Goal: Task Accomplishment & Management: Complete application form

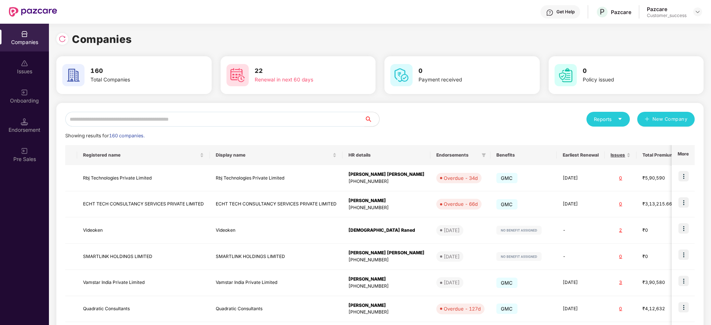
click at [235, 122] on input "text" at bounding box center [214, 119] width 299 height 15
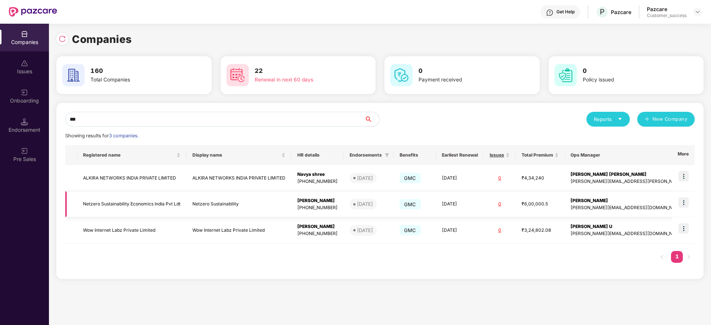
type input "***"
click at [680, 199] on img at bounding box center [683, 203] width 10 height 10
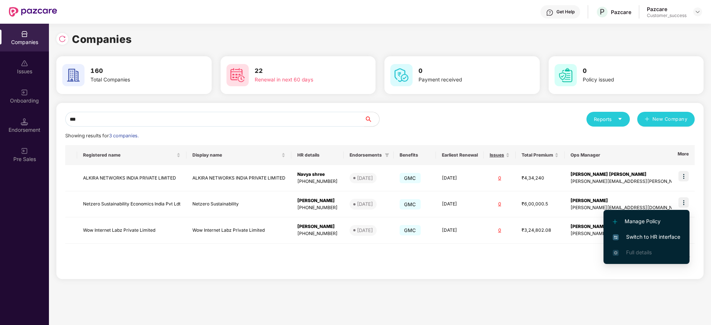
click at [664, 232] on li "Switch to HR interface" at bounding box center [646, 237] width 86 height 16
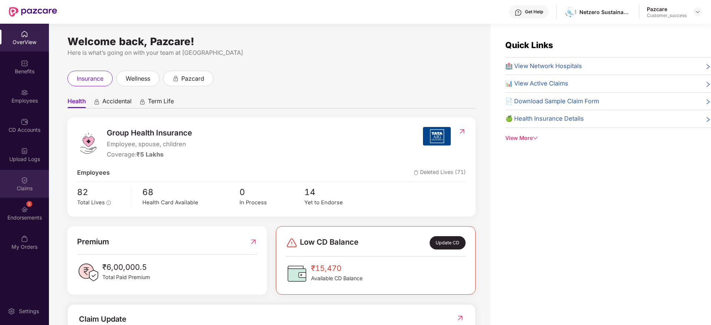
click at [16, 186] on div "Claims" at bounding box center [24, 188] width 49 height 7
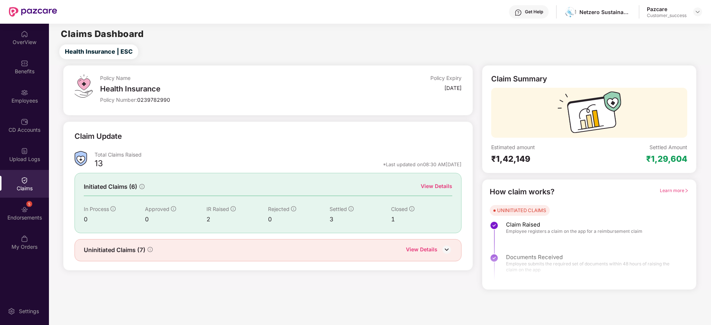
click at [429, 186] on div "View Details" at bounding box center [436, 186] width 31 height 8
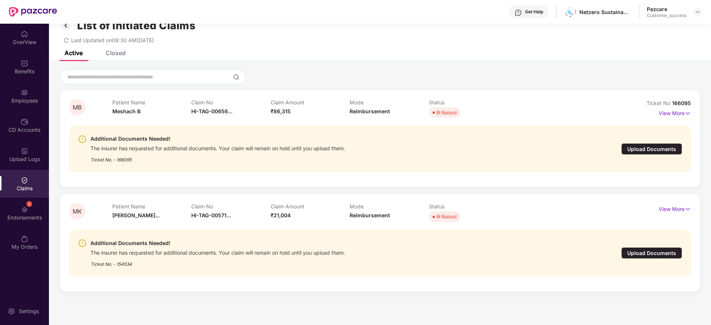
scroll to position [24, 0]
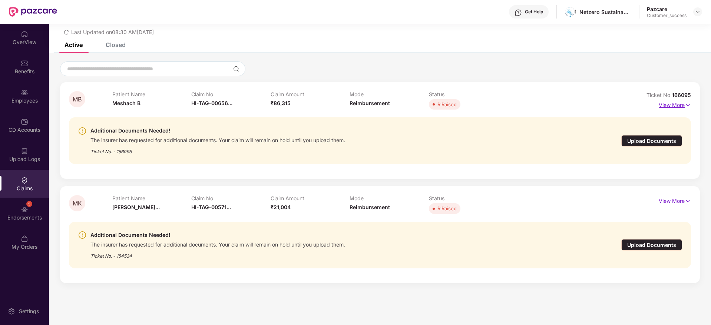
click at [682, 107] on p "View More" at bounding box center [674, 104] width 32 height 10
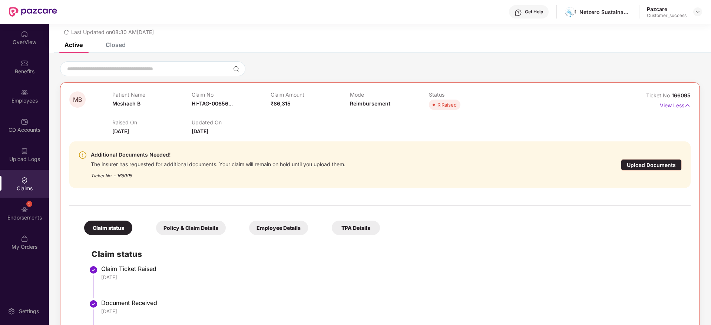
click at [682, 107] on p "View Less" at bounding box center [675, 105] width 31 height 10
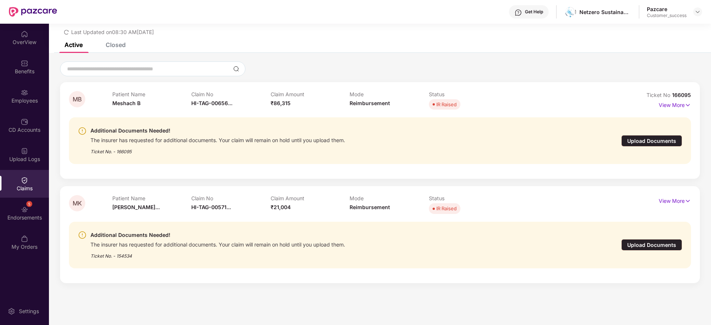
click at [160, 137] on div "The insurer has requested for additional documents. Your claim will remain on h…" at bounding box center [217, 139] width 255 height 9
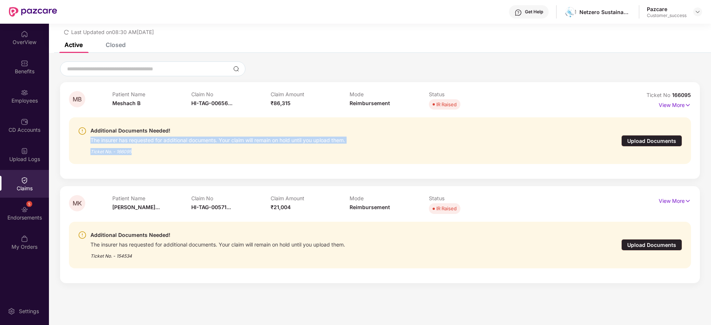
drag, startPoint x: 203, startPoint y: 135, endPoint x: 361, endPoint y: 146, distance: 158.3
click at [361, 147] on div "Additional Documents Needed! The insurer has requested for additional documents…" at bounding box center [329, 140] width 503 height 29
click at [361, 146] on div "Additional Documents Needed! The insurer has requested for additional documents…" at bounding box center [329, 140] width 503 height 29
drag, startPoint x: 361, startPoint y: 142, endPoint x: 105, endPoint y: 117, distance: 257.7
click at [105, 117] on div "Additional Documents Needed! The insurer has requested for additional documents…" at bounding box center [380, 141] width 622 height 59
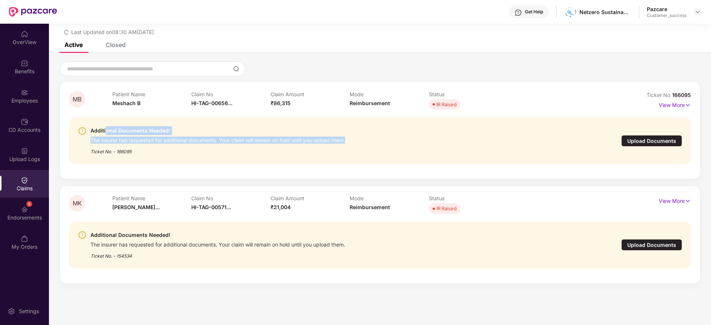
click at [105, 117] on div "Additional Documents Needed! The insurer has requested for additional documents…" at bounding box center [380, 141] width 622 height 59
drag, startPoint x: 105, startPoint y: 117, endPoint x: 165, endPoint y: 156, distance: 72.3
click at [165, 156] on div "Additional Documents Needed! The insurer has requested for additional documents…" at bounding box center [380, 141] width 622 height 59
click at [165, 156] on div "Additional Documents Needed! The insurer has requested for additional documents…" at bounding box center [380, 140] width 622 height 47
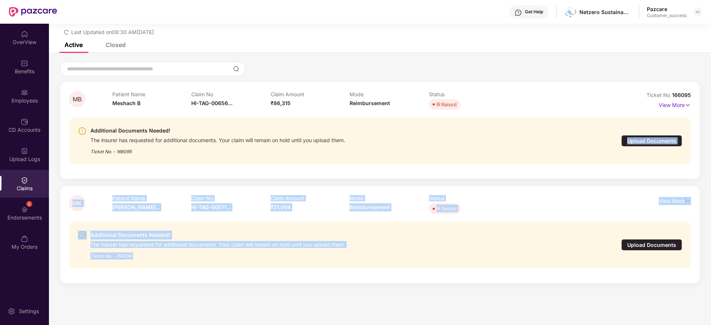
drag, startPoint x: 165, startPoint y: 156, endPoint x: 298, endPoint y: 274, distance: 177.4
click at [298, 274] on div "MB Patient Name Meshach B Claim No HI-TAG-00656... Claim Amount ₹86,315 Mode Re…" at bounding box center [380, 182] width 640 height 201
click at [298, 274] on div "Additional Documents Needed! The insurer has requested for additional documents…" at bounding box center [380, 245] width 622 height 59
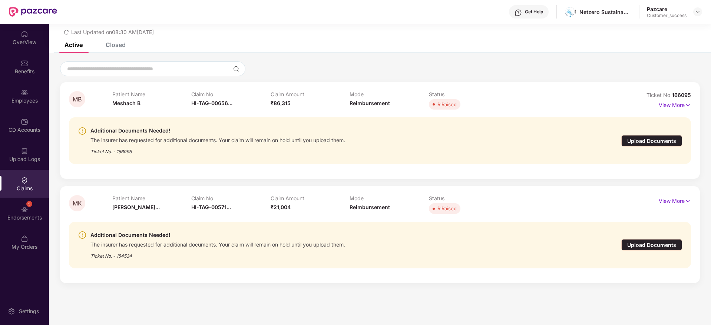
click at [122, 256] on div "Ticket No. - 154534" at bounding box center [217, 253] width 255 height 11
click at [127, 246] on div "The insurer has requested for additional documents. Your claim will remain on h…" at bounding box center [217, 244] width 255 height 9
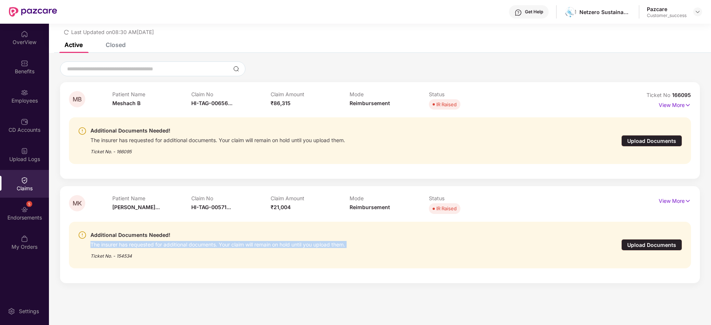
click at [127, 246] on div "The insurer has requested for additional documents. Your claim will remain on h…" at bounding box center [217, 244] width 255 height 9
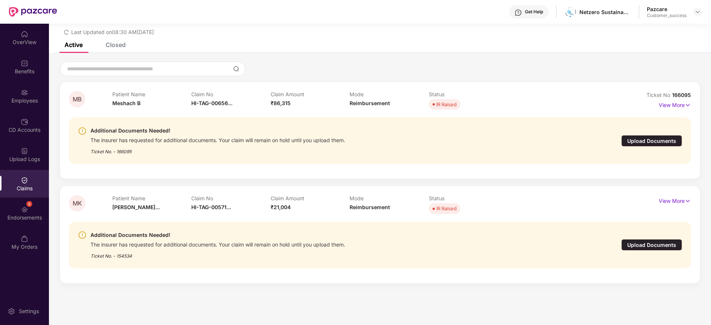
click at [167, 145] on div "Ticket No. - 166095" at bounding box center [217, 149] width 255 height 11
click at [700, 11] on img at bounding box center [697, 12] width 6 height 6
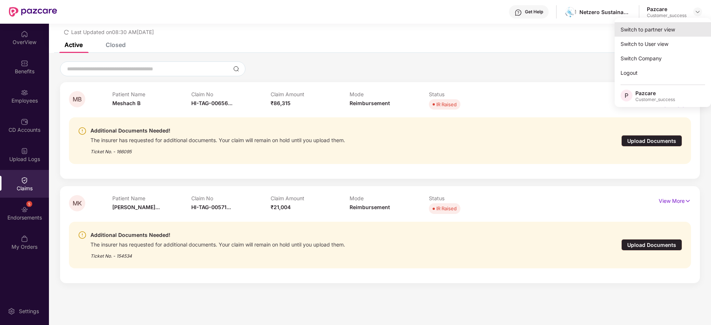
click at [690, 23] on div "Switch to partner view" at bounding box center [662, 29] width 96 height 14
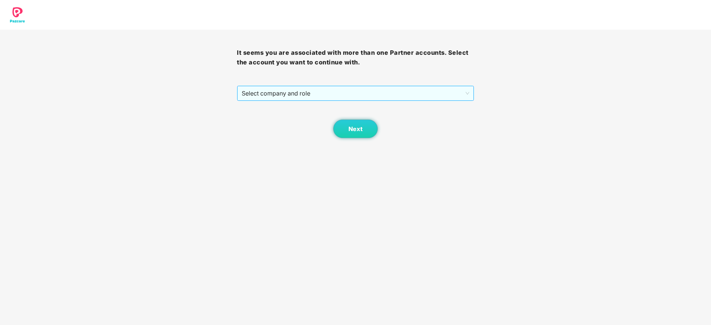
click at [438, 94] on span "Select company and role" at bounding box center [355, 93] width 227 height 14
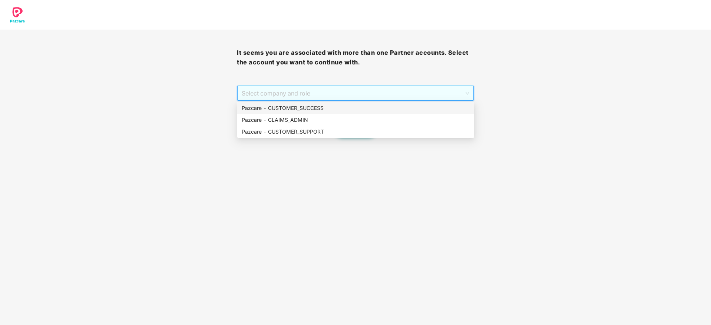
click at [429, 108] on div "Pazcare - CUSTOMER_SUCCESS" at bounding box center [356, 108] width 228 height 8
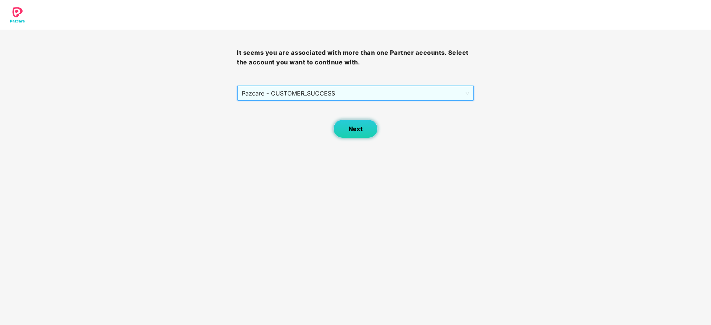
click at [350, 134] on button "Next" at bounding box center [355, 129] width 44 height 19
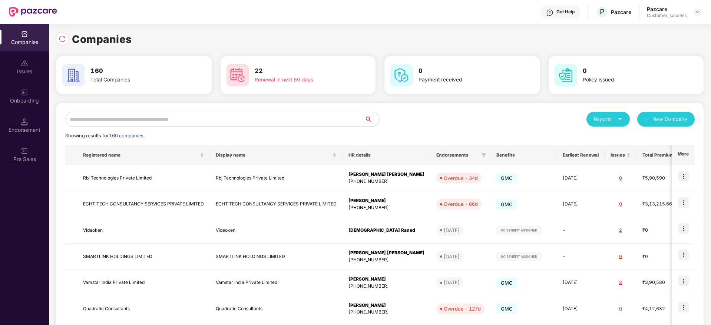
click at [276, 106] on div "Reports New Company Showing results for 160 companies. Registered name Display …" at bounding box center [379, 283] width 647 height 360
click at [275, 120] on input "text" at bounding box center [214, 119] width 299 height 15
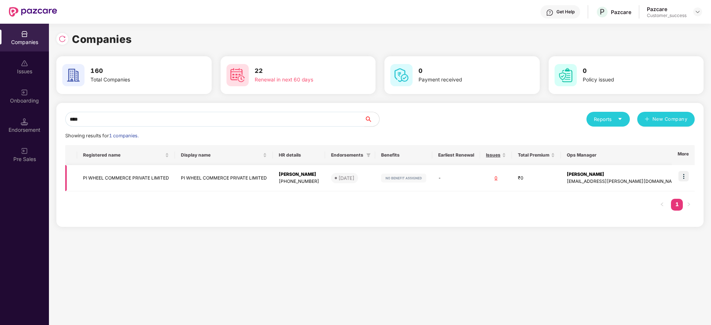
type input "****"
click at [287, 179] on td "Jyoti Rathi +919394834097" at bounding box center [299, 178] width 52 height 26
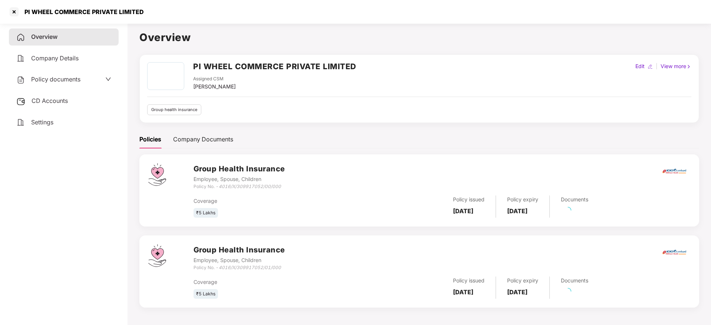
click at [35, 79] on span "Policy documents" at bounding box center [55, 79] width 49 height 7
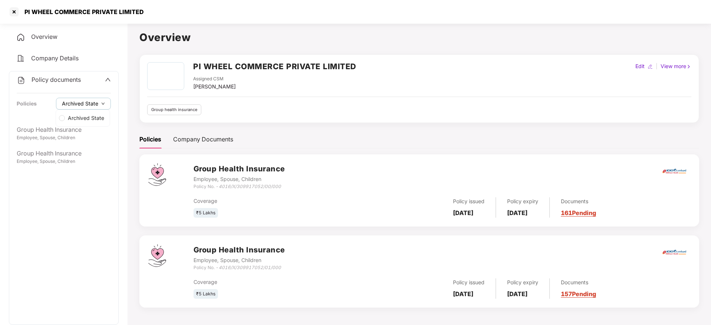
click at [73, 105] on span "Archived State" at bounding box center [80, 104] width 36 height 8
click at [36, 9] on div "PI WHEEL COMMERCE PRIVATE LIMITED" at bounding box center [82, 11] width 124 height 7
copy div "PI WHEEL COMMERCE PRIVATE LIMITED"
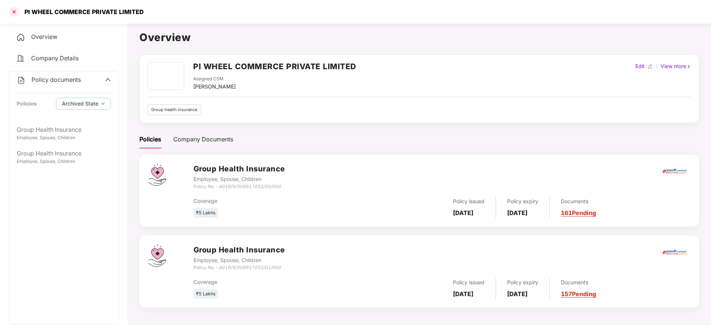
click at [16, 10] on div at bounding box center [14, 12] width 12 height 12
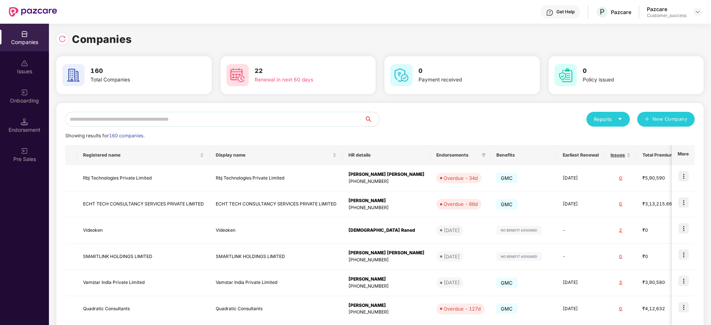
drag, startPoint x: 218, startPoint y: 136, endPoint x: 223, endPoint y: 122, distance: 14.7
click at [219, 134] on div "Showing results for 160 companies." at bounding box center [379, 135] width 629 height 7
click at [223, 122] on input "text" at bounding box center [214, 119] width 299 height 15
paste input "**********"
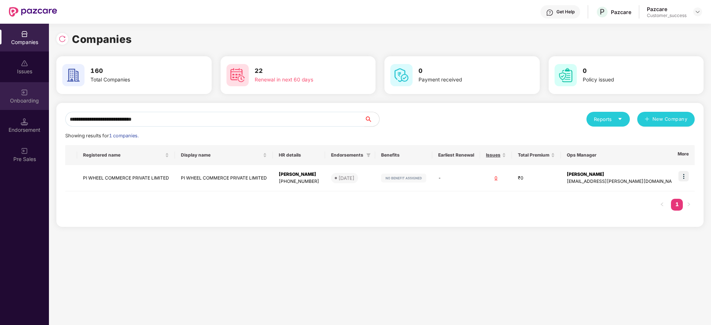
type input "**********"
click at [29, 99] on div "Onboarding" at bounding box center [24, 100] width 49 height 7
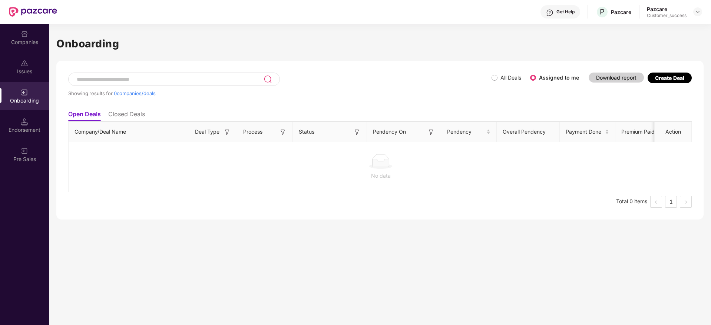
click at [674, 75] on div "Create Deal" at bounding box center [669, 78] width 44 height 11
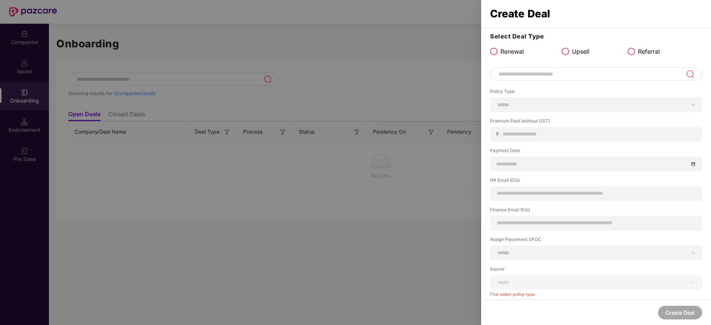
click at [604, 85] on div "**********" at bounding box center [596, 195] width 230 height 326
click at [604, 77] on input at bounding box center [592, 74] width 188 height 9
paste input "**********"
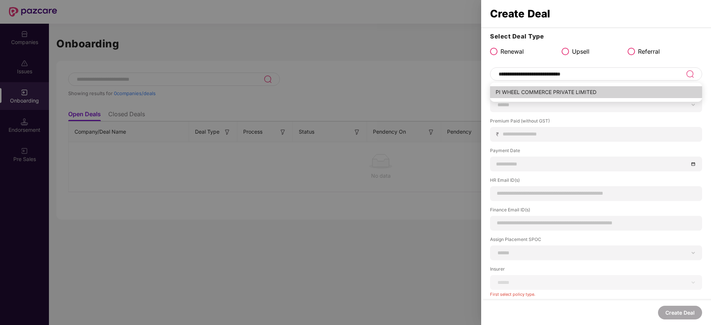
type input "**********"
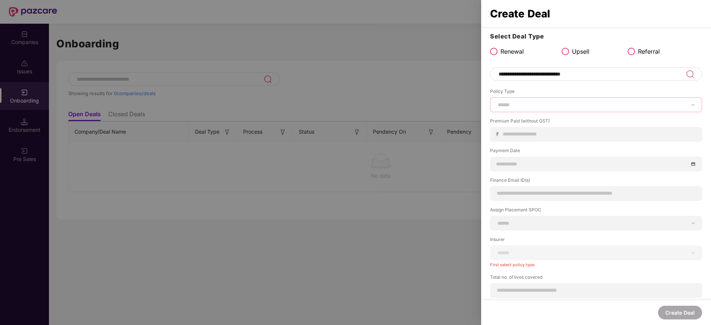
click at [529, 106] on select "****** *** ********* *** *** *** **** ***" at bounding box center [595, 105] width 199 height 6
select select "***"
click at [496, 102] on select "****** *** ********* *** *** *** **** ***" at bounding box center [595, 105] width 199 height 6
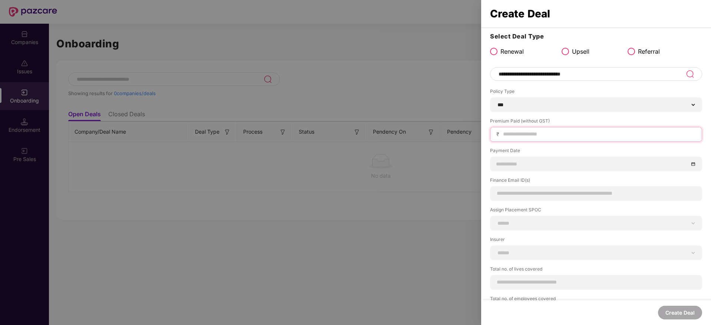
click at [540, 133] on input at bounding box center [598, 134] width 193 height 8
paste input "*********"
type input "******"
drag, startPoint x: 535, startPoint y: 157, endPoint x: 535, endPoint y: 162, distance: 4.5
click at [535, 161] on div at bounding box center [596, 164] width 212 height 15
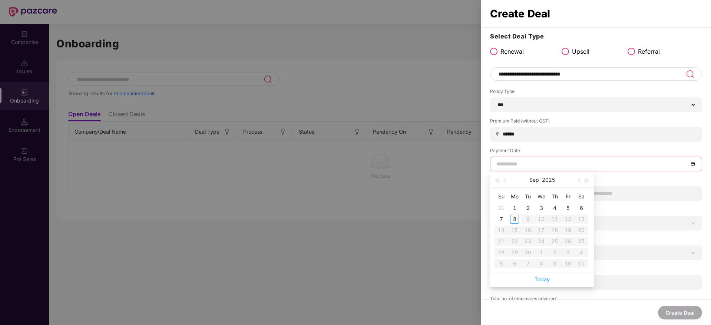
click at [535, 163] on input at bounding box center [592, 164] width 192 height 8
type input "**********"
click at [505, 180] on span "button" at bounding box center [506, 181] width 4 height 4
type input "**********"
click at [515, 250] on div "25" at bounding box center [514, 252] width 9 height 9
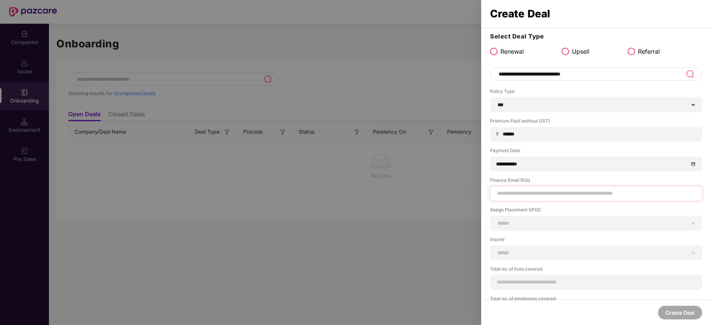
click at [535, 187] on div at bounding box center [596, 193] width 212 height 15
click at [538, 194] on input at bounding box center [595, 194] width 199 height 8
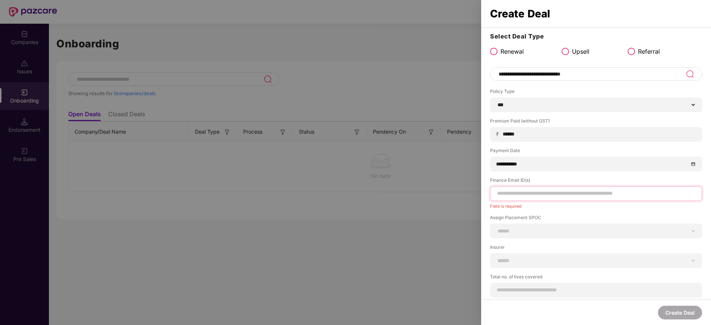
paste input "**********"
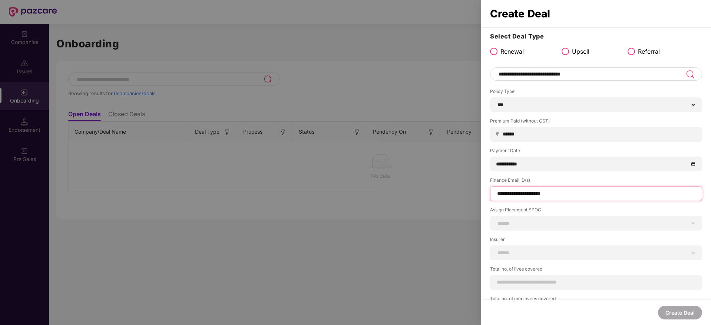
type input "**********"
paste select "***"
click at [582, 226] on select "**********" at bounding box center [595, 223] width 199 height 6
select select "**********"
click at [496, 220] on select "**********" at bounding box center [595, 223] width 199 height 6
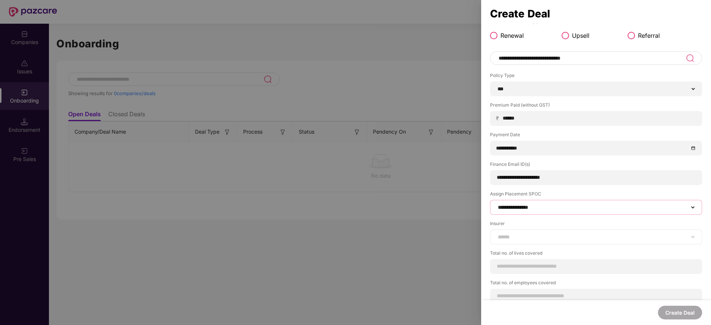
scroll to position [25, 0]
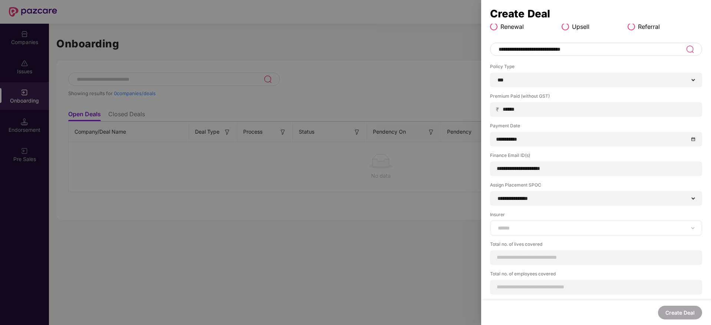
click at [559, 232] on div "**********" at bounding box center [596, 228] width 212 height 15
click at [559, 229] on select "**********" at bounding box center [595, 228] width 199 height 6
select select "***"
click at [496, 225] on select "**********" at bounding box center [595, 228] width 199 height 6
click at [555, 250] on div at bounding box center [596, 257] width 212 height 15
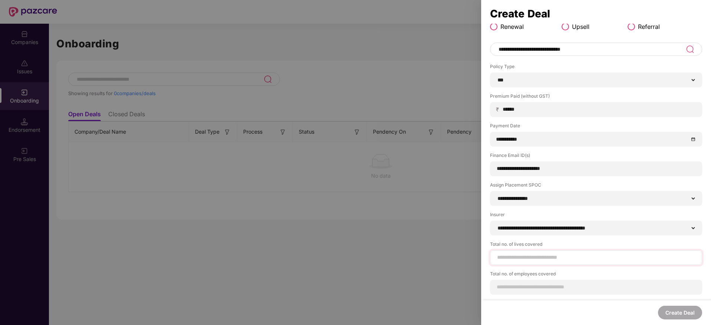
click at [524, 253] on div at bounding box center [596, 257] width 212 height 15
click at [527, 262] on div at bounding box center [596, 257] width 212 height 15
click at [530, 252] on div at bounding box center [596, 257] width 212 height 15
click at [530, 258] on input at bounding box center [595, 258] width 199 height 8
type input "**"
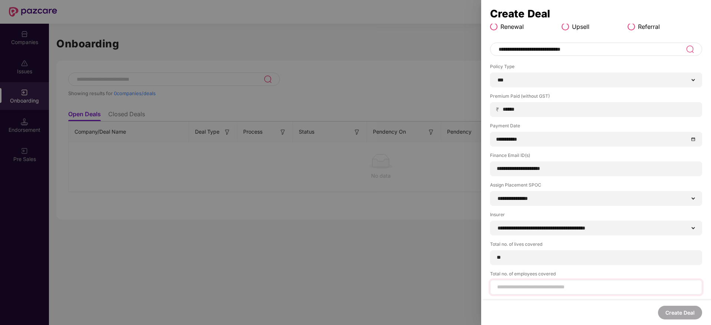
click at [529, 282] on div "Total no. of employees covered" at bounding box center [596, 283] width 212 height 24
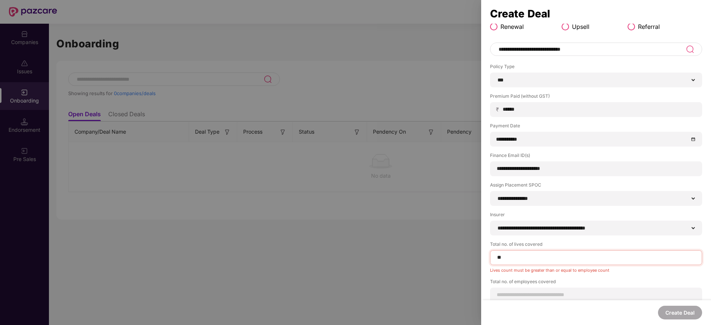
click at [530, 286] on label "Total no. of employees covered" at bounding box center [596, 283] width 212 height 9
click at [532, 295] on input at bounding box center [595, 295] width 199 height 8
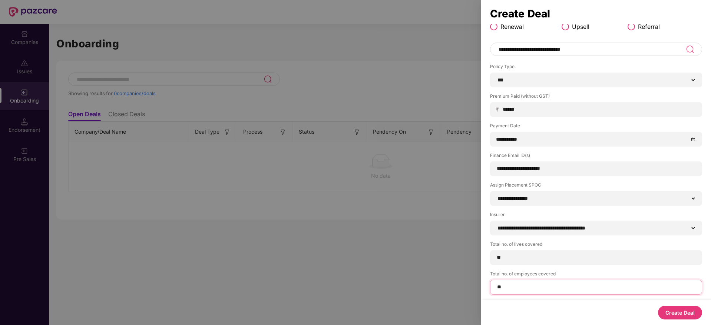
type input "**"
click at [690, 313] on button "Create Deal" at bounding box center [680, 313] width 44 height 14
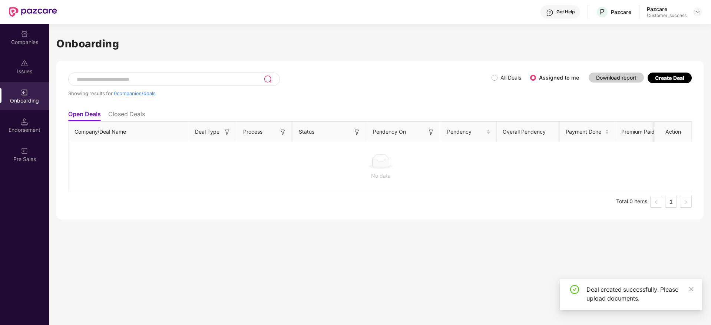
click at [499, 83] on div "All Deals Assigned to me" at bounding box center [537, 78] width 93 height 12
click at [492, 73] on div "All Deals Assigned to me" at bounding box center [537, 78] width 93 height 12
click at [484, 74] on div "Showing results for 0 companies/deals" at bounding box center [279, 90] width 423 height 34
click at [502, 79] on label "All Deals" at bounding box center [510, 77] width 21 height 6
click at [499, 79] on span "All Deals" at bounding box center [510, 78] width 27 height 8
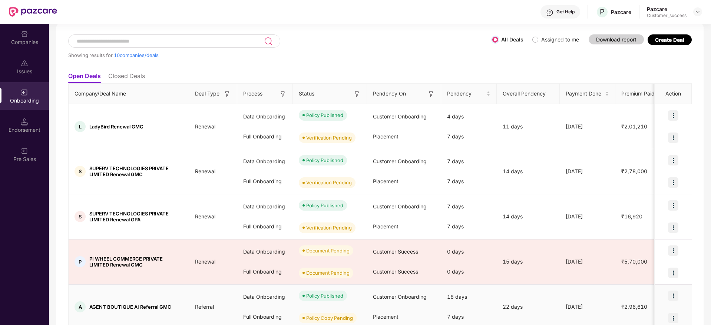
scroll to position [56, 0]
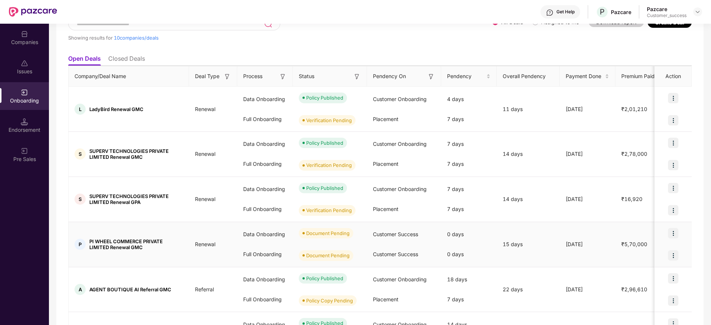
click at [677, 229] on img at bounding box center [673, 233] width 10 height 10
click at [662, 259] on li "Upload Documents" at bounding box center [638, 253] width 80 height 16
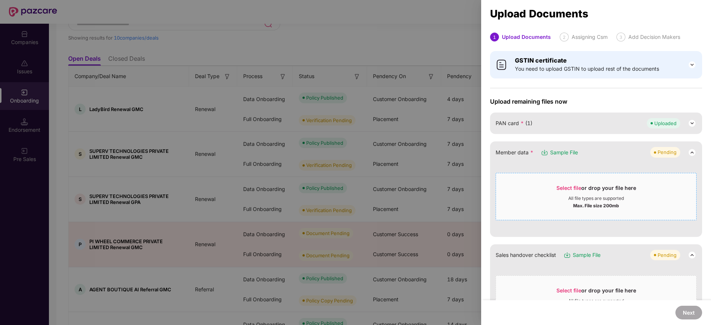
click at [579, 201] on div "All file types are supported" at bounding box center [596, 199] width 56 height 6
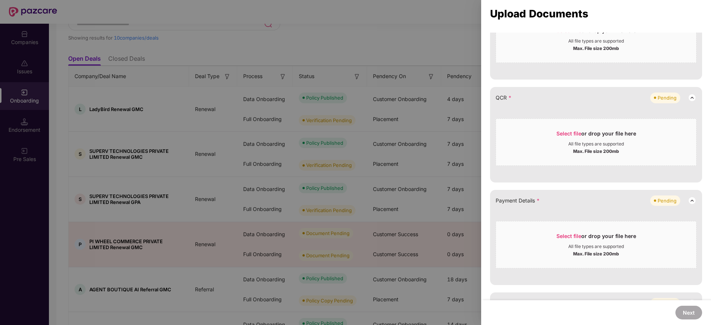
scroll to position [222, 0]
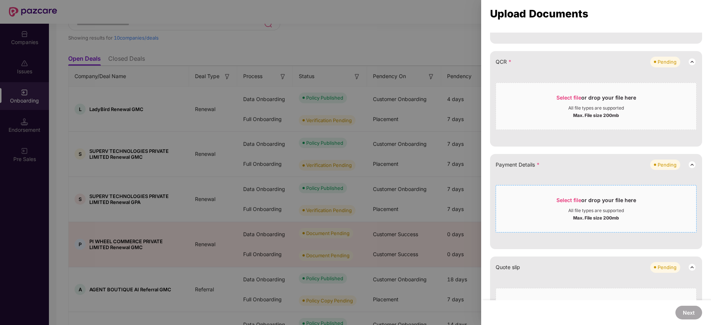
click at [587, 218] on div "Max. File size 200mb" at bounding box center [596, 217] width 46 height 7
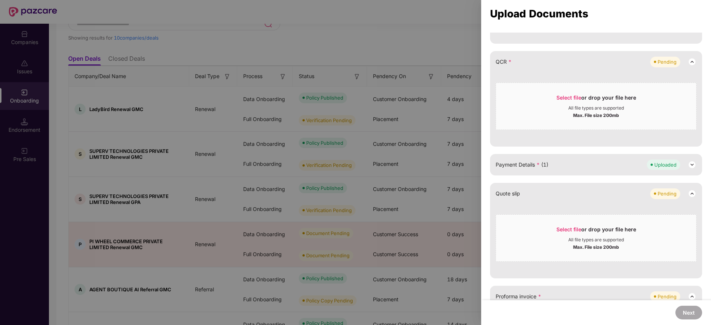
click at [485, 182] on div "GSTIN certificate You need to upload GSTIN to upload rest of the documents Uplo…" at bounding box center [596, 207] width 230 height 767
click at [568, 107] on div "All file types are supported" at bounding box center [596, 108] width 56 height 6
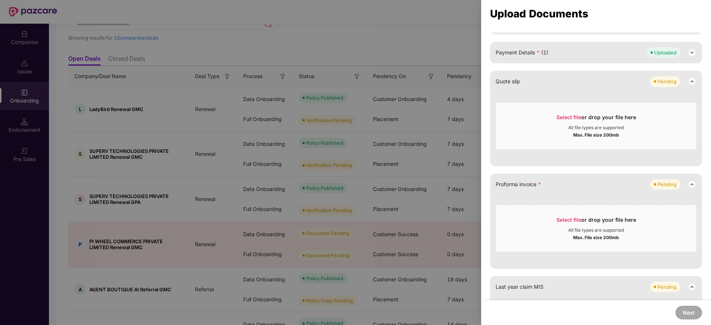
scroll to position [333, 0]
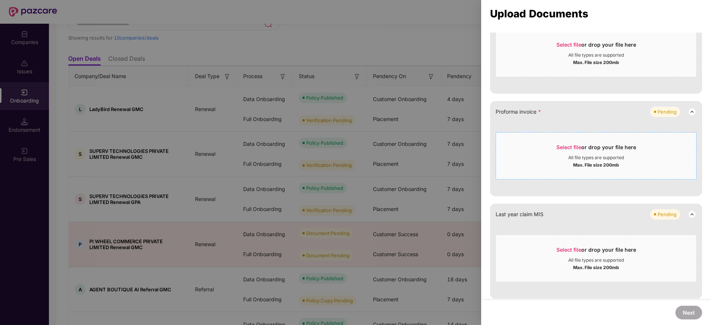
click at [560, 163] on div "Max. File size 200mb" at bounding box center [596, 164] width 200 height 7
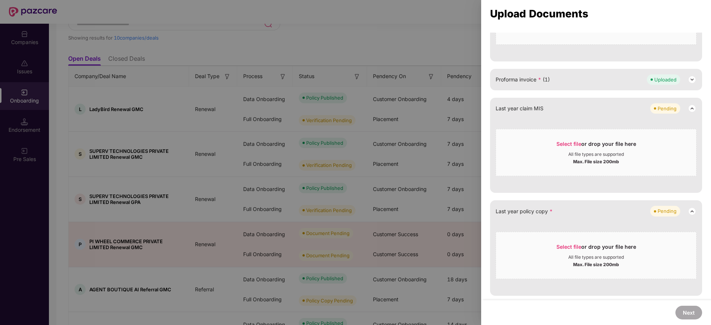
scroll to position [366, 0]
click at [629, 254] on div "Select file or drop your file here" at bounding box center [596, 248] width 80 height 11
click at [254, 201] on div at bounding box center [355, 162] width 711 height 325
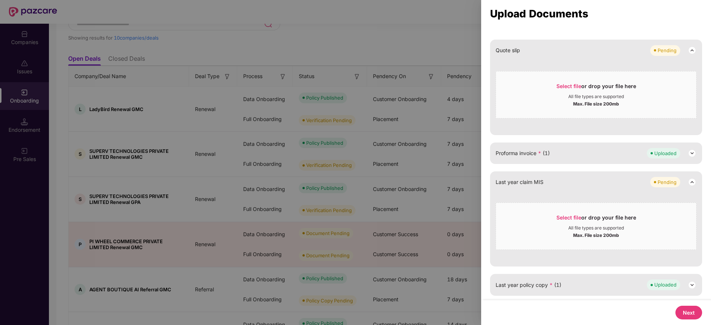
click at [695, 314] on button "Next" at bounding box center [688, 313] width 27 height 14
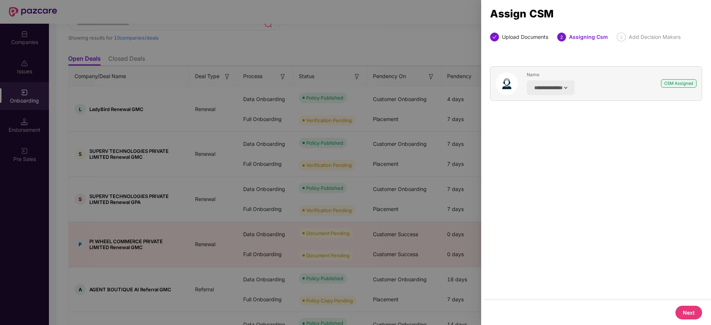
scroll to position [0, 0]
click at [694, 307] on button "Next" at bounding box center [688, 313] width 27 height 14
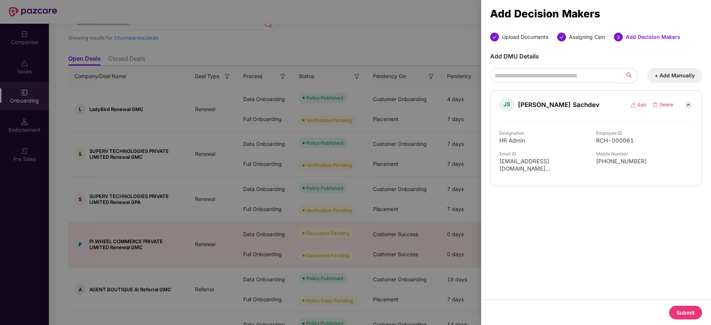
click at [673, 321] on div "Submit" at bounding box center [596, 313] width 230 height 25
click at [678, 318] on button "Submit" at bounding box center [685, 313] width 33 height 14
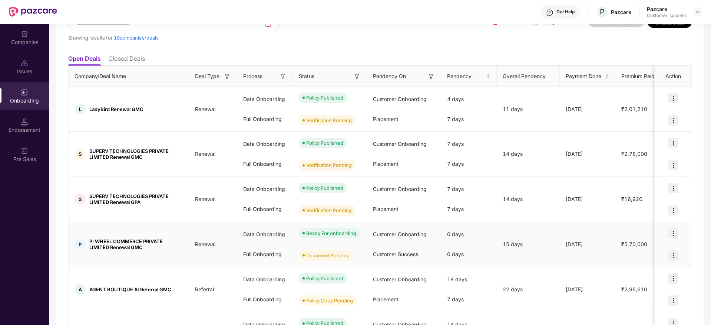
click at [676, 249] on div at bounding box center [672, 256] width 37 height 22
click at [675, 253] on img at bounding box center [673, 255] width 10 height 10
click at [641, 273] on span "Upload Documents" at bounding box center [637, 274] width 61 height 8
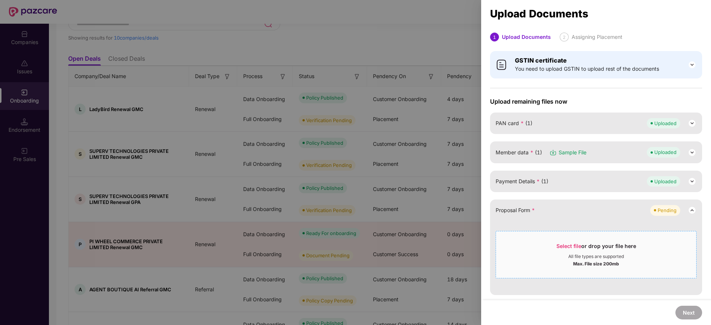
click at [597, 254] on div "All file types are supported" at bounding box center [596, 257] width 56 height 6
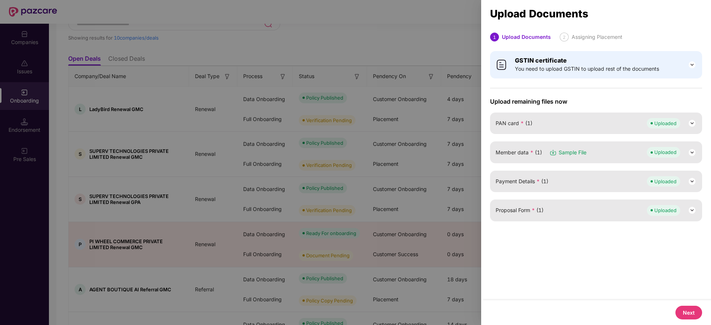
click at [692, 314] on button "Next" at bounding box center [688, 313] width 27 height 14
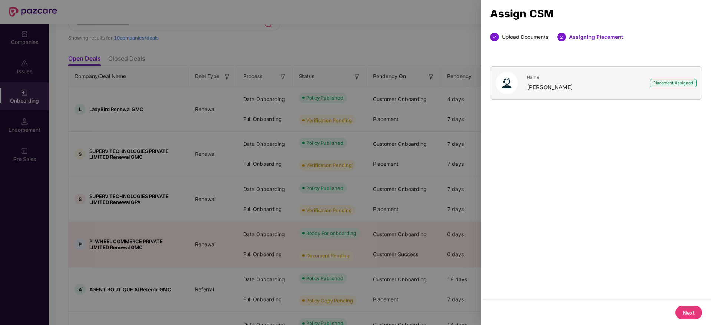
click at [692, 313] on button "Next" at bounding box center [688, 313] width 27 height 14
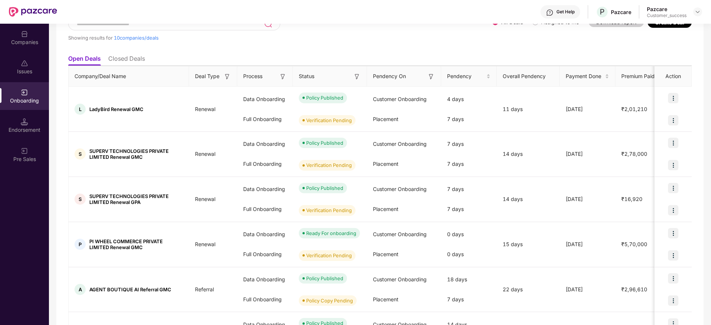
click at [40, 40] on div "Companies" at bounding box center [24, 42] width 49 height 7
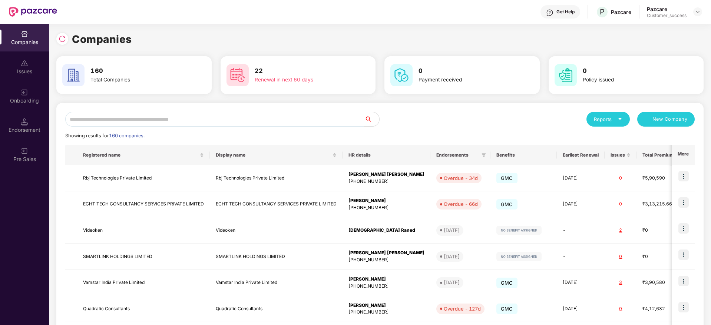
click at [189, 127] on div "Reports New Company Showing results for 160 companies. Registered name Display …" at bounding box center [379, 283] width 629 height 342
click at [190, 125] on input "text" at bounding box center [214, 119] width 299 height 15
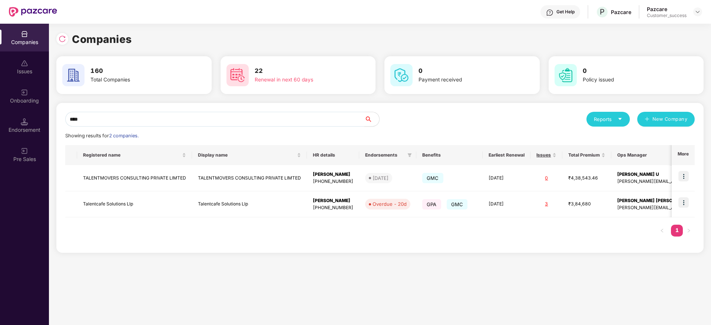
type input "****"
copy tr "Talentcafe Solutions Llp"
click at [238, 77] on img at bounding box center [237, 75] width 22 height 22
click at [59, 44] on div at bounding box center [64, 38] width 16 height 14
click at [149, 125] on input "****" at bounding box center [214, 119] width 299 height 15
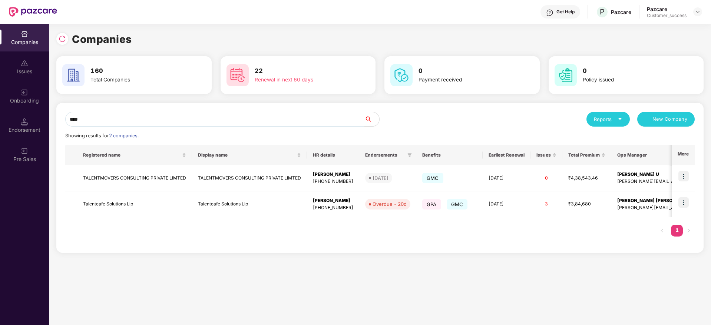
click at [149, 125] on input "****" at bounding box center [214, 119] width 299 height 15
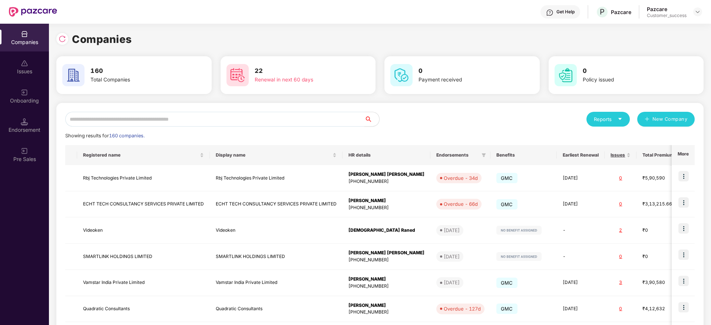
click at [142, 125] on input "text" at bounding box center [214, 119] width 299 height 15
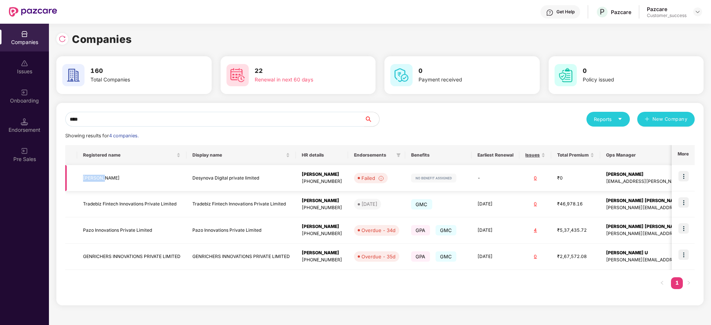
copy td "[PERSON_NAME]"
click at [175, 114] on input "****" at bounding box center [214, 119] width 299 height 15
paste input "**********"
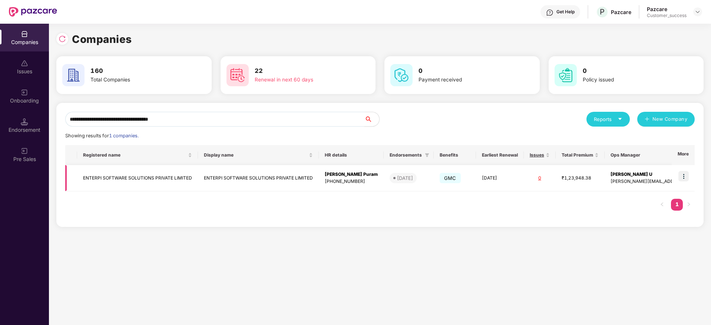
type input "**********"
click at [195, 178] on td "ENTERPI SOFTWARE SOLUTIONS PRIVATE LIMITED" at bounding box center [137, 178] width 121 height 26
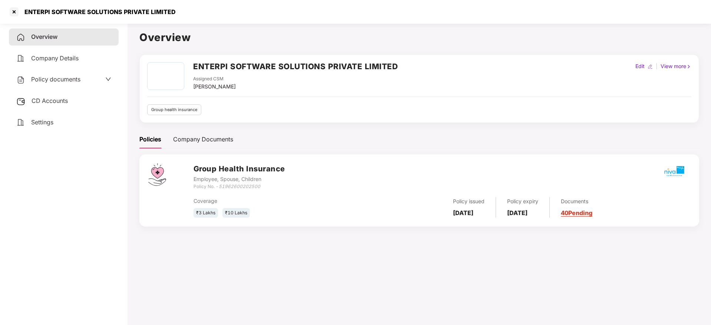
click at [62, 81] on span "Policy documents" at bounding box center [55, 79] width 49 height 7
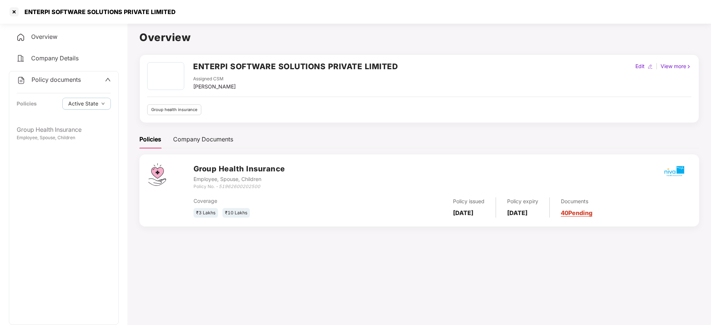
click at [79, 115] on div "Policy documents Policies Active State" at bounding box center [63, 97] width 109 height 50
click at [78, 130] on div "Group Health Insurance" at bounding box center [64, 129] width 94 height 9
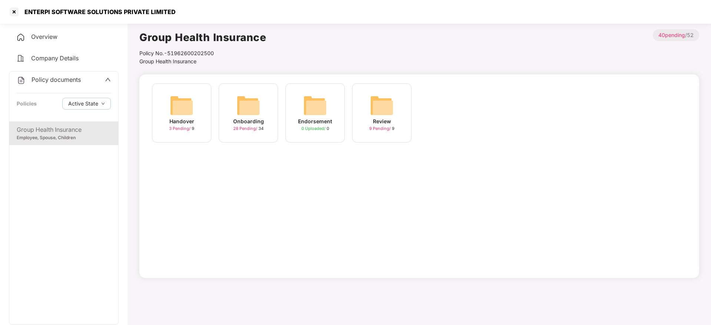
click at [236, 124] on div "Onboarding" at bounding box center [248, 121] width 31 height 8
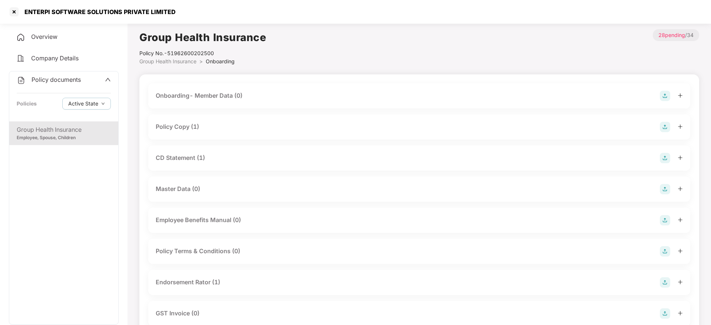
click at [187, 131] on div "Policy Copy (1)" at bounding box center [177, 126] width 43 height 9
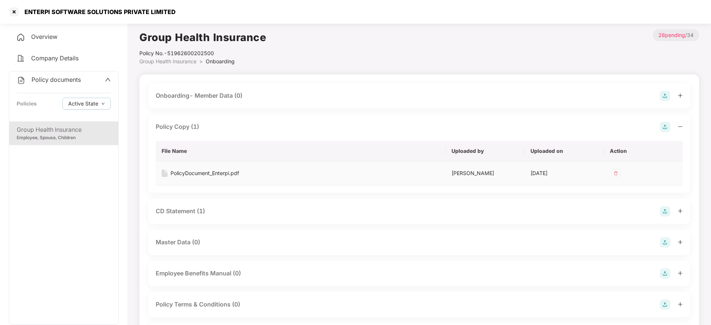
click at [190, 170] on div "PolicyDocument_Enterpi.pdf" at bounding box center [204, 173] width 69 height 8
click at [13, 16] on div at bounding box center [14, 12] width 12 height 12
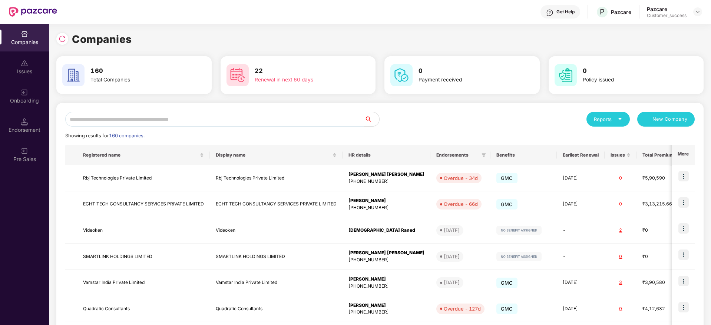
click at [236, 133] on div "Showing results for 160 companies." at bounding box center [379, 135] width 629 height 7
click at [239, 125] on input "text" at bounding box center [214, 119] width 299 height 15
paste input "**********"
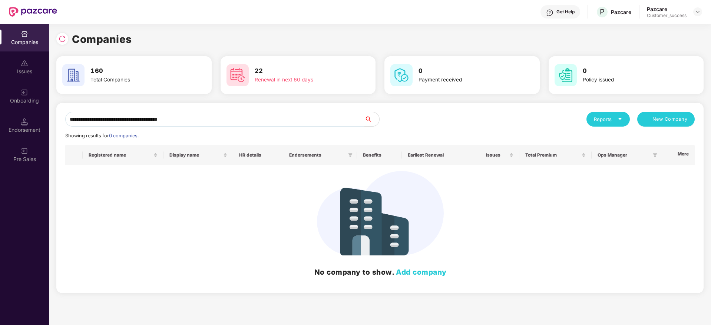
paste input "text"
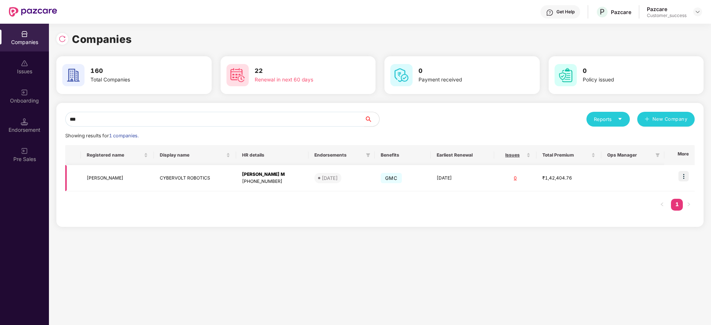
copy tr "CYBERVOLT ROBOTICS"
click at [149, 118] on input "***" at bounding box center [214, 119] width 299 height 15
paste input "**********"
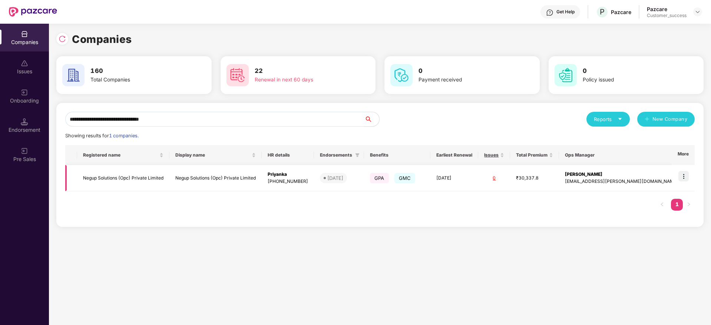
type input "**********"
click at [681, 173] on img at bounding box center [683, 176] width 10 height 10
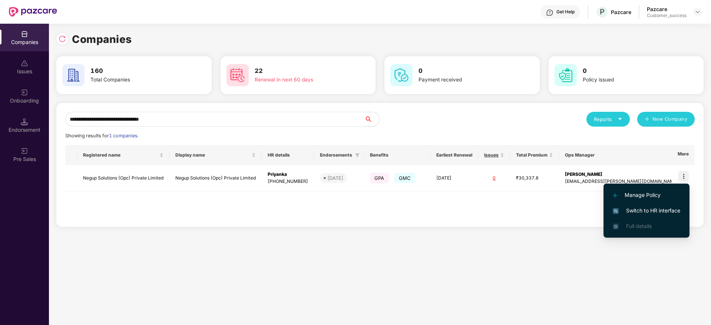
click at [662, 208] on span "Switch to HR interface" at bounding box center [646, 211] width 67 height 8
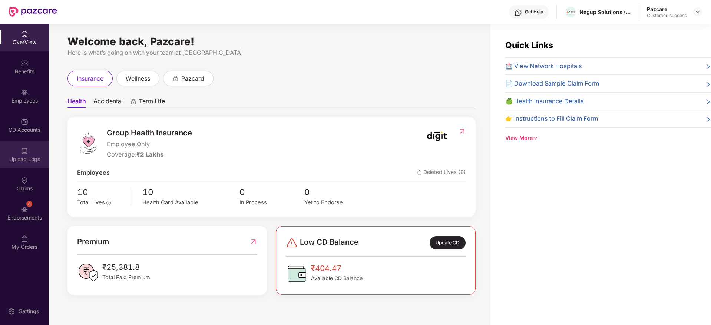
click at [30, 151] on div "Upload Logs" at bounding box center [24, 155] width 49 height 28
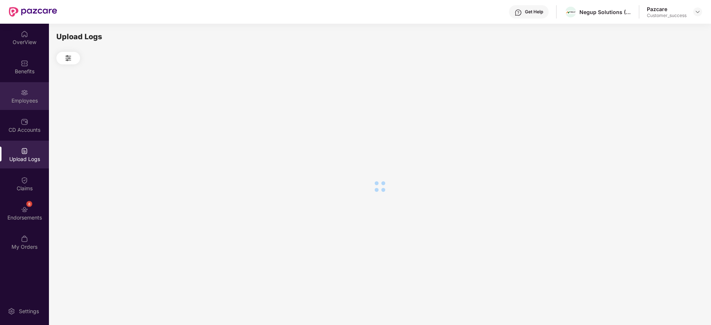
click at [15, 102] on div "Employees" at bounding box center [24, 100] width 49 height 7
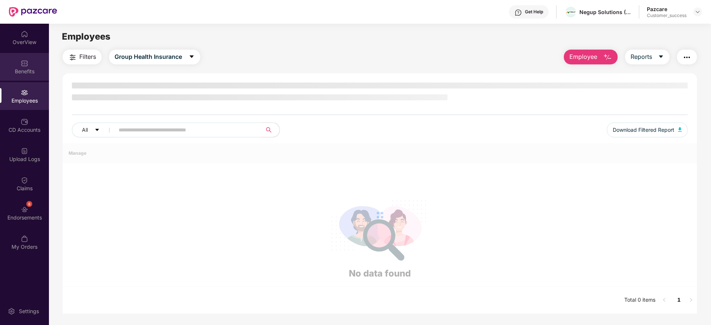
click at [16, 80] on div "Benefits" at bounding box center [24, 67] width 49 height 28
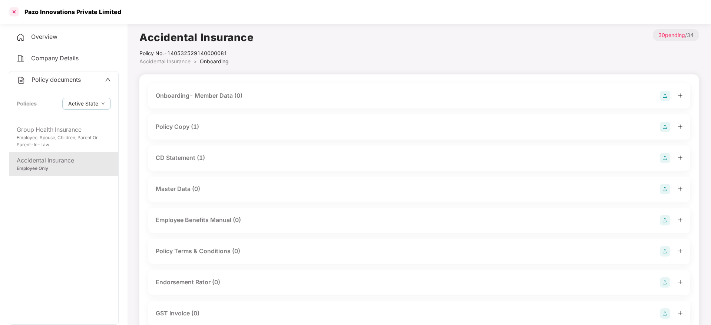
click at [17, 12] on div at bounding box center [14, 12] width 12 height 12
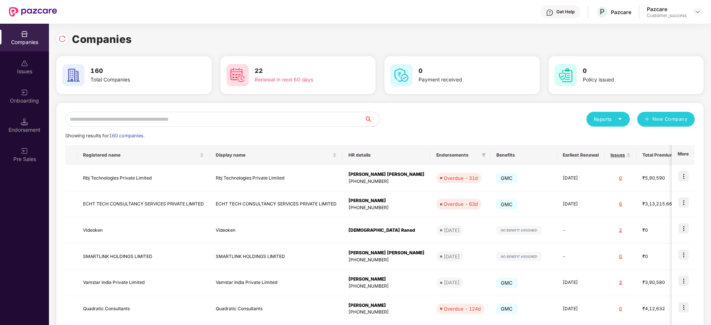
click at [614, 119] on div "Reports" at bounding box center [608, 119] width 29 height 7
click at [600, 141] on div "Companies" at bounding box center [604, 139] width 27 height 8
click at [259, 113] on input "text" at bounding box center [214, 119] width 299 height 15
paste input "**********"
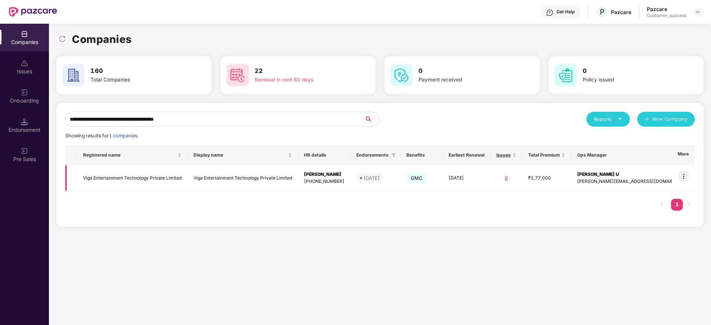
type input "**********"
click at [682, 175] on img at bounding box center [683, 176] width 10 height 10
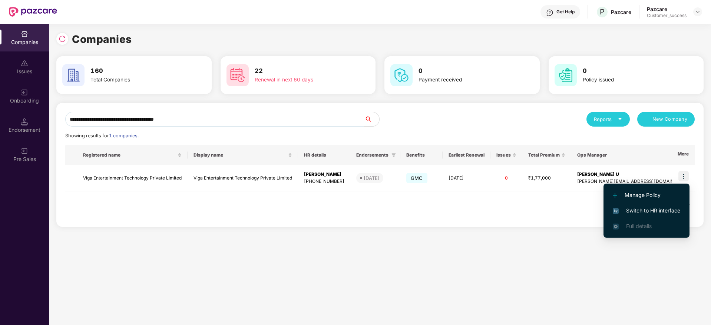
click at [666, 208] on span "Switch to HR interface" at bounding box center [646, 211] width 67 height 8
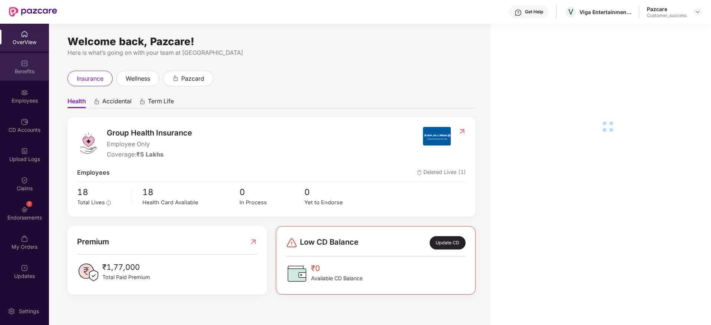
click at [24, 80] on div "Benefits" at bounding box center [24, 67] width 49 height 28
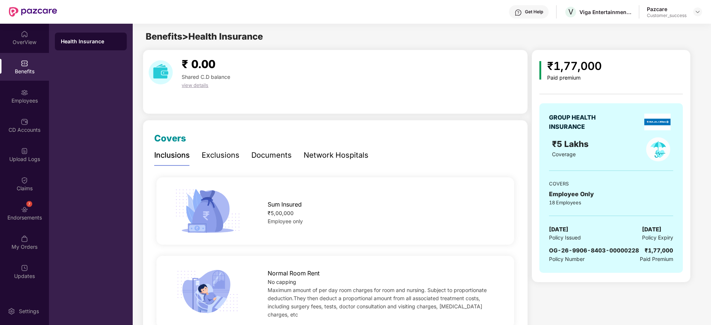
drag, startPoint x: 676, startPoint y: 263, endPoint x: 586, endPoint y: 218, distance: 100.8
click at [586, 218] on div "GROUP HEALTH INSURANCE ₹5 Lakhs Coverage COVERS Employee Only 18 Employees [DAT…" at bounding box center [610, 188] width 143 height 170
click at [265, 157] on div "Documents" at bounding box center [271, 155] width 40 height 11
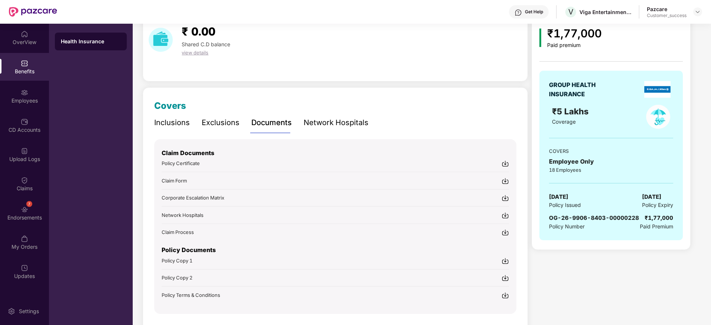
scroll to position [56, 0]
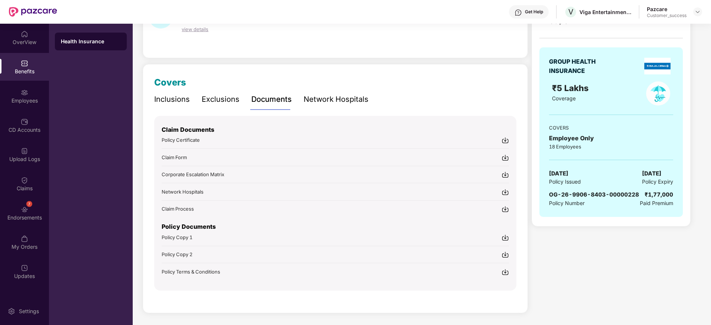
click at [507, 237] on img at bounding box center [504, 237] width 7 height 7
click at [700, 14] on img at bounding box center [697, 12] width 6 height 6
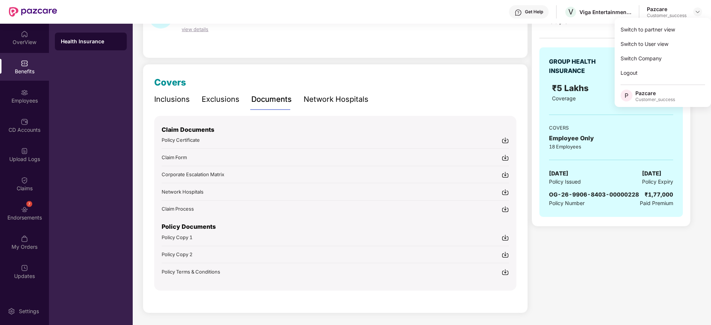
click at [687, 28] on div "Switch to partner view" at bounding box center [662, 29] width 96 height 14
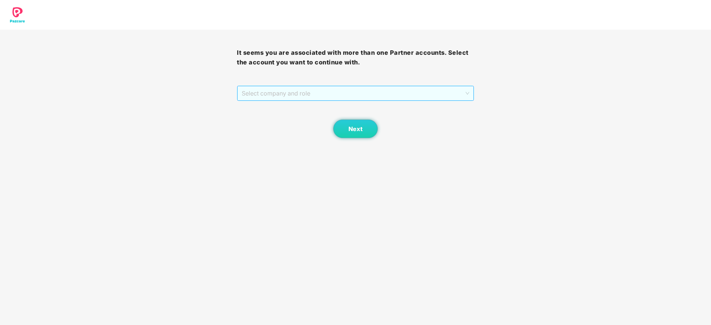
click at [412, 89] on span "Select company and role" at bounding box center [355, 93] width 227 height 14
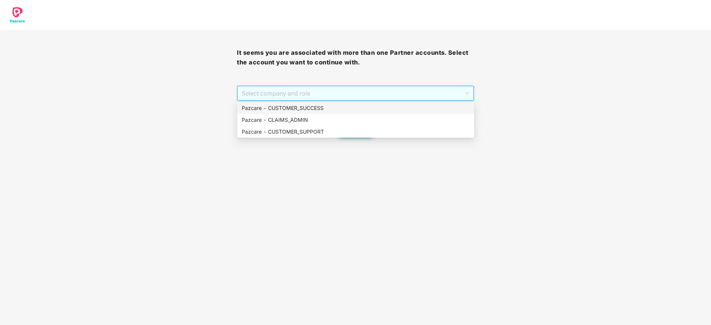
click at [404, 108] on div "Pazcare - CUSTOMER_SUCCESS" at bounding box center [356, 108] width 228 height 8
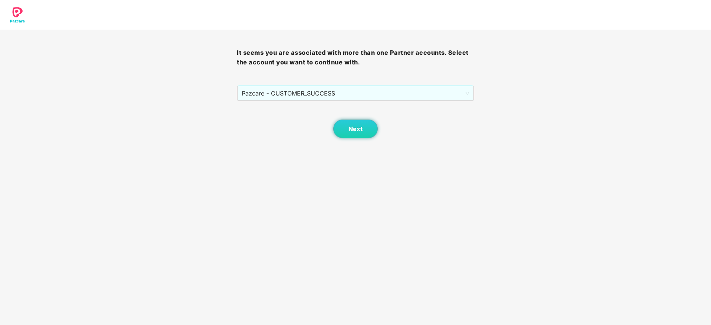
click at [360, 119] on div "Next" at bounding box center [355, 119] width 237 height 37
click at [359, 135] on button "Next" at bounding box center [355, 129] width 44 height 19
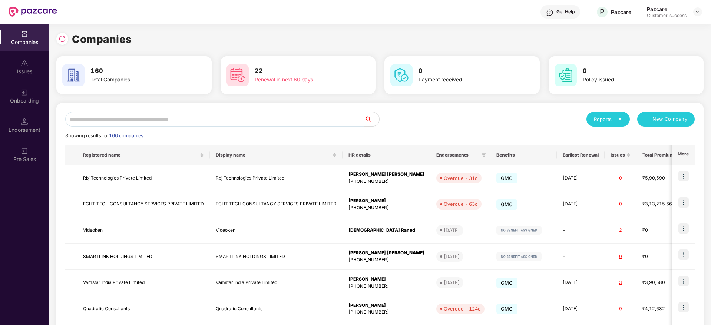
click at [319, 135] on div "Showing results for 160 companies." at bounding box center [379, 135] width 629 height 7
click at [321, 123] on input "text" at bounding box center [214, 119] width 299 height 15
paste input "**********"
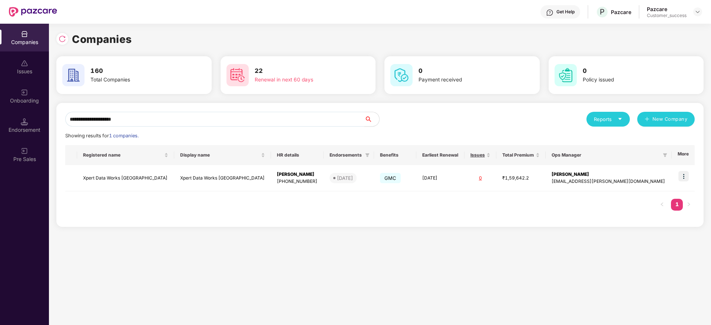
type input "**********"
click at [682, 175] on img at bounding box center [683, 176] width 10 height 10
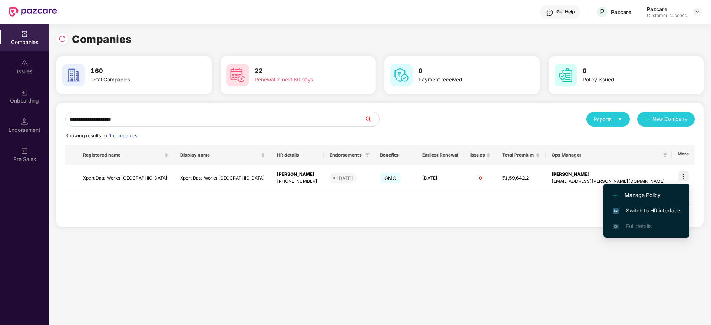
click at [675, 210] on span "Switch to HR interface" at bounding box center [646, 211] width 67 height 8
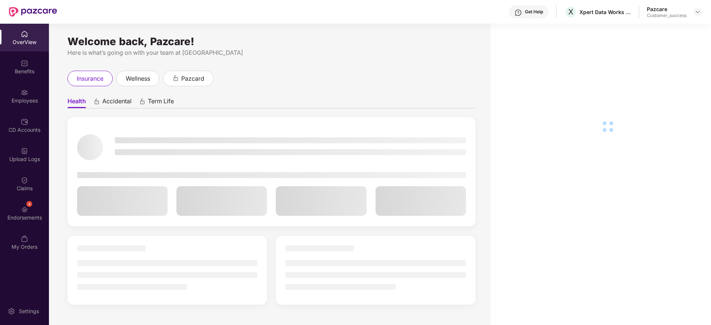
click at [25, 69] on div "Benefits" at bounding box center [24, 71] width 49 height 7
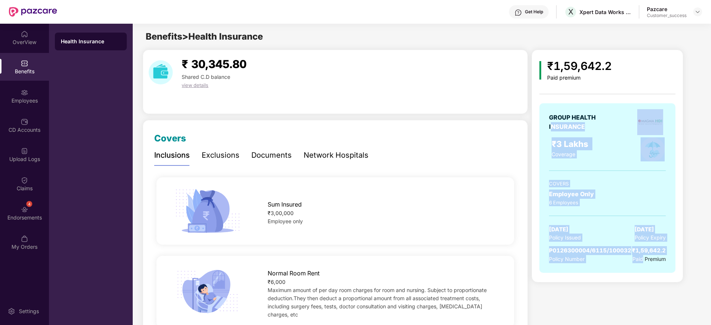
drag, startPoint x: 612, startPoint y: 235, endPoint x: 551, endPoint y: 131, distance: 120.6
click at [551, 131] on div "GROUP HEALTH INSURANCE ₹3 Lakhs Coverage COVERS Employee Only 6 Employees [DATE…" at bounding box center [607, 191] width 136 height 177
click at [551, 131] on div "GROUP HEALTH INSURANCE" at bounding box center [581, 122] width 65 height 19
drag, startPoint x: 634, startPoint y: 213, endPoint x: 689, endPoint y: 265, distance: 75.8
click at [689, 265] on div "₹1,59,642.2 Paid premium GROUP HEALTH INSURANCE ₹3 Lakhs Coverage COVERS Employ…" at bounding box center [615, 166] width 168 height 233
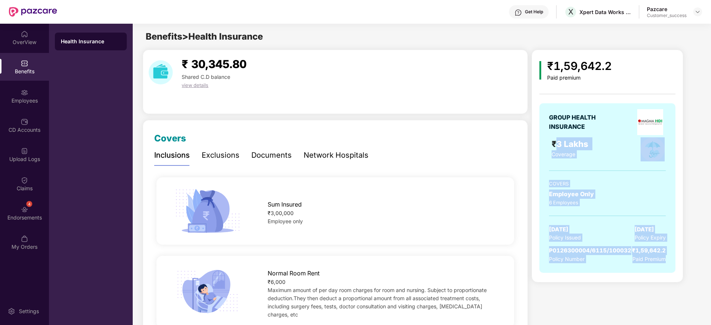
click at [689, 265] on div "₹1,59,642.2 Paid premium GROUP HEALTH INSURANCE ₹3 Lakhs Coverage COVERS Employ…" at bounding box center [615, 166] width 168 height 233
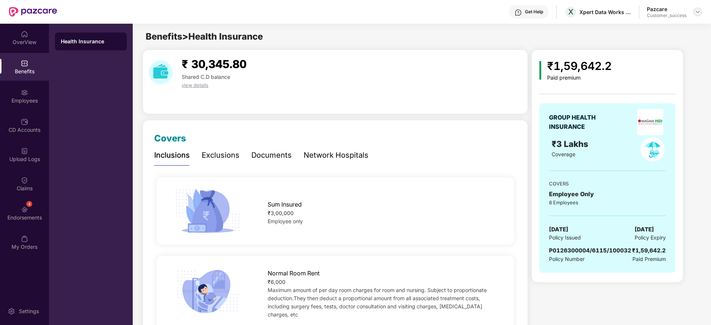
click at [696, 13] on img at bounding box center [697, 12] width 6 height 6
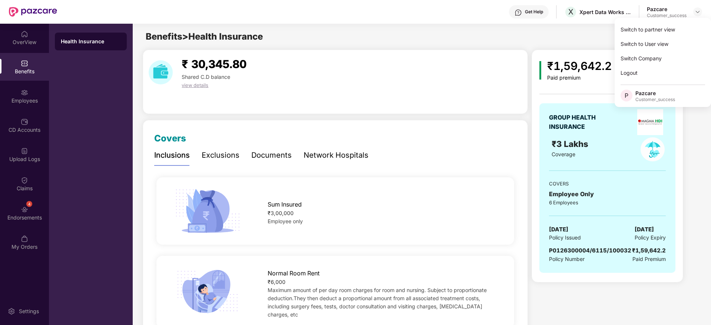
click at [683, 32] on div "Switch to partner view" at bounding box center [662, 29] width 96 height 14
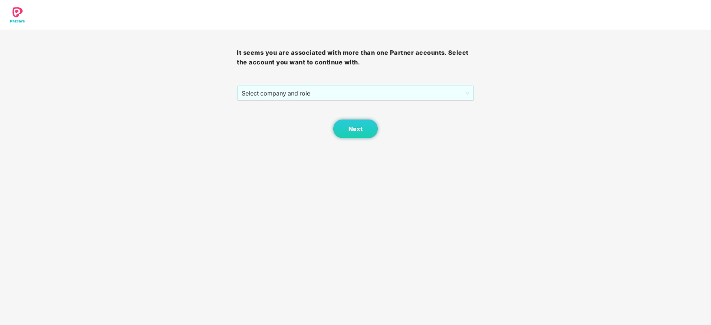
drag, startPoint x: 391, startPoint y: 84, endPoint x: 391, endPoint y: 92, distance: 7.4
click at [391, 85] on div "It seems you are associated with more than one Partner accounts. Select the acc…" at bounding box center [355, 84] width 237 height 109
drag, startPoint x: 391, startPoint y: 93, endPoint x: 392, endPoint y: 98, distance: 5.6
click at [391, 94] on span "Select company and role" at bounding box center [355, 93] width 227 height 14
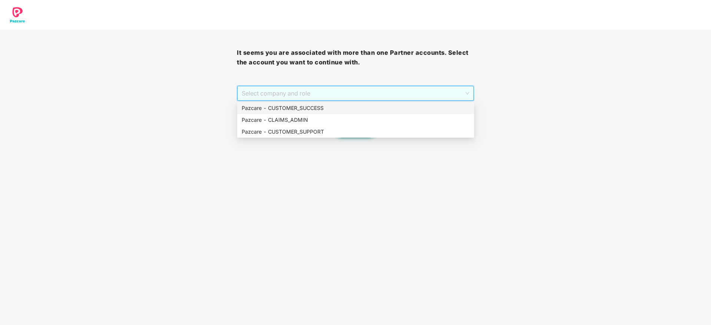
click at [390, 106] on div "Pazcare - CUSTOMER_SUCCESS" at bounding box center [356, 108] width 228 height 8
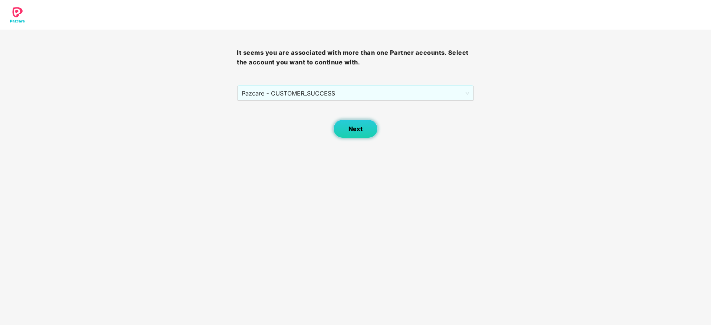
drag, startPoint x: 330, startPoint y: 137, endPoint x: 338, endPoint y: 132, distance: 9.2
click at [331, 135] on div "Next" at bounding box center [355, 119] width 237 height 37
click at [339, 132] on button "Next" at bounding box center [355, 129] width 44 height 19
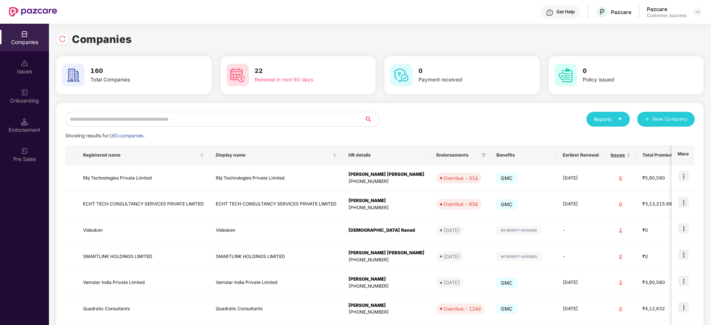
click at [273, 125] on input "text" at bounding box center [214, 119] width 299 height 15
paste input "**********"
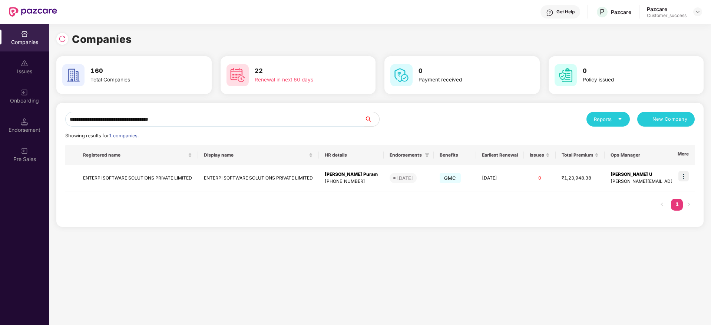
click at [216, 120] on input "**********" at bounding box center [214, 119] width 299 height 15
paste input "text"
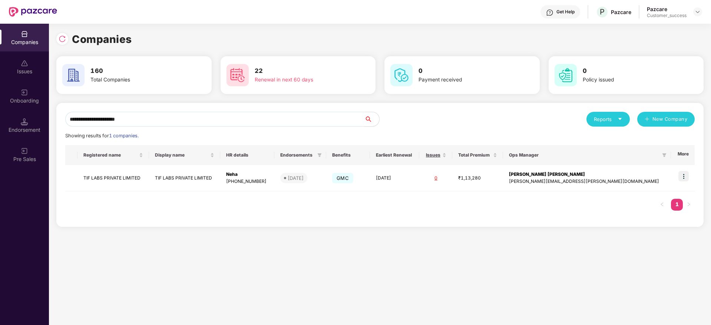
paste input "**********"
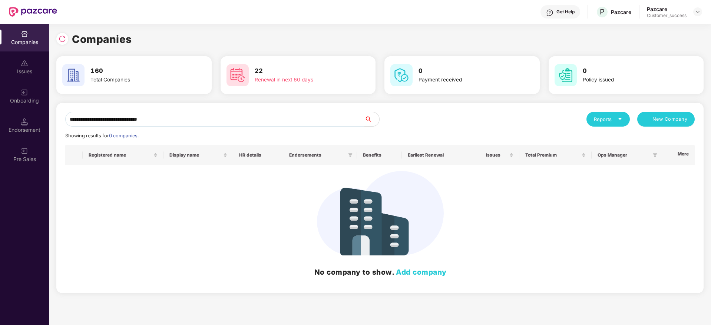
paste input "*"
type input "**********"
click at [68, 45] on div "Companies" at bounding box center [379, 39] width 647 height 16
click at [63, 37] on img at bounding box center [62, 38] width 7 height 7
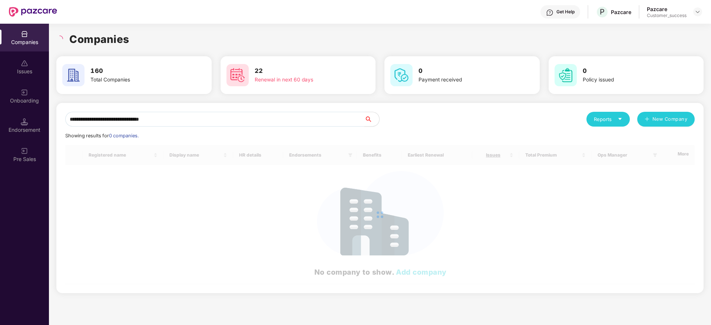
click at [157, 120] on input "**********" at bounding box center [214, 119] width 299 height 15
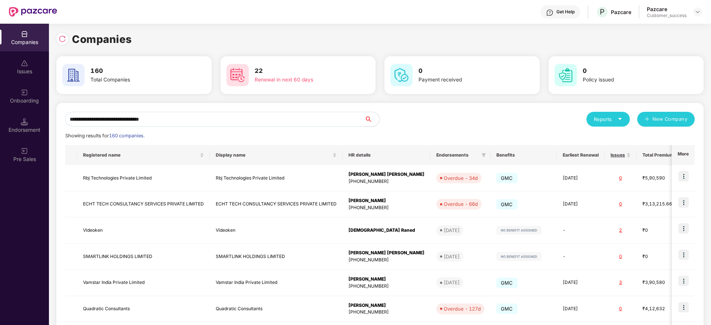
click at [188, 117] on input "**********" at bounding box center [214, 119] width 299 height 15
paste input "**********"
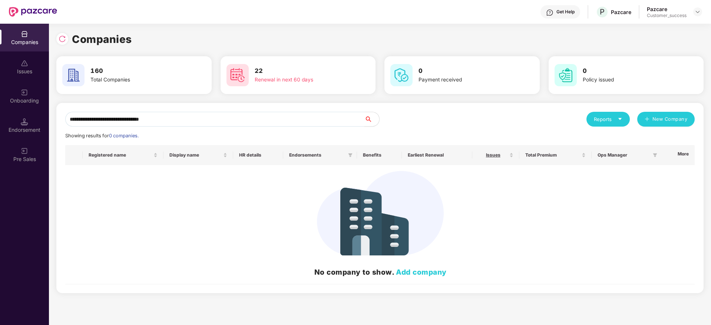
paste input "text"
paste input "*****"
paste input "********"
paste input "text"
paste input "*******"
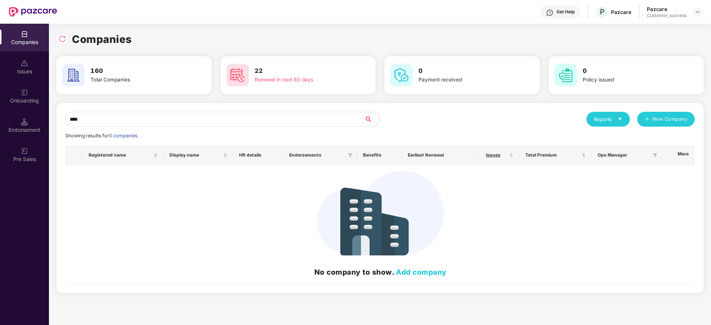
paste input "**********"
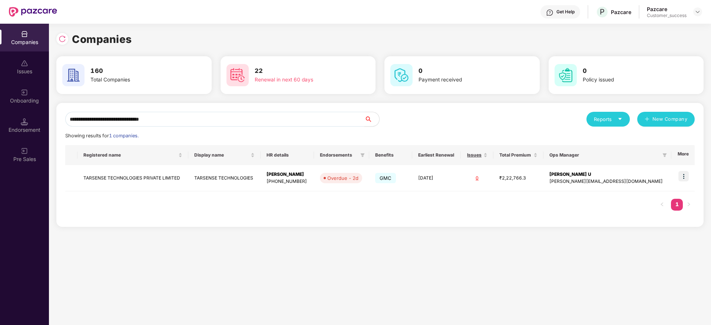
paste input "*******"
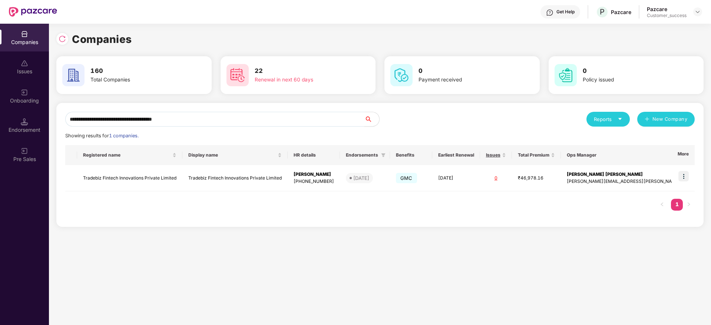
paste input "text"
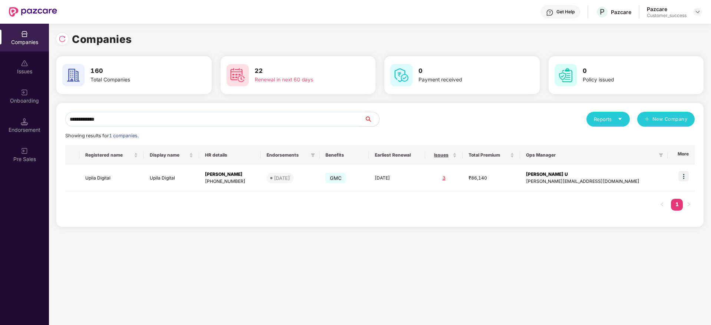
type input "**********"
click at [118, 123] on input "**********" at bounding box center [214, 119] width 299 height 15
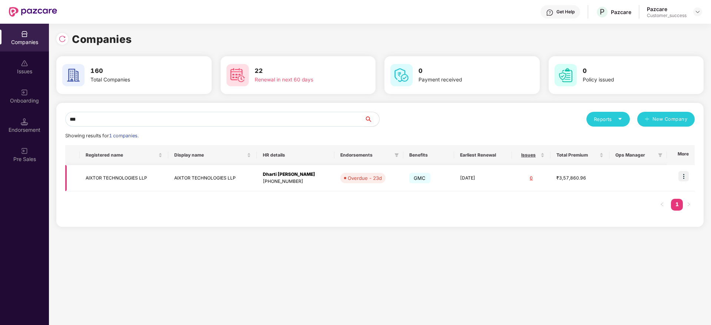
type input "***"
click at [690, 171] on td at bounding box center [681, 178] width 28 height 26
click at [684, 178] on img at bounding box center [683, 176] width 10 height 10
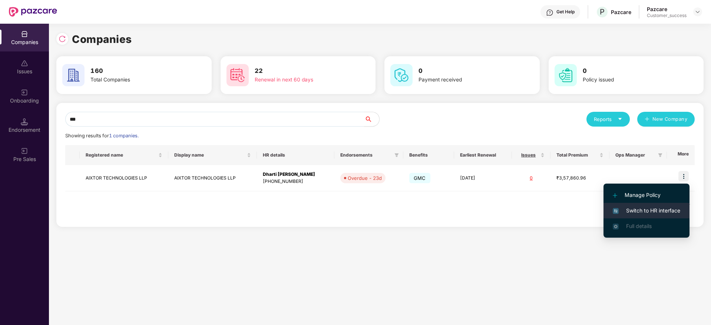
click at [671, 205] on li "Switch to HR interface" at bounding box center [646, 211] width 86 height 16
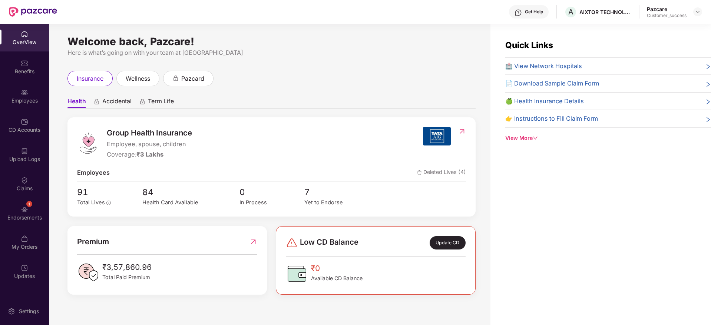
click at [31, 100] on div "Employees" at bounding box center [24, 100] width 49 height 7
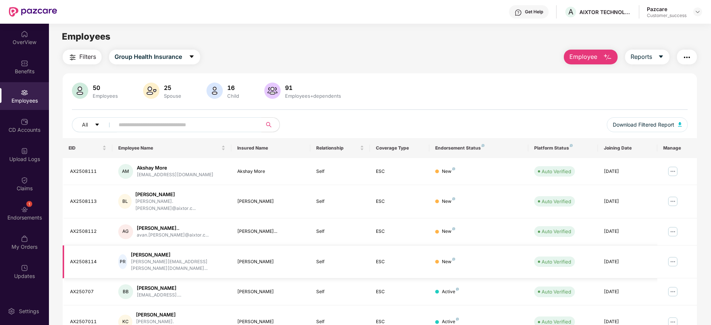
click at [143, 252] on div "[PERSON_NAME]" at bounding box center [178, 255] width 94 height 7
copy div "[PERSON_NAME]"
click at [89, 256] on td "AX2508114" at bounding box center [88, 262] width 50 height 33
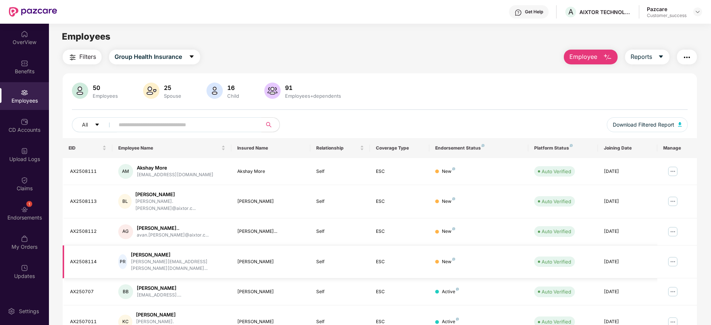
click at [89, 259] on div "AX2508114" at bounding box center [88, 262] width 36 height 7
copy div "AX2508114"
click at [156, 252] on div "[PERSON_NAME]" at bounding box center [178, 255] width 94 height 7
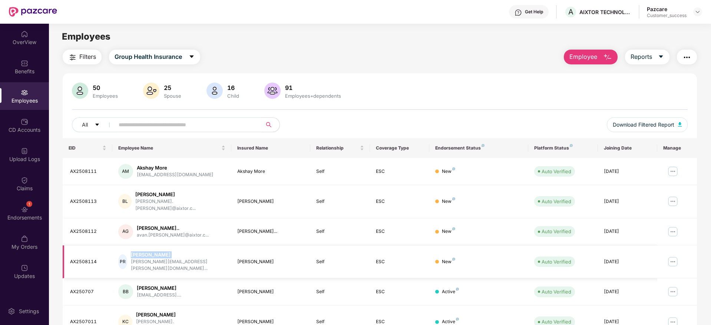
click at [156, 252] on div "[PERSON_NAME]" at bounding box center [178, 255] width 94 height 7
copy div "[PERSON_NAME]"
click at [635, 61] on span "Reports" at bounding box center [640, 56] width 21 height 9
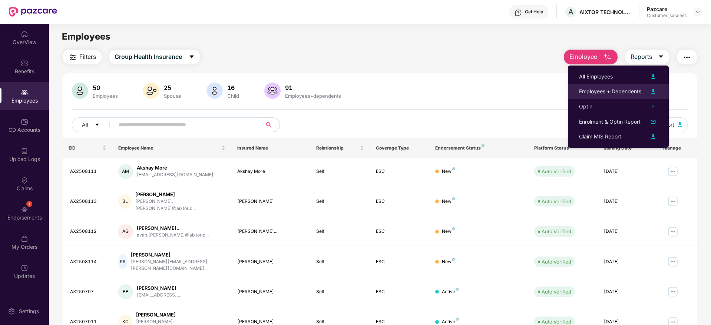
click at [632, 89] on div "Employees + Dependents" at bounding box center [610, 91] width 62 height 8
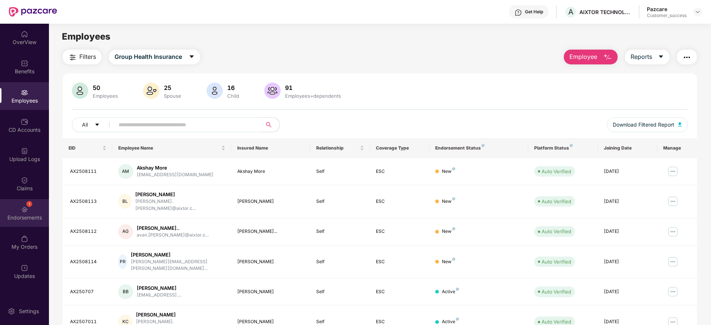
click at [33, 206] on div "1 Endorsements" at bounding box center [24, 213] width 49 height 28
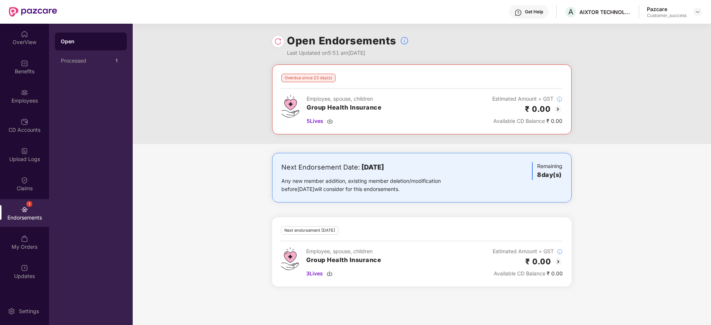
click at [558, 110] on img at bounding box center [557, 109] width 9 height 9
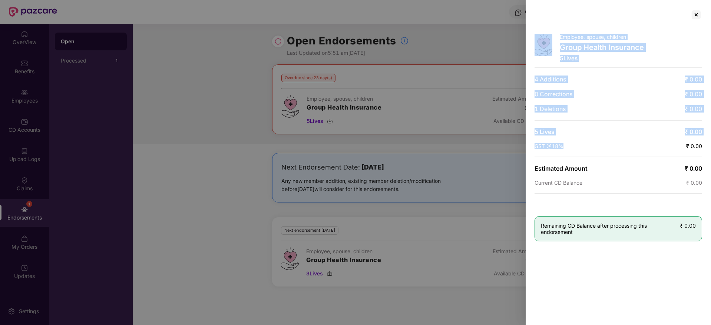
drag, startPoint x: 538, startPoint y: 91, endPoint x: 525, endPoint y: 62, distance: 32.0
click at [525, 62] on div "Employee, spouse, children Group Health Insurance 5 Lives 4 Additions ₹ 0.00 0 …" at bounding box center [355, 162] width 711 height 325
click at [694, 13] on div at bounding box center [696, 15] width 12 height 12
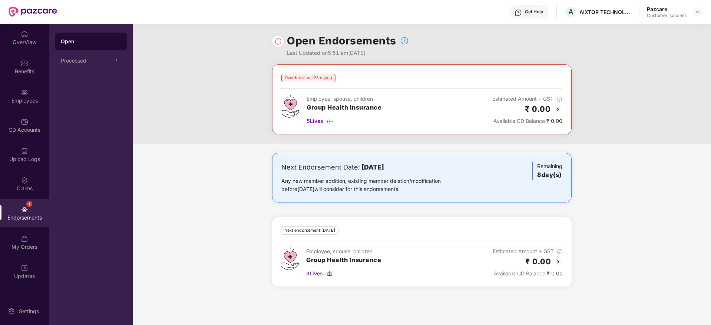
click at [560, 259] on img at bounding box center [558, 262] width 9 height 9
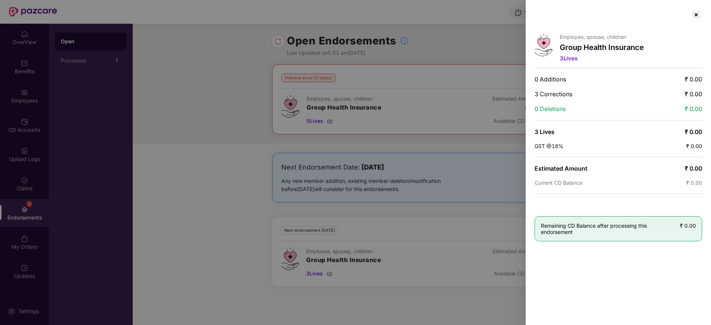
click at [523, 86] on div "Employee, spouse, children Group Health Insurance 3 Lives 0 Additions ₹ 0.00 3 …" at bounding box center [355, 162] width 711 height 325
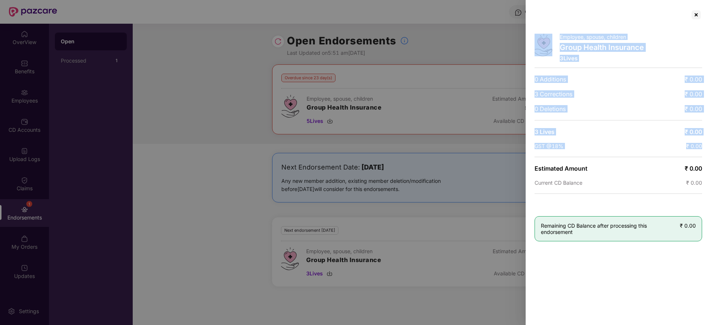
click at [568, 94] on span "3 Corrections" at bounding box center [553, 93] width 38 height 7
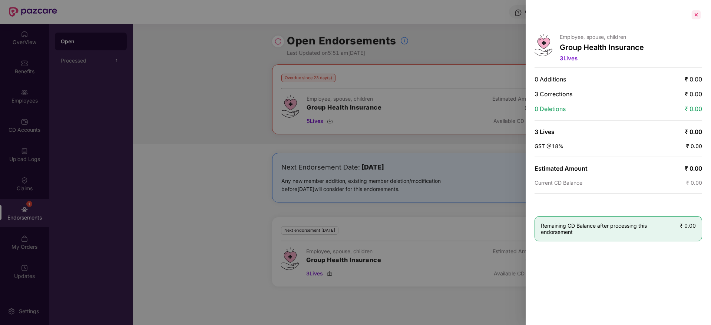
click at [696, 18] on div at bounding box center [696, 15] width 12 height 12
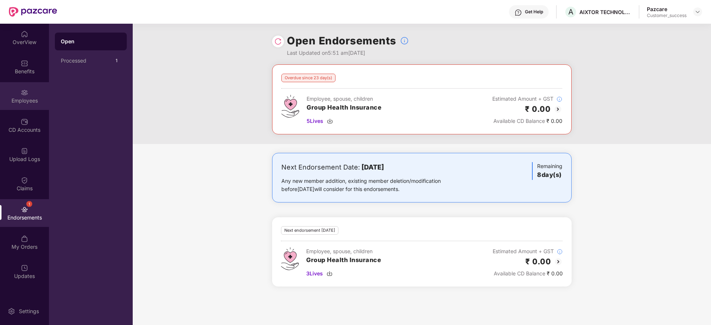
click at [29, 99] on div "Employees" at bounding box center [24, 100] width 49 height 7
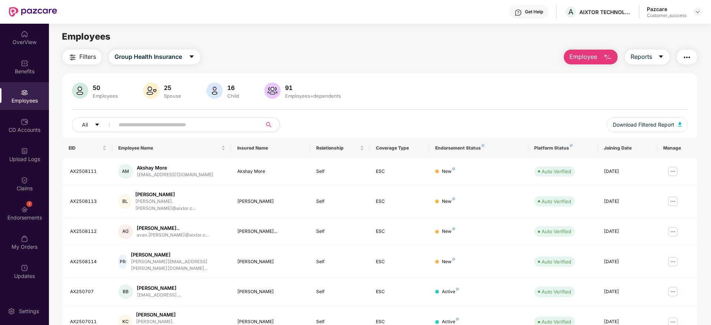
click at [185, 126] on input "text" at bounding box center [185, 124] width 133 height 11
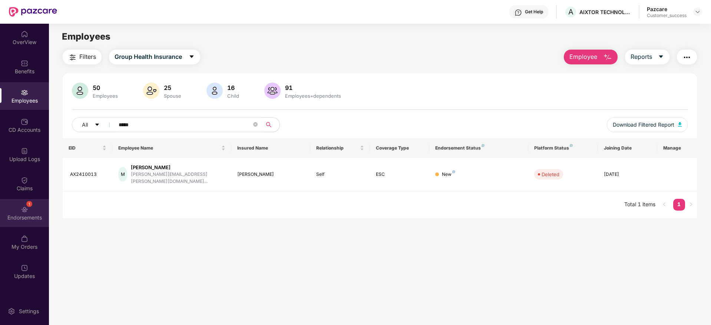
type input "*****"
click at [31, 200] on div "1 Endorsements" at bounding box center [24, 213] width 49 height 28
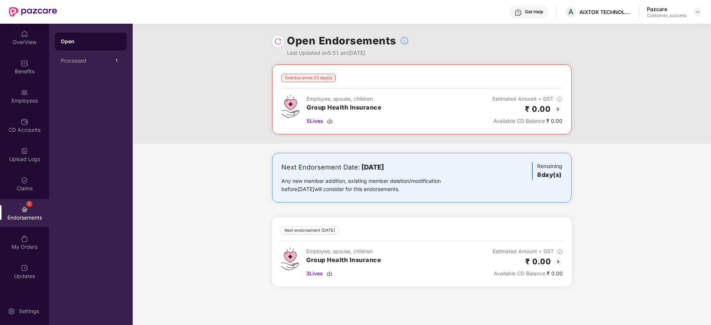
click at [282, 43] on div at bounding box center [278, 42] width 12 height 12
click at [279, 43] on img at bounding box center [277, 41] width 7 height 7
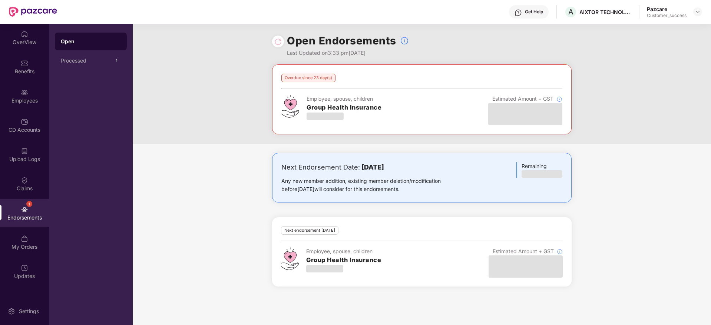
drag, startPoint x: 344, startPoint y: 170, endPoint x: 445, endPoint y: 170, distance: 100.8
click at [445, 170] on div "Next Endorsement Date: [DATE]" at bounding box center [372, 167] width 183 height 10
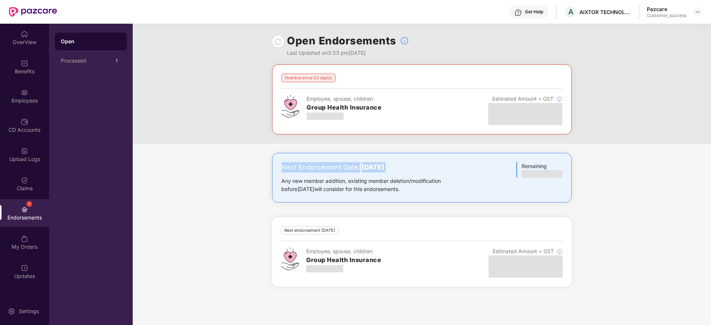
click at [445, 170] on div "Next Endorsement Date: [DATE]" at bounding box center [372, 167] width 183 height 10
drag, startPoint x: 449, startPoint y: 193, endPoint x: 240, endPoint y: 81, distance: 237.7
click at [240, 81] on div "Overdue since 23 day(s) Employee, spouse, children Group Health Insurance Estim…" at bounding box center [422, 179] width 578 height 231
click at [240, 78] on div "Overdue since 23 day(s) Employee, spouse, children Group Health Insurance Estim…" at bounding box center [422, 104] width 578 height 80
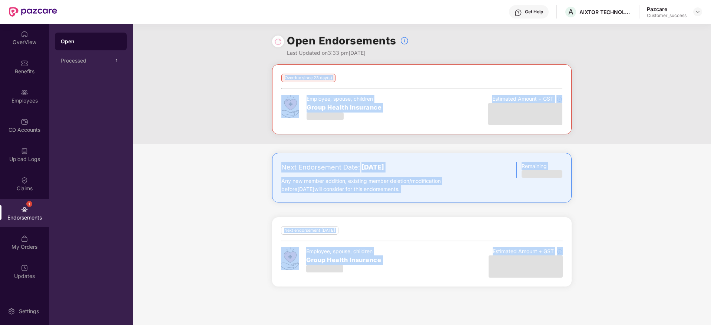
drag, startPoint x: 240, startPoint y: 79, endPoint x: 636, endPoint y: 278, distance: 443.3
click at [636, 278] on div "Overdue since 23 day(s) Employee, spouse, children Group Health Insurance Estim…" at bounding box center [422, 179] width 578 height 231
click at [636, 278] on div "Next Endorsement Date: [DATE] Any new member addition, existing member deletion…" at bounding box center [422, 224] width 578 height 143
drag, startPoint x: 343, startPoint y: 147, endPoint x: 215, endPoint y: 33, distance: 172.0
click at [215, 33] on div "Open Endorsements Last Updated on 3:33 pm[DATE] Overdue since 23 day(s) Employe…" at bounding box center [422, 175] width 578 height 302
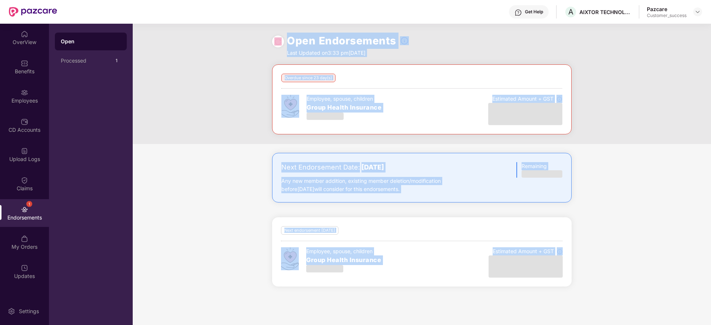
click at [215, 33] on div "Open Endorsements Last Updated on 3:33 pm[DATE]" at bounding box center [422, 44] width 578 height 41
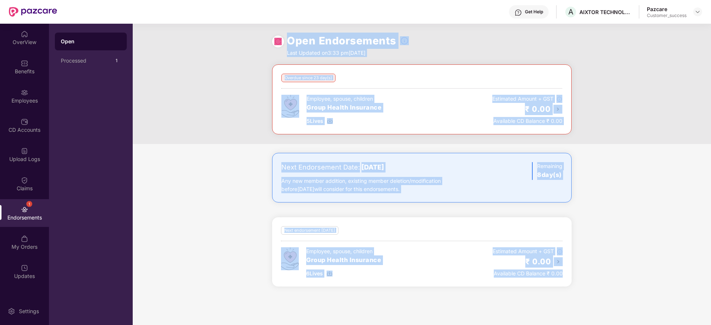
drag, startPoint x: 215, startPoint y: 33, endPoint x: 635, endPoint y: 303, distance: 499.1
click at [635, 303] on div "Open Endorsements Last Updated on 3:33 pm[DATE] Overdue since 23 day(s) Employe…" at bounding box center [422, 175] width 578 height 302
click at [637, 280] on div "Next Endorsement Date: [DATE] Any new member addition, existing member deletion…" at bounding box center [422, 224] width 578 height 143
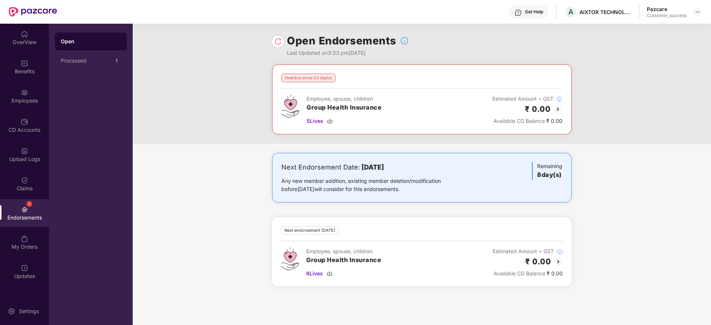
click at [561, 260] on img at bounding box center [558, 262] width 9 height 9
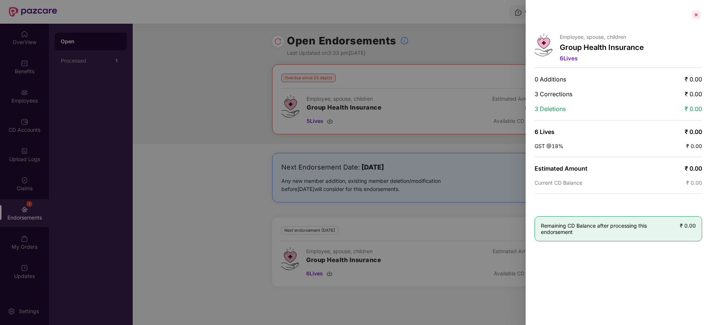
click at [699, 12] on div at bounding box center [696, 15] width 12 height 12
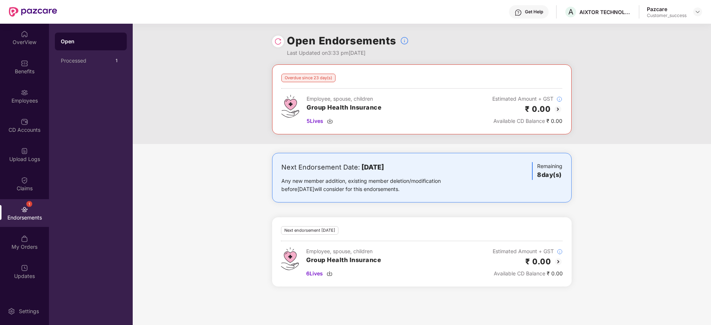
click at [559, 109] on img at bounding box center [557, 109] width 9 height 9
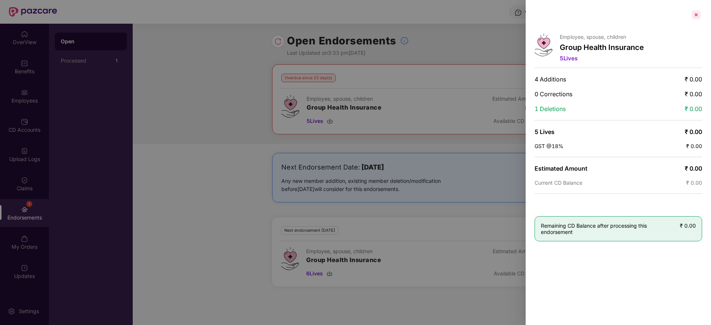
click at [693, 16] on div at bounding box center [696, 15] width 12 height 12
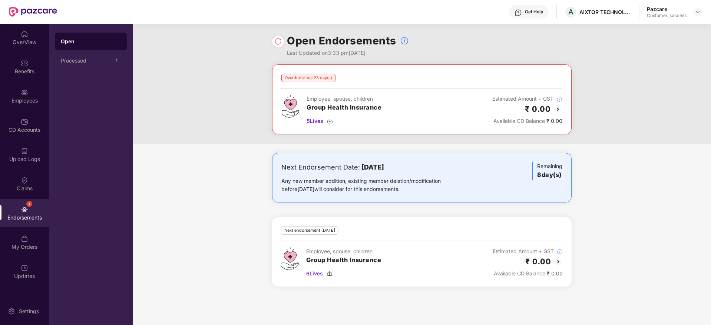
click at [558, 109] on img at bounding box center [557, 109] width 9 height 9
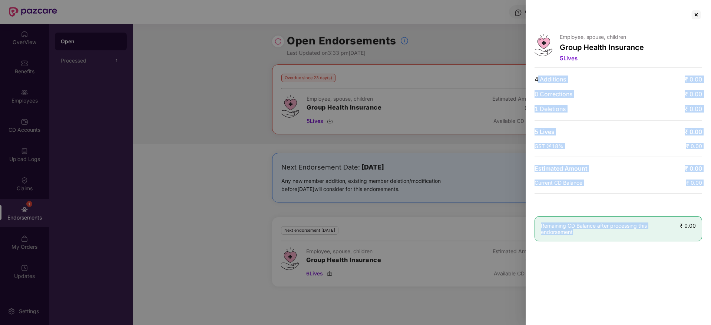
drag, startPoint x: 559, startPoint y: 92, endPoint x: 685, endPoint y: 245, distance: 198.2
click at [685, 246] on div "Employee, spouse, children Group Health Insurance 5 Lives 4 Additions ₹ 0.00 0 …" at bounding box center [617, 162] width 185 height 325
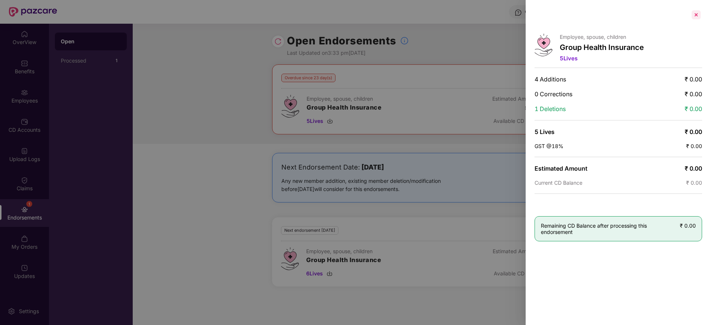
click at [698, 16] on div at bounding box center [696, 15] width 12 height 12
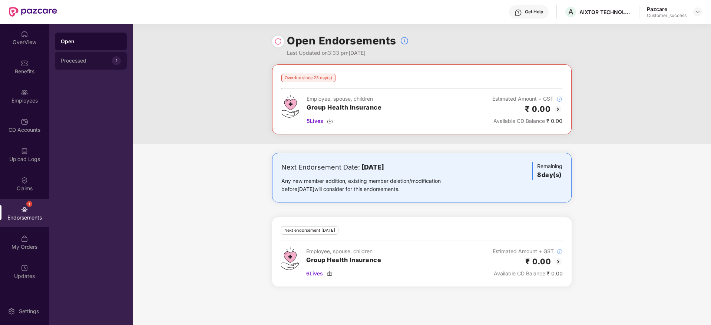
click at [69, 52] on div "Processed 1" at bounding box center [91, 61] width 72 height 18
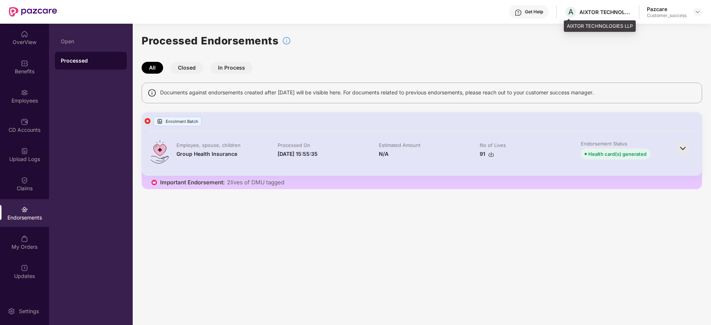
click at [586, 9] on div "AIXTOR TECHNOLOGIES LLP" at bounding box center [605, 12] width 52 height 7
copy div "AIXTOR TECHNOLOGIES LLP"
click at [700, 11] on img at bounding box center [697, 12] width 6 height 6
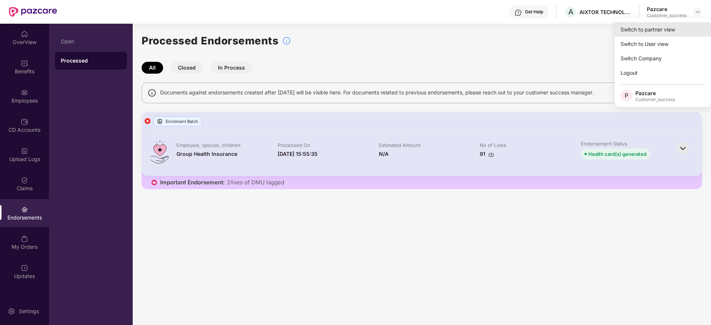
click at [669, 27] on div "Switch to partner view" at bounding box center [662, 29] width 96 height 14
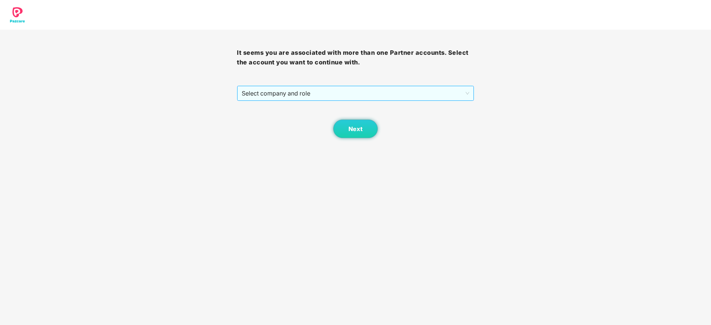
click at [366, 91] on span "Select company and role" at bounding box center [355, 93] width 227 height 14
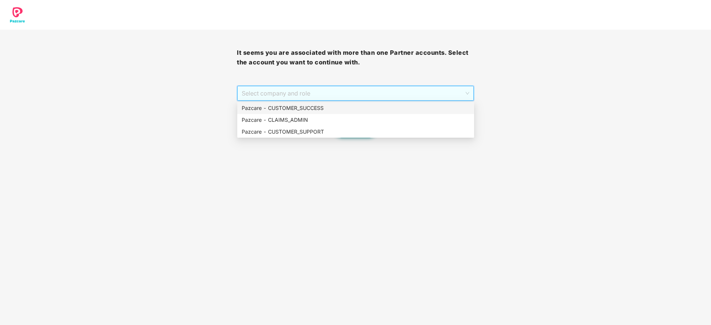
click at [361, 106] on div "Pazcare - CUSTOMER_SUCCESS" at bounding box center [356, 108] width 228 height 8
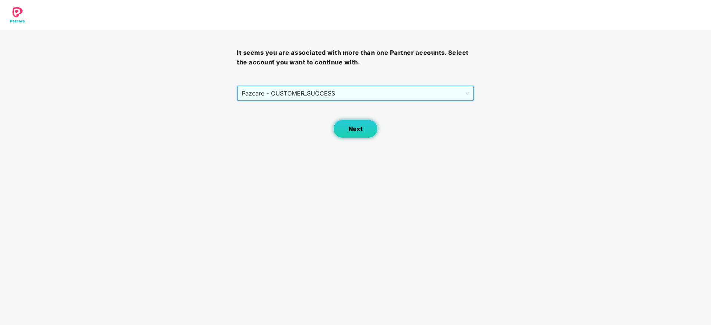
click at [351, 124] on button "Next" at bounding box center [355, 129] width 44 height 19
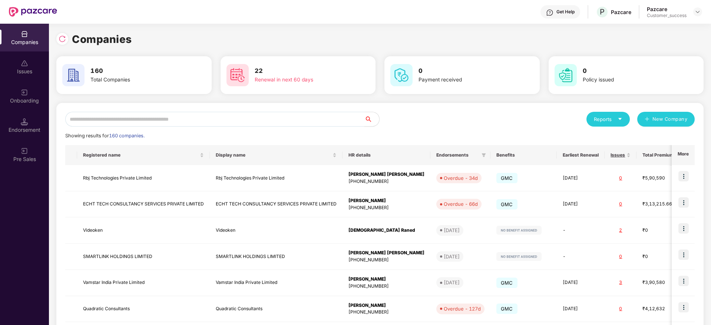
click at [308, 120] on input "text" at bounding box center [214, 119] width 299 height 15
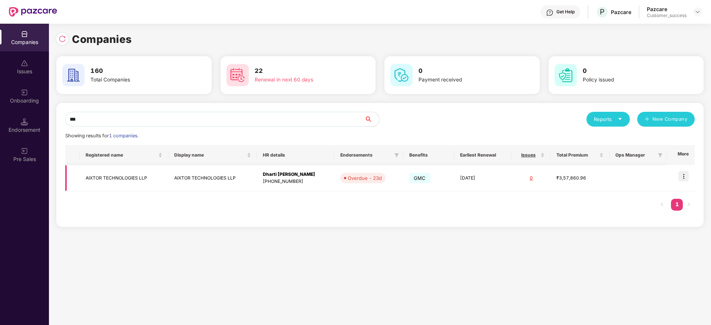
type input "***"
click at [681, 178] on img at bounding box center [683, 176] width 10 height 10
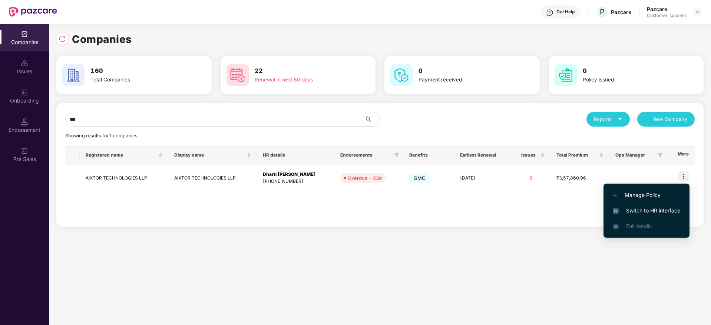
click at [671, 209] on span "Switch to HR interface" at bounding box center [646, 211] width 67 height 8
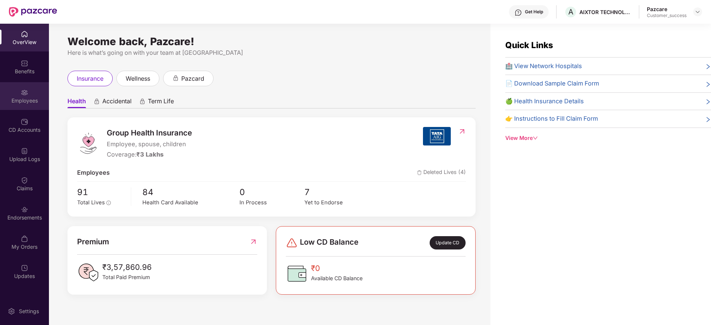
click at [0, 93] on div "Employees" at bounding box center [24, 96] width 49 height 28
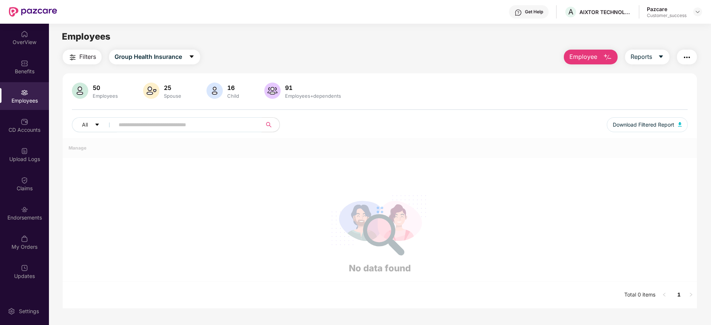
click at [180, 135] on div "All Download Filtered Report" at bounding box center [379, 127] width 615 height 21
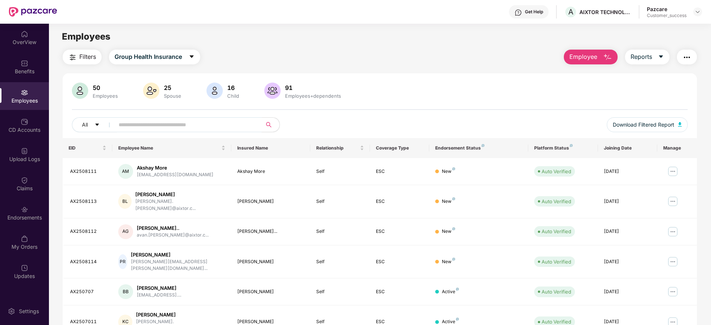
paste input "**********"
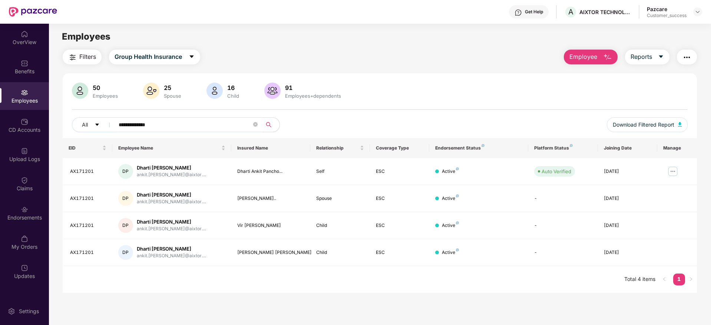
type input "**********"
click at [670, 172] on img at bounding box center [673, 172] width 12 height 12
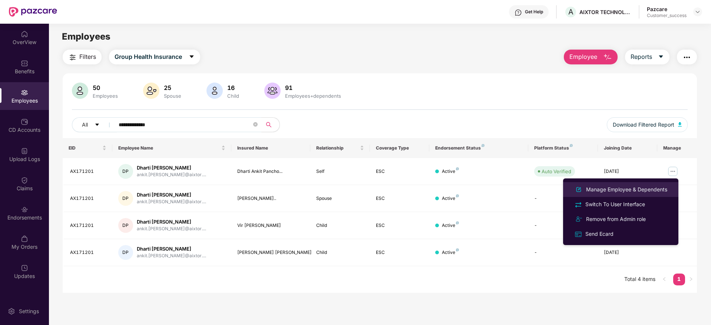
click at [649, 188] on div "Manage Employee & Dependents" at bounding box center [626, 190] width 84 height 8
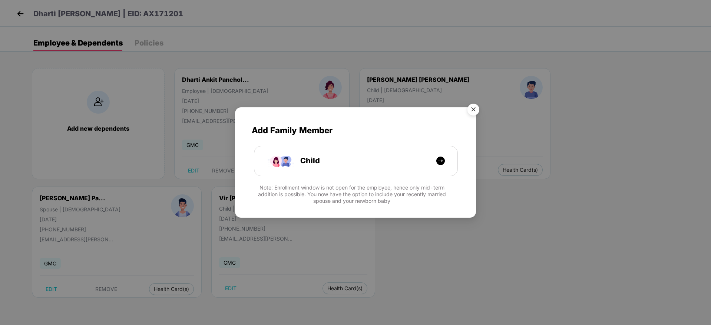
click at [477, 106] on img "Close" at bounding box center [473, 110] width 21 height 21
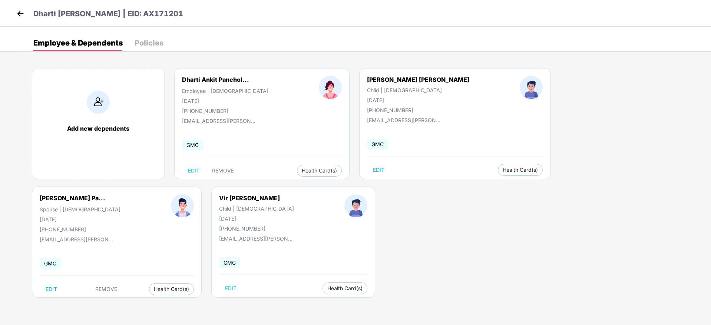
click at [210, 106] on div "Dharti Ankit Panchol... Employee | [DEMOGRAPHIC_DATA] [DATE] [PHONE_NUMBER]" at bounding box center [225, 95] width 137 height 38
click at [210, 108] on div "[PHONE_NUMBER]" at bounding box center [225, 111] width 86 height 6
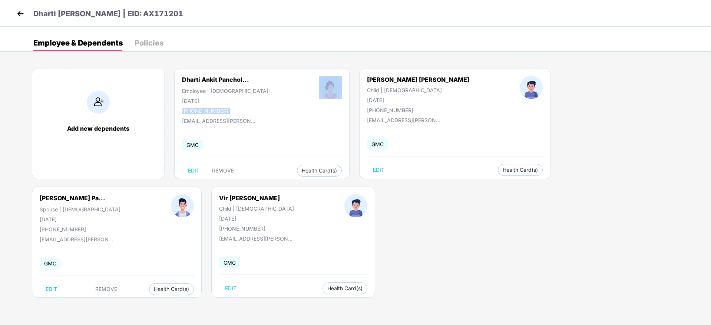
click at [24, 9] on img at bounding box center [20, 13] width 11 height 11
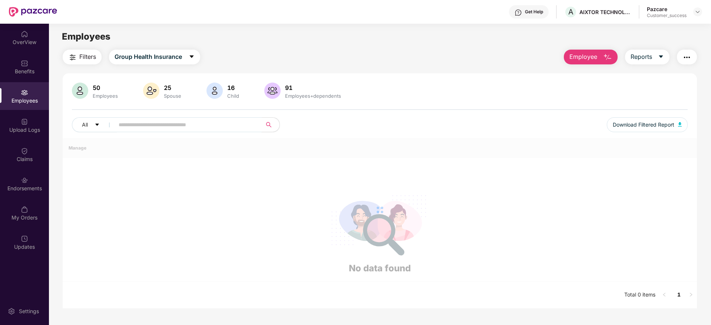
click at [208, 126] on input "text" at bounding box center [185, 124] width 133 height 11
paste input "**********"
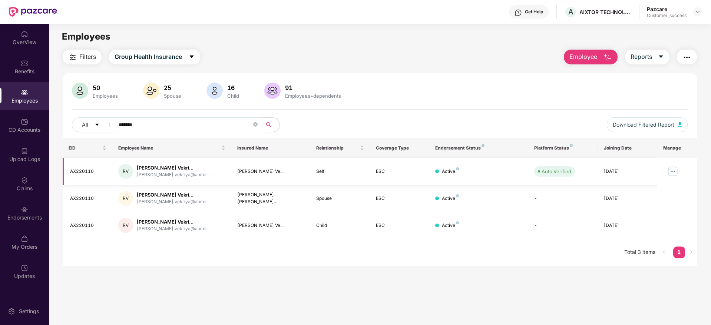
type input "******"
click at [678, 170] on td at bounding box center [677, 171] width 40 height 27
click at [674, 170] on img at bounding box center [673, 172] width 12 height 12
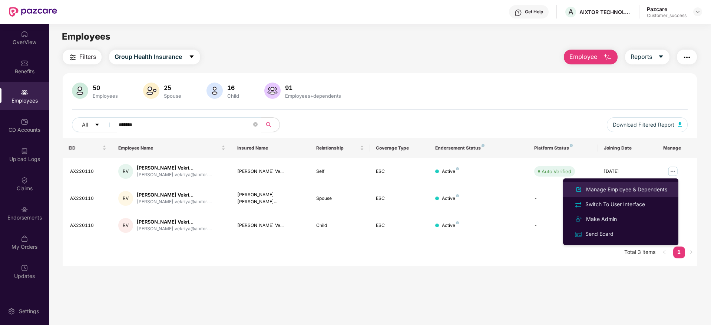
click at [655, 192] on div "Manage Employee & Dependents" at bounding box center [626, 190] width 84 height 8
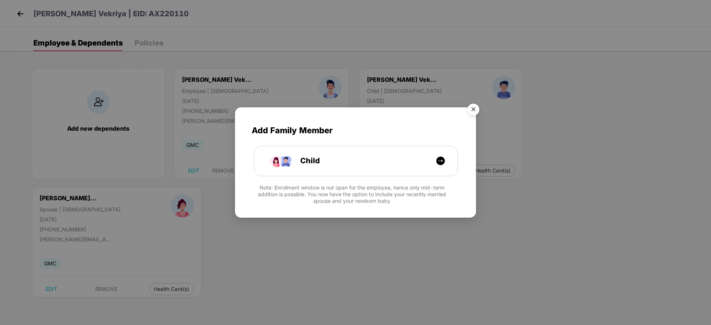
click at [473, 113] on img "Close" at bounding box center [473, 110] width 21 height 21
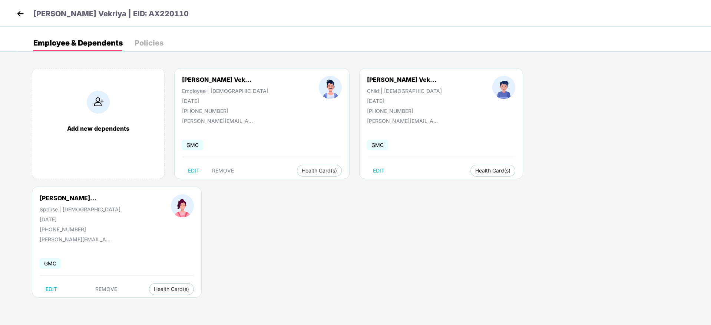
click at [210, 111] on div "[PHONE_NUMBER]" at bounding box center [225, 111] width 86 height 6
click at [217, 109] on div "[PHONE_NUMBER]" at bounding box center [225, 111] width 86 height 6
copy div "918000069869"
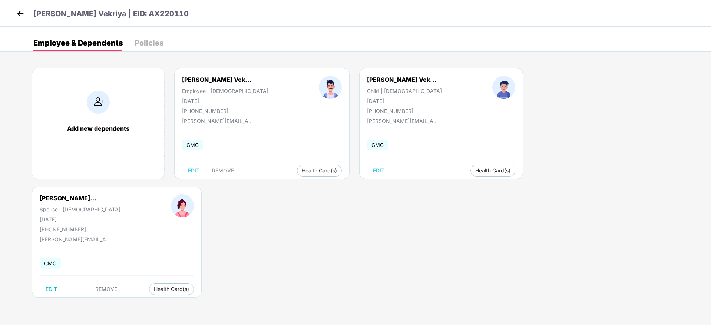
click at [350, 296] on body "[PERSON_NAME] Vekriya | EID: AX220110 Employee & Dependents Policies Add new de…" at bounding box center [355, 162] width 711 height 325
click at [19, 11] on img at bounding box center [20, 13] width 11 height 11
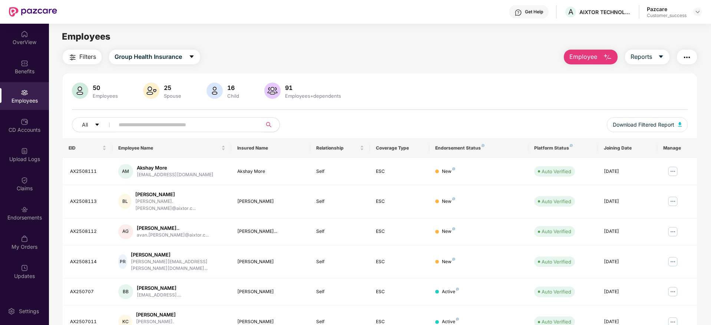
click at [700, 16] on div at bounding box center [697, 11] width 9 height 9
click at [697, 15] on div at bounding box center [697, 11] width 9 height 9
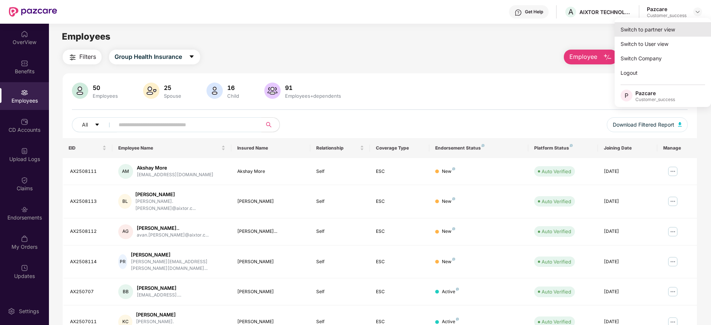
click at [684, 30] on div "Switch to partner view" at bounding box center [662, 29] width 96 height 14
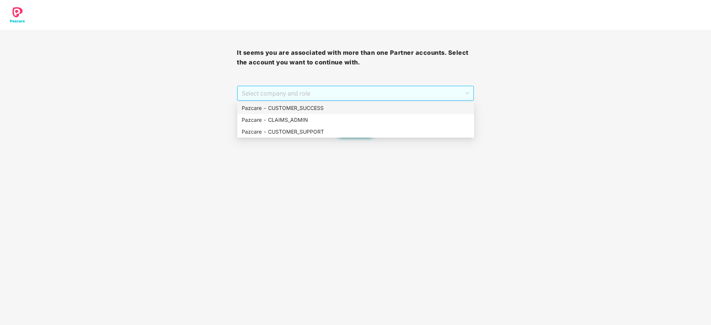
click at [405, 97] on span "Select company and role" at bounding box center [355, 93] width 227 height 14
click at [401, 103] on div "Pazcare - CUSTOMER_SUCCESS" at bounding box center [355, 108] width 237 height 12
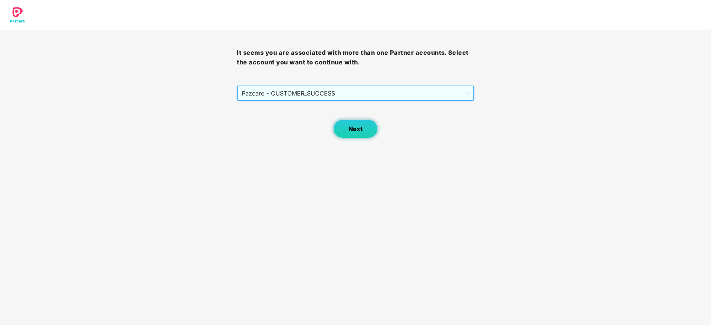
click at [354, 120] on button "Next" at bounding box center [355, 129] width 44 height 19
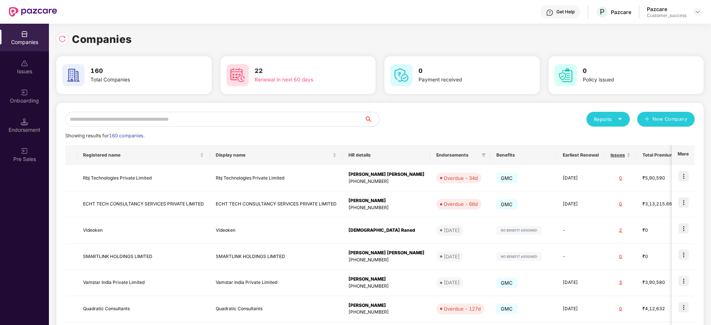
click at [214, 136] on div "Showing results for 160 companies." at bounding box center [379, 135] width 629 height 7
click at [209, 108] on div "Reports New Company Showing results for 160 companies. Registered name Display …" at bounding box center [379, 283] width 647 height 360
click at [216, 119] on input "text" at bounding box center [214, 119] width 299 height 15
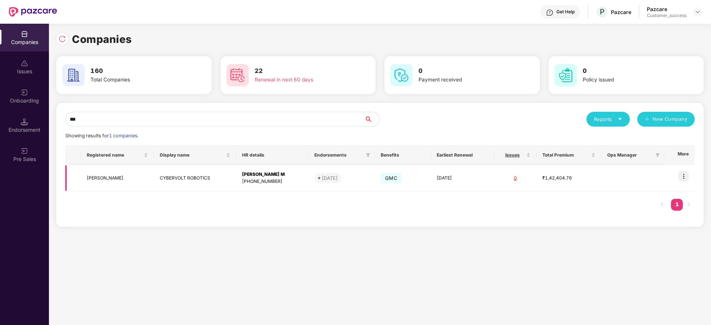
type input "***"
click at [682, 178] on img at bounding box center [683, 176] width 10 height 10
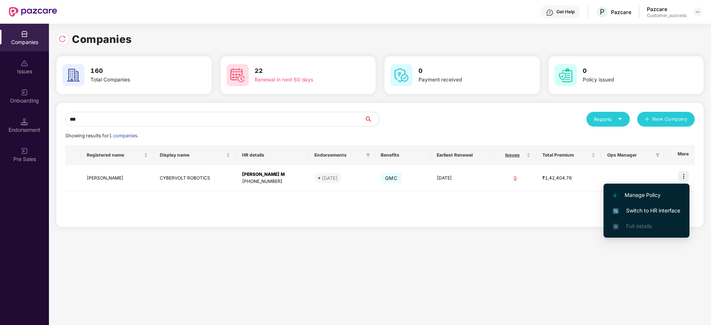
click at [668, 211] on span "Switch to HR interface" at bounding box center [646, 211] width 67 height 8
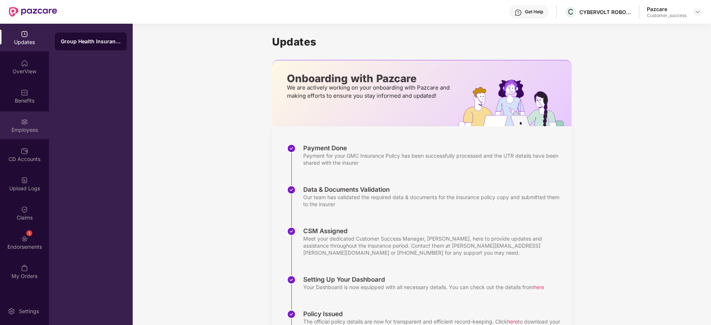
click at [21, 127] on div "Employees" at bounding box center [24, 129] width 49 height 7
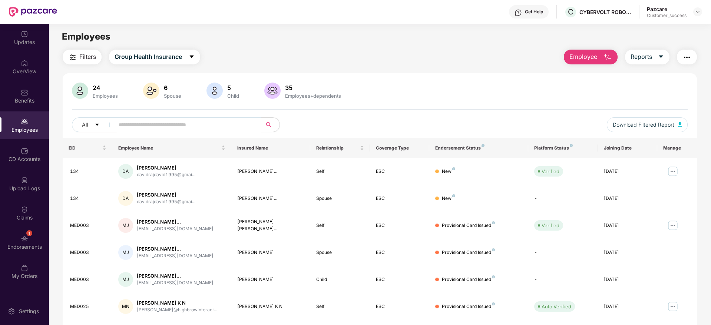
click at [88, 62] on button "Filters" at bounding box center [82, 57] width 39 height 15
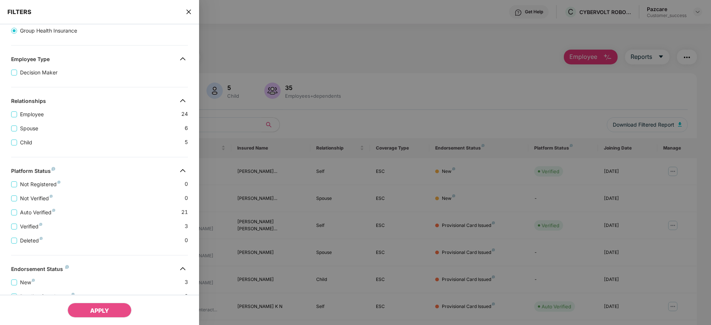
scroll to position [111, 0]
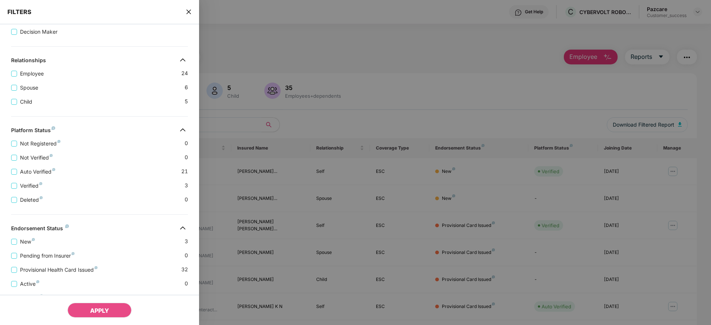
click at [190, 9] on icon "close" at bounding box center [189, 12] width 6 height 6
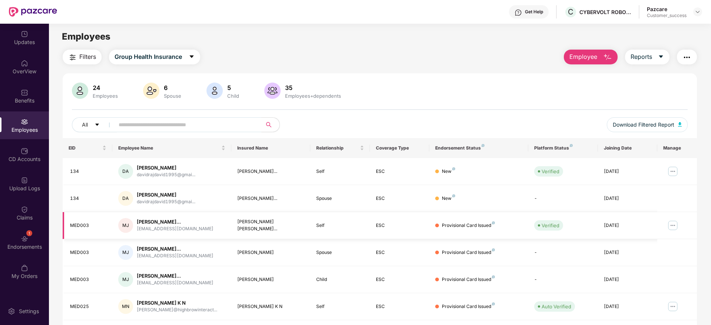
drag, startPoint x: 603, startPoint y: 172, endPoint x: 630, endPoint y: 219, distance: 54.6
click at [630, 219] on tbody "134 DA [PERSON_NAME] davidrajdavid1995@gmai... [PERSON_NAME]... Self ESC New Ve…" at bounding box center [380, 293] width 634 height 270
click at [633, 202] on div "[DATE]" at bounding box center [627, 198] width 47 height 7
drag, startPoint x: 635, startPoint y: 199, endPoint x: 589, endPoint y: 173, distance: 52.4
click at [589, 173] on tbody "134 DA [PERSON_NAME] davidrajdavid1995@gmai... [PERSON_NAME]... Self ESC New Ve…" at bounding box center [380, 293] width 634 height 270
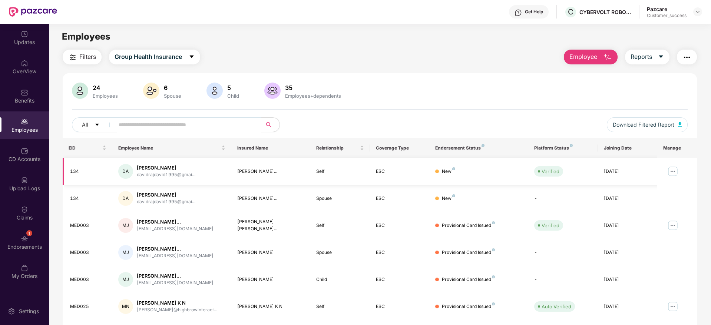
click at [589, 173] on div "Verified" at bounding box center [562, 171] width 57 height 10
drag, startPoint x: 623, startPoint y: 191, endPoint x: 631, endPoint y: 207, distance: 17.7
click at [631, 207] on tbody "134 DA [PERSON_NAME] davidrajdavid1995@gmai... [PERSON_NAME]... Self ESC New Ve…" at bounding box center [380, 293] width 634 height 270
click at [631, 207] on td "[DATE]" at bounding box center [627, 198] width 59 height 27
click at [594, 200] on tr "134 DA [PERSON_NAME] davidrajdavid1995@gmai... [PERSON_NAME]... Spouse ESC New …" at bounding box center [380, 198] width 634 height 27
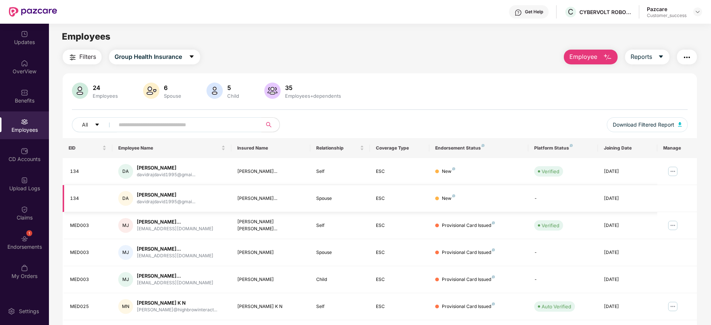
click at [598, 199] on td "[DATE]" at bounding box center [627, 198] width 59 height 27
click at [20, 76] on div "OverView" at bounding box center [24, 67] width 49 height 28
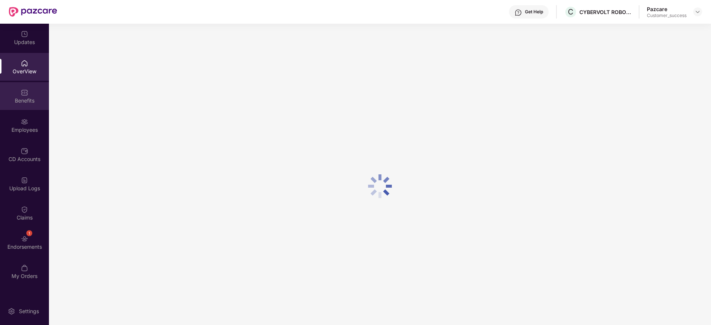
click at [27, 95] on img at bounding box center [24, 92] width 7 height 7
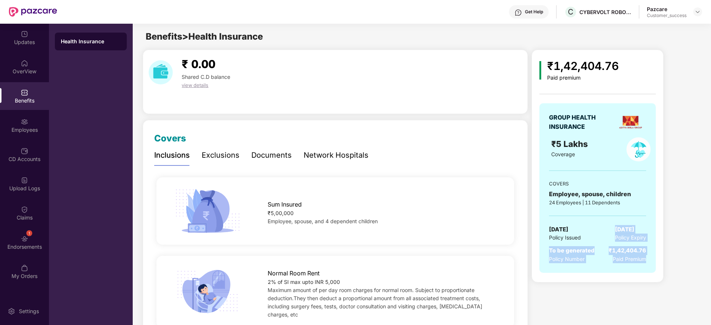
drag, startPoint x: 627, startPoint y: 254, endPoint x: 645, endPoint y: 271, distance: 25.4
click at [645, 271] on div "GROUP HEALTH INSURANCE ₹5 Lakhs Coverage COVERS Employee, spouse, children 24 E…" at bounding box center [597, 188] width 116 height 170
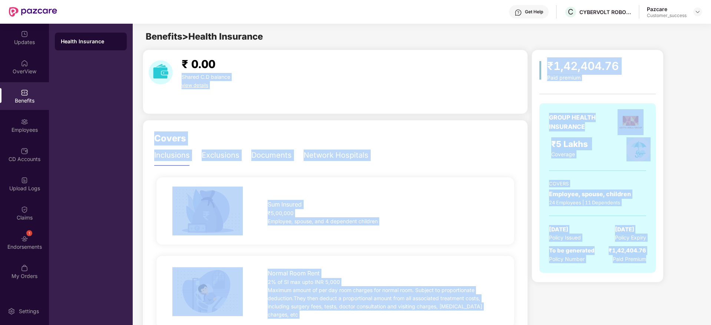
drag, startPoint x: 645, startPoint y: 271, endPoint x: 468, endPoint y: 69, distance: 269.2
click at [541, 78] on div "₹1,42,404.76 Paid premium" at bounding box center [597, 69] width 116 height 24
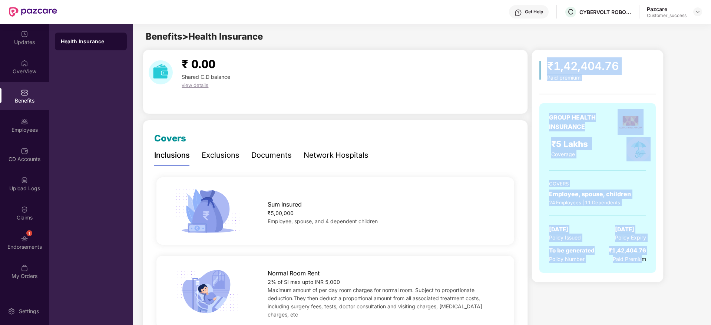
drag, startPoint x: 542, startPoint y: 64, endPoint x: 642, endPoint y: 274, distance: 231.9
click at [642, 274] on div "₹1,42,404.76 Paid premium GROUP HEALTH INSURANCE ₹5 Lakhs Coverage COVERS Emplo…" at bounding box center [597, 168] width 116 height 223
click at [642, 274] on div "GROUP HEALTH INSURANCE ₹5 Lakhs Coverage COVERS Employee, spouse, children 24 E…" at bounding box center [597, 191] width 116 height 177
drag, startPoint x: 646, startPoint y: 272, endPoint x: 529, endPoint y: 31, distance: 268.1
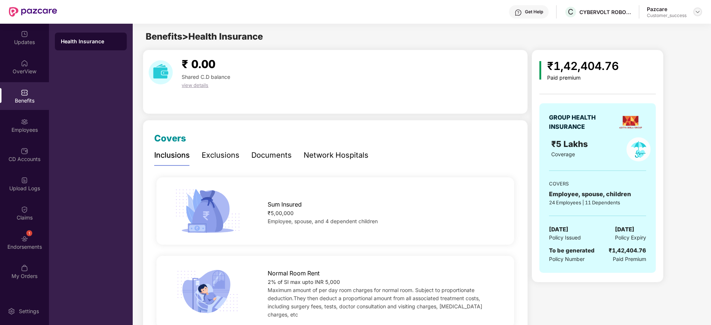
click at [700, 12] on img at bounding box center [697, 12] width 6 height 6
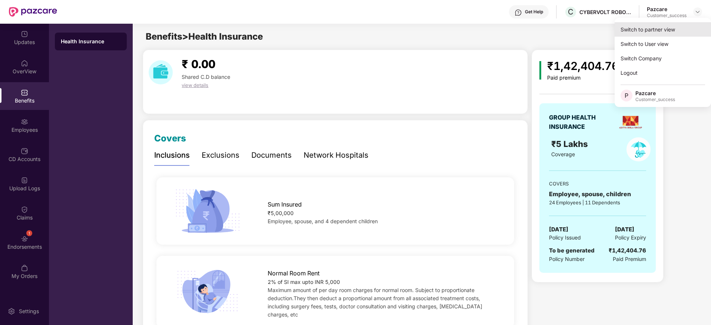
click at [683, 30] on div "Switch to partner view" at bounding box center [662, 29] width 96 height 14
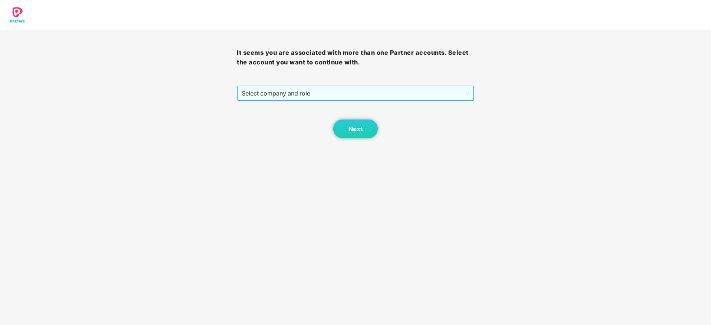
click at [383, 99] on span "Select company and role" at bounding box center [355, 93] width 227 height 14
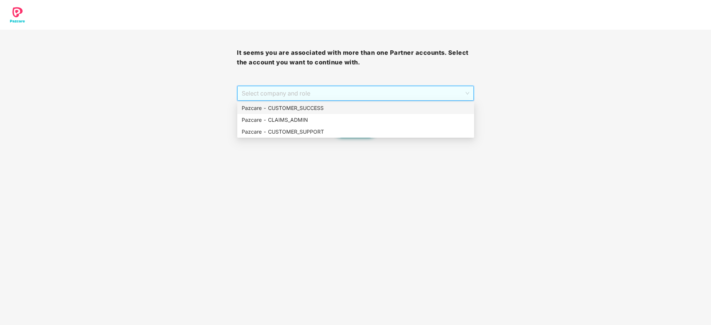
click at [378, 109] on div "Pazcare - CUSTOMER_SUCCESS" at bounding box center [356, 108] width 228 height 8
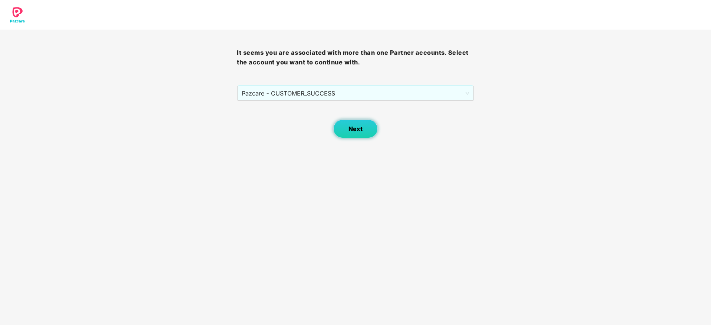
click at [365, 125] on button "Next" at bounding box center [355, 129] width 44 height 19
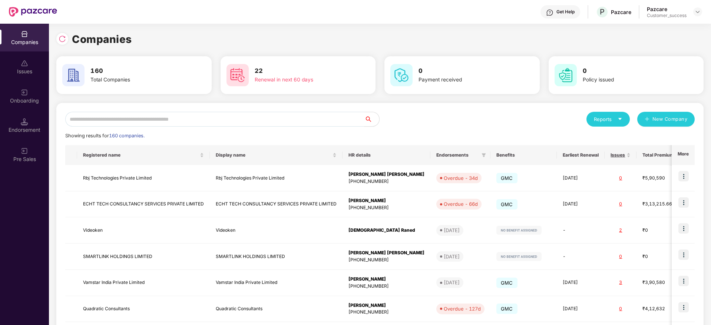
click at [209, 125] on input "text" at bounding box center [214, 119] width 299 height 15
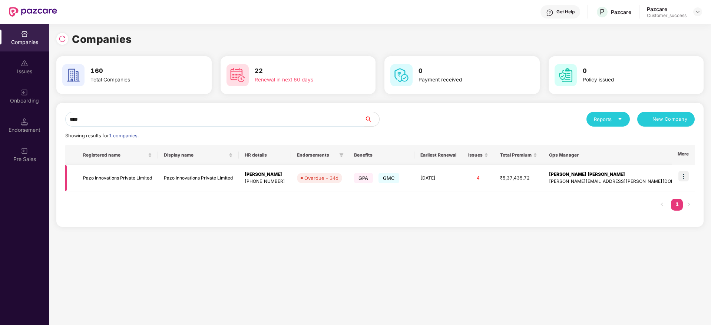
type input "****"
click at [684, 179] on img at bounding box center [683, 176] width 10 height 10
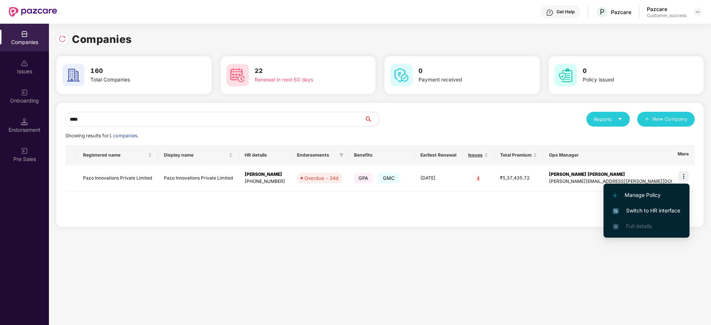
click at [670, 211] on span "Switch to HR interface" at bounding box center [646, 211] width 67 height 8
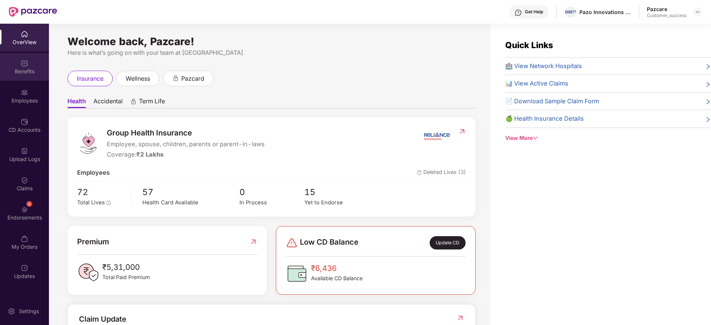
click at [29, 65] on div "Benefits" at bounding box center [24, 67] width 49 height 28
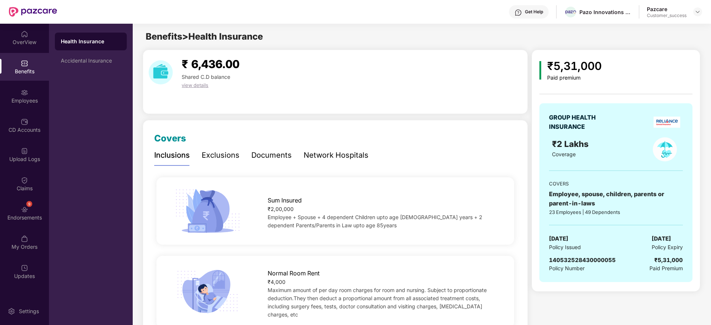
drag, startPoint x: 615, startPoint y: 242, endPoint x: 711, endPoint y: 249, distance: 96.7
click at [710, 249] on html "Get Help Pazo Innovations Private Limited Pazcare Customer_success OverView Ben…" at bounding box center [355, 162] width 711 height 325
click at [23, 94] on img at bounding box center [24, 92] width 7 height 7
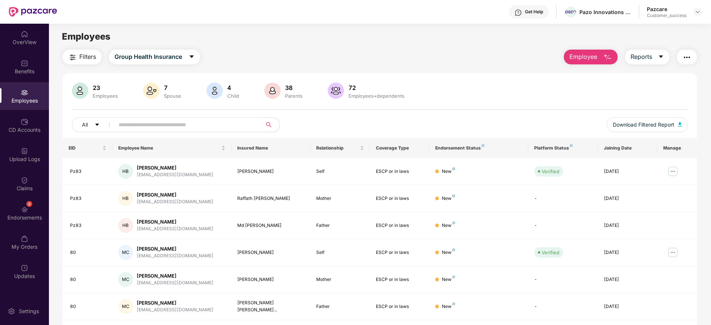
click at [220, 126] on input "text" at bounding box center [185, 124] width 133 height 11
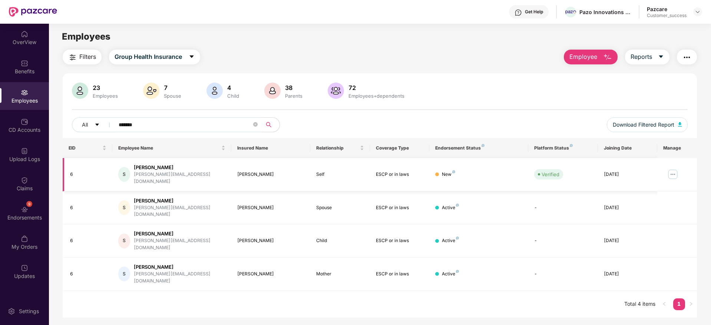
type input "*******"
click at [675, 174] on img at bounding box center [673, 175] width 12 height 12
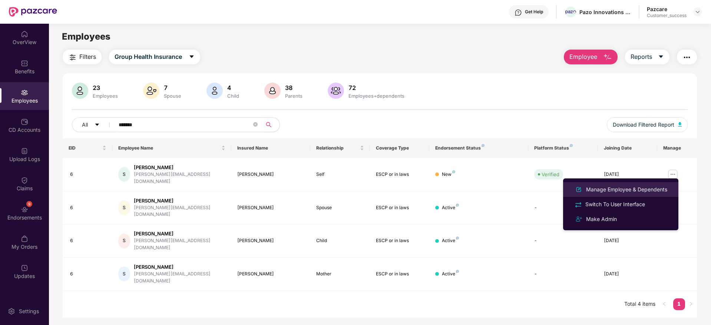
click at [638, 191] on div "Manage Employee & Dependents" at bounding box center [626, 190] width 84 height 8
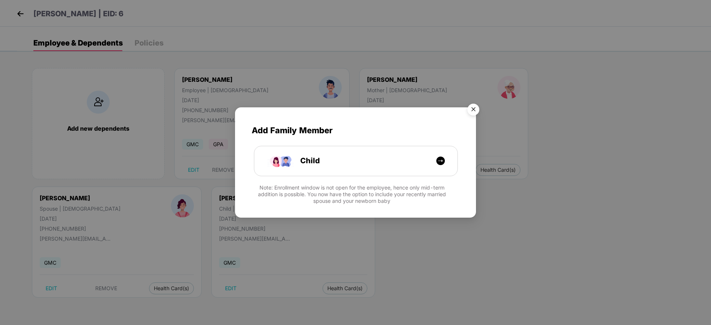
click at [472, 109] on img "Close" at bounding box center [473, 110] width 21 height 21
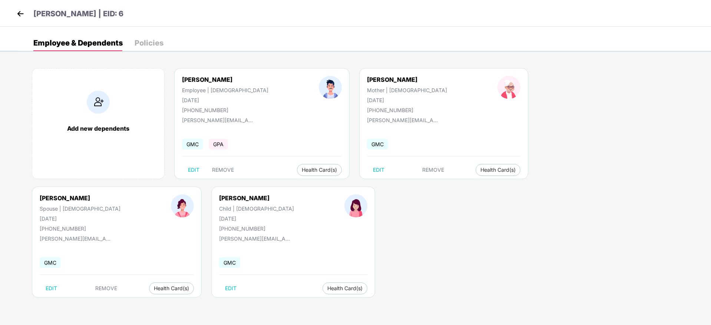
click at [10, 12] on div "[PERSON_NAME] | EID: 6" at bounding box center [355, 13] width 711 height 27
click at [17, 12] on img at bounding box center [20, 13] width 11 height 11
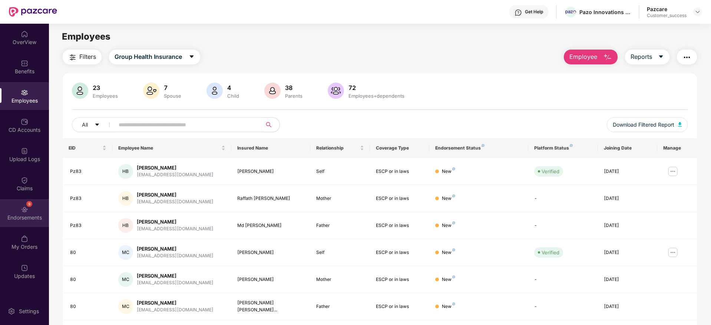
click at [29, 218] on div "Endorsements" at bounding box center [24, 217] width 49 height 7
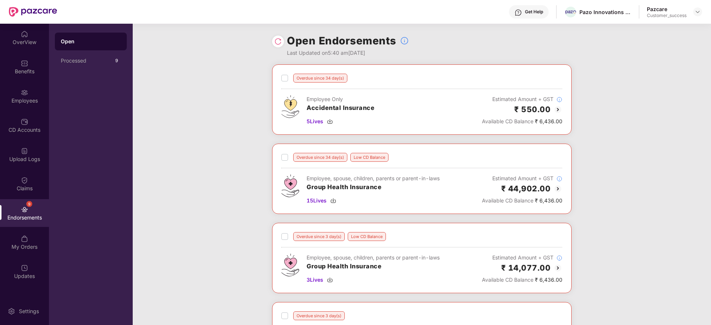
click at [16, 168] on div "Upload Logs" at bounding box center [24, 155] width 49 height 28
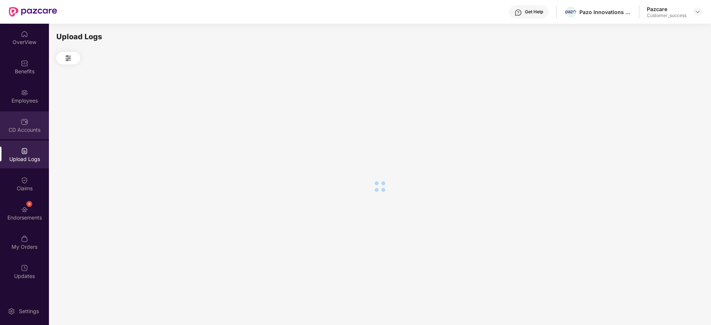
click at [22, 122] on img at bounding box center [24, 121] width 7 height 7
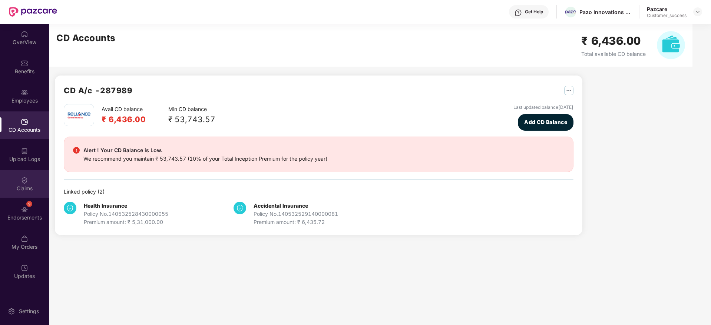
click at [27, 184] on div "Claims" at bounding box center [24, 184] width 49 height 28
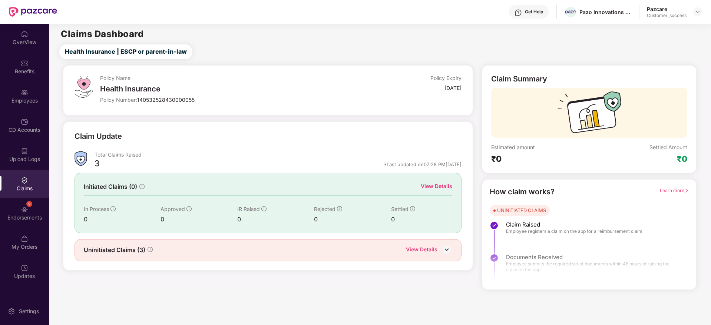
click at [443, 184] on div "View Details" at bounding box center [436, 186] width 31 height 8
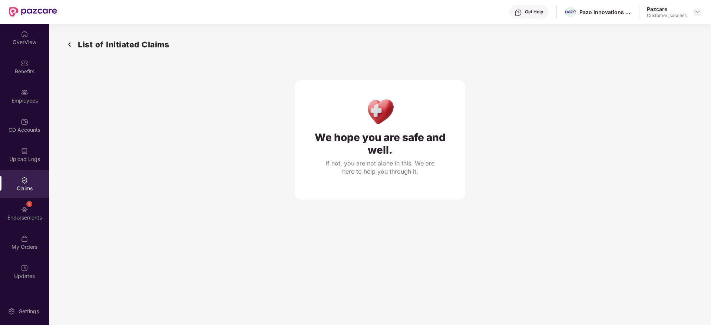
click at [72, 47] on img at bounding box center [70, 45] width 12 height 12
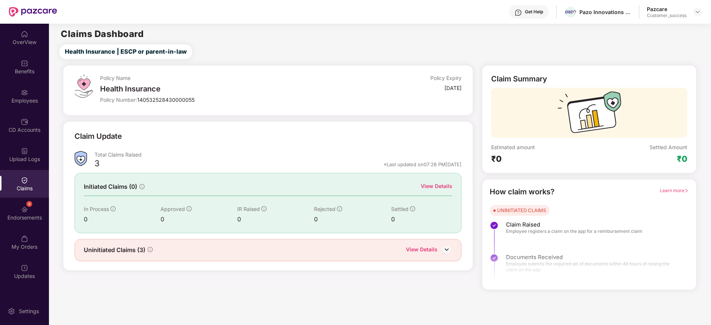
click at [416, 249] on div "View Details" at bounding box center [421, 251] width 31 height 10
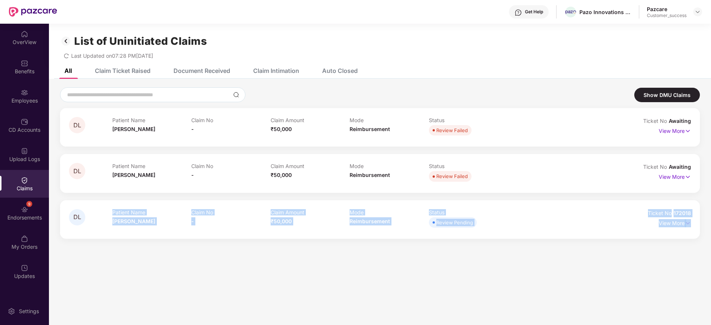
drag, startPoint x: 340, startPoint y: 247, endPoint x: 456, endPoint y: 259, distance: 116.5
click at [456, 259] on section "List of Uninitiated Claims Last Updated on 07:28 PM[DATE] All Claim Ticket Rais…" at bounding box center [380, 186] width 662 height 325
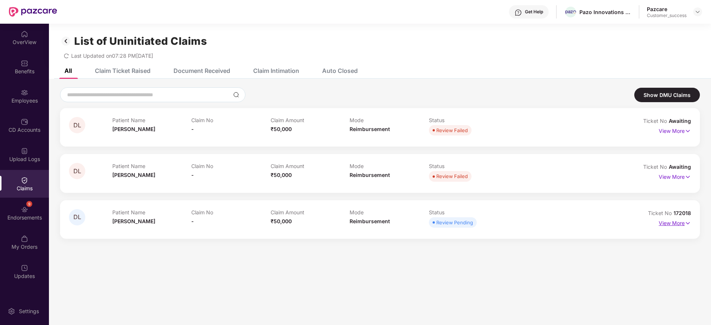
click at [673, 223] on p "View More" at bounding box center [674, 223] width 32 height 10
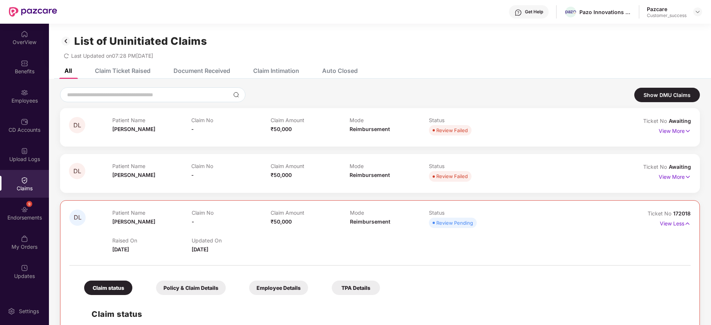
drag, startPoint x: 191, startPoint y: 250, endPoint x: 253, endPoint y: 250, distance: 61.9
click at [253, 250] on div "Updated On [DATE]" at bounding box center [231, 246] width 79 height 16
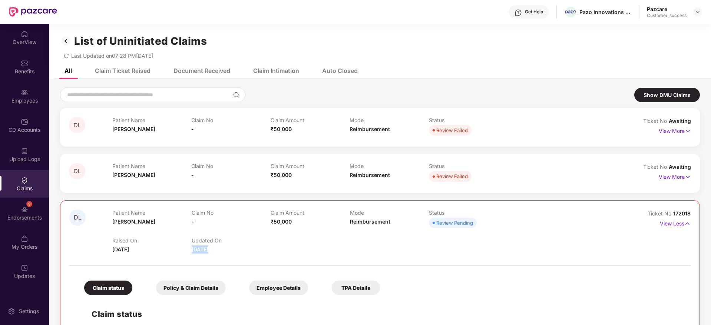
click at [253, 250] on div "Updated On [DATE]" at bounding box center [231, 246] width 79 height 16
click at [269, 250] on div "Updated On [DATE]" at bounding box center [231, 246] width 79 height 16
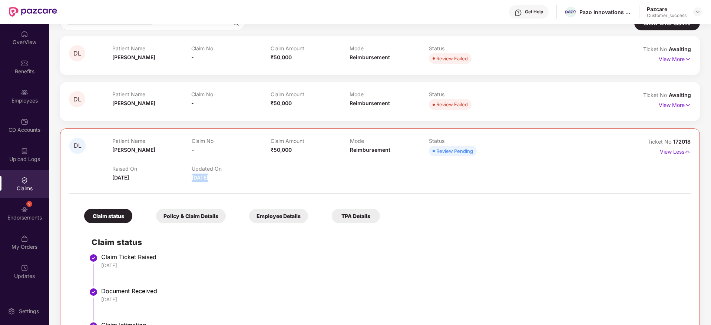
scroll to position [105, 0]
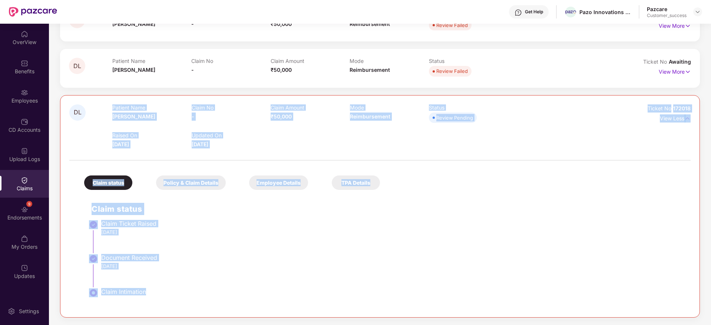
drag, startPoint x: 285, startPoint y: 303, endPoint x: 84, endPoint y: 101, distance: 285.1
click at [84, 101] on div "DL Patient Name [PERSON_NAME] Claim No - Claim Amount ₹50,000 Mode Reimbursemen…" at bounding box center [380, 206] width 640 height 223
drag, startPoint x: 84, startPoint y: 101, endPoint x: 298, endPoint y: 347, distance: 325.5
click at [298, 325] on html "Get Help Pazo Innovations Private Limited Pazcare Customer_success OverView Ben…" at bounding box center [355, 162] width 711 height 325
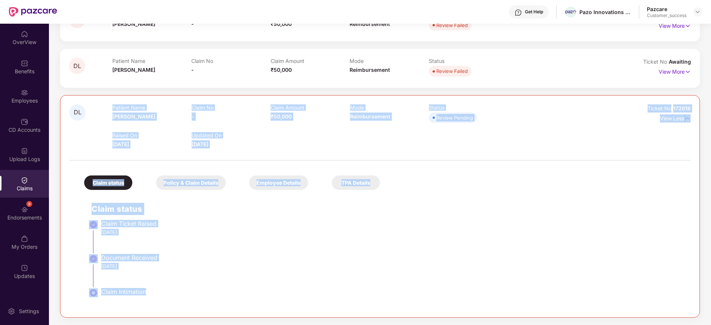
click at [273, 291] on div "Claim Intimation" at bounding box center [392, 291] width 582 height 7
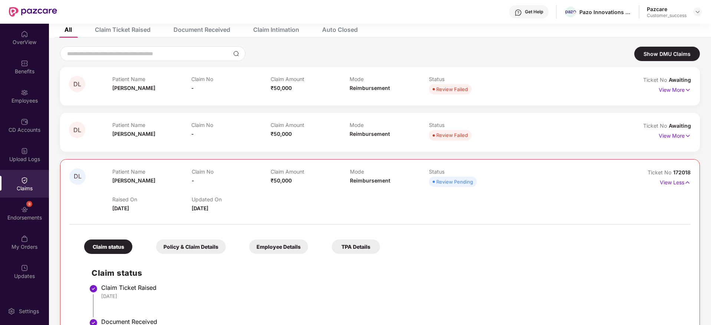
scroll to position [56, 0]
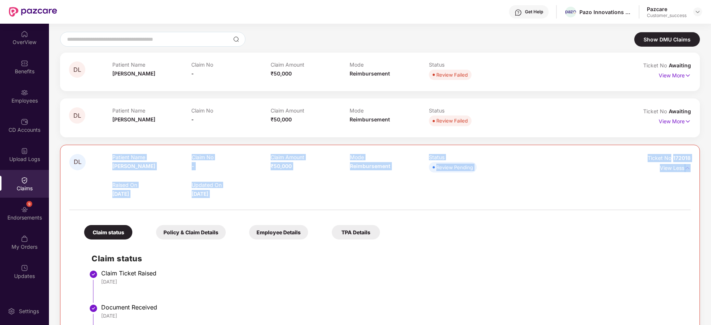
drag, startPoint x: 103, startPoint y: 160, endPoint x: 395, endPoint y: 213, distance: 296.8
click at [383, 213] on div "DL Patient Name [PERSON_NAME] Claim No - Claim Amount ₹50,000 Mode Reimbursemen…" at bounding box center [379, 256] width 621 height 204
click at [398, 209] on div at bounding box center [379, 207] width 621 height 16
drag, startPoint x: 398, startPoint y: 209, endPoint x: 80, endPoint y: 149, distance: 323.8
click at [80, 149] on div "DL Patient Name [PERSON_NAME] Claim No - Claim Amount ₹50,000 Mode Reimbursemen…" at bounding box center [380, 256] width 640 height 223
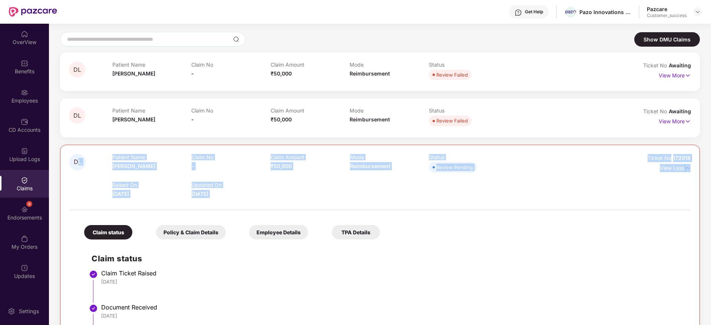
click at [80, 149] on div "DL Patient Name [PERSON_NAME] Claim No - Claim Amount ₹50,000 Mode Reimbursemen…" at bounding box center [380, 256] width 640 height 223
drag, startPoint x: 193, startPoint y: 178, endPoint x: 548, endPoint y: 257, distance: 363.0
click at [548, 257] on div "DL Patient Name [PERSON_NAME] Claim No - Claim Amount ₹50,000 Mode Reimbursemen…" at bounding box center [380, 256] width 640 height 223
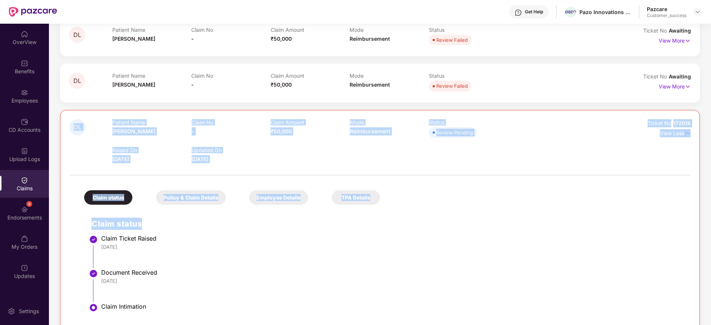
scroll to position [105, 0]
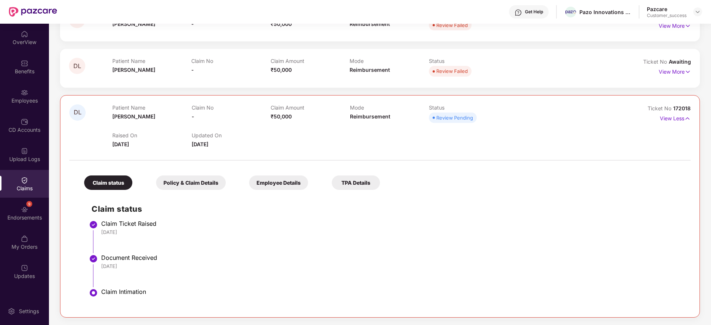
click at [534, 267] on div "[DATE]" at bounding box center [392, 266] width 582 height 7
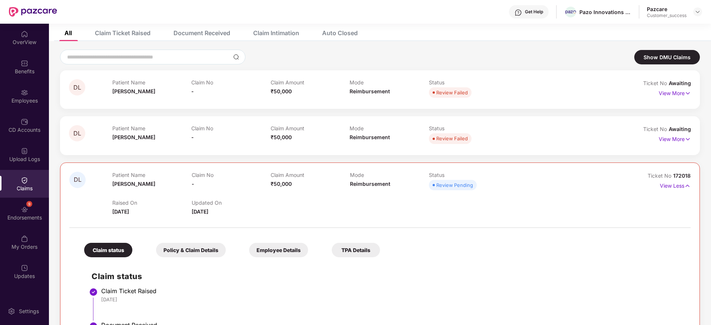
scroll to position [0, 0]
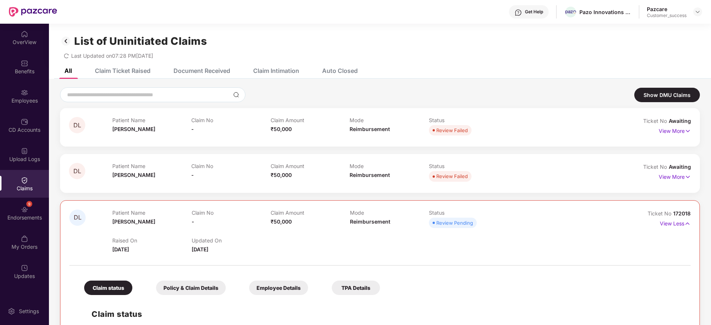
drag, startPoint x: 525, startPoint y: 276, endPoint x: 57, endPoint y: 3, distance: 541.8
click at [57, 3] on div "Get Help Pazo Innovations Private Limited Pazcare Customer_success OverView Ben…" at bounding box center [355, 162] width 711 height 325
click at [161, 27] on div "List of Uninitiated Claims Last Updated on 07:28 PM[DATE]" at bounding box center [380, 43] width 662 height 39
click at [699, 11] on img at bounding box center [697, 12] width 6 height 6
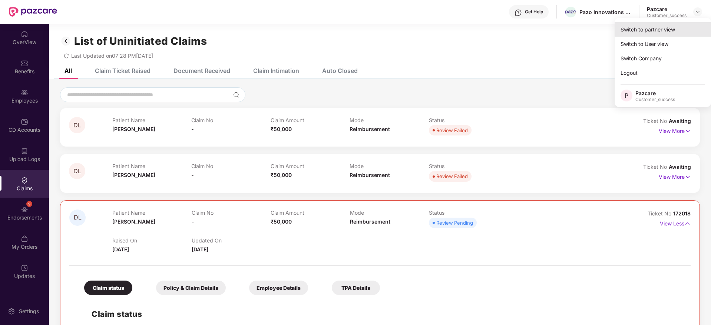
click at [684, 26] on div "Switch to partner view" at bounding box center [662, 29] width 96 height 14
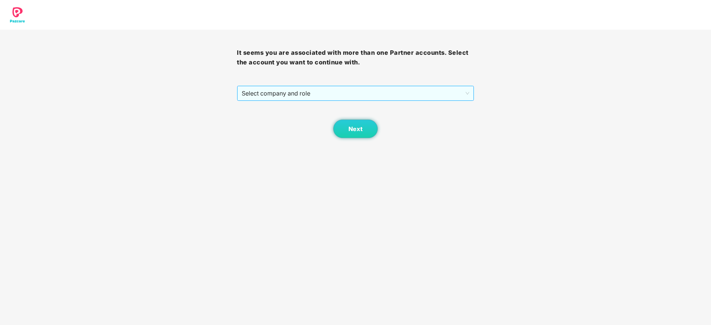
drag, startPoint x: 438, startPoint y: 92, endPoint x: 432, endPoint y: 100, distance: 10.2
click at [438, 93] on span "Select company and role" at bounding box center [355, 93] width 227 height 14
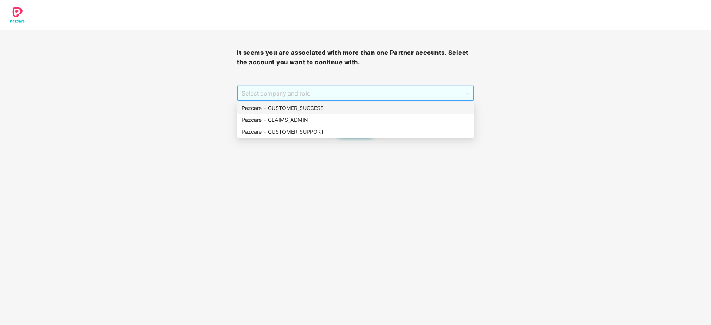
click at [428, 106] on div "Pazcare - CUSTOMER_SUCCESS" at bounding box center [356, 108] width 228 height 8
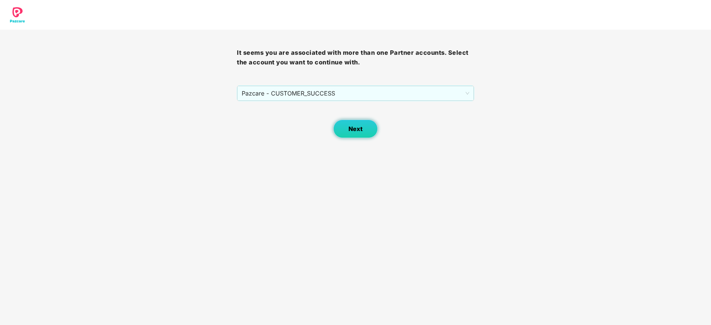
click at [351, 126] on span "Next" at bounding box center [355, 129] width 14 height 7
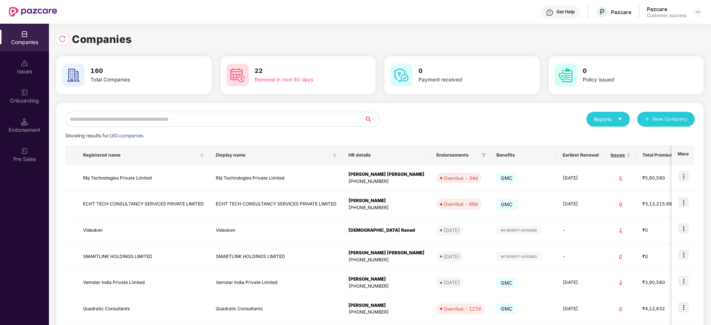
click at [265, 124] on input "text" at bounding box center [214, 119] width 299 height 15
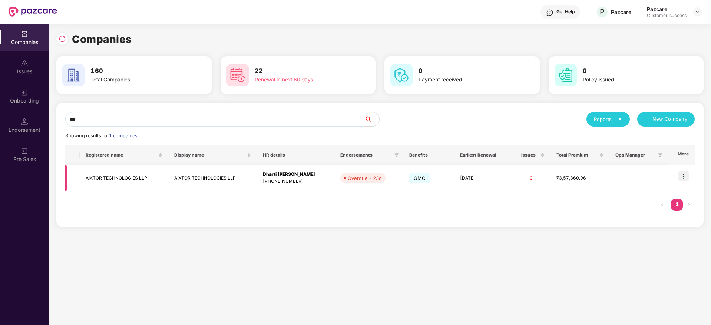
type input "***"
drag, startPoint x: 681, startPoint y: 173, endPoint x: 680, endPoint y: 187, distance: 14.1
click at [681, 173] on img at bounding box center [683, 176] width 10 height 10
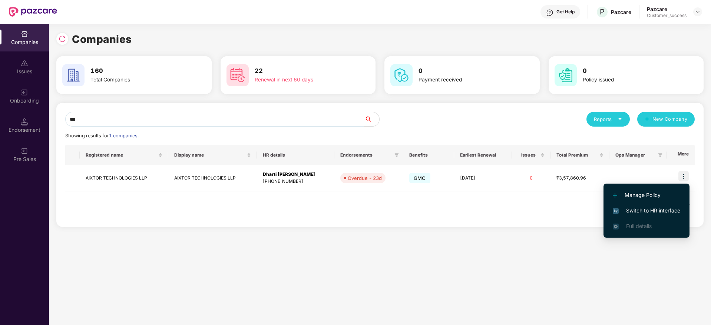
click at [672, 210] on span "Switch to HR interface" at bounding box center [646, 211] width 67 height 8
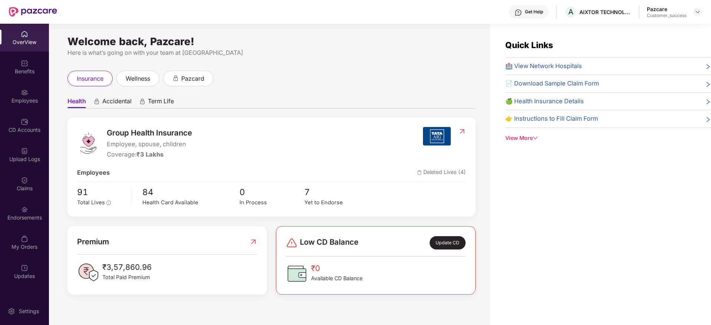
click at [24, 99] on div "Employees" at bounding box center [24, 100] width 49 height 7
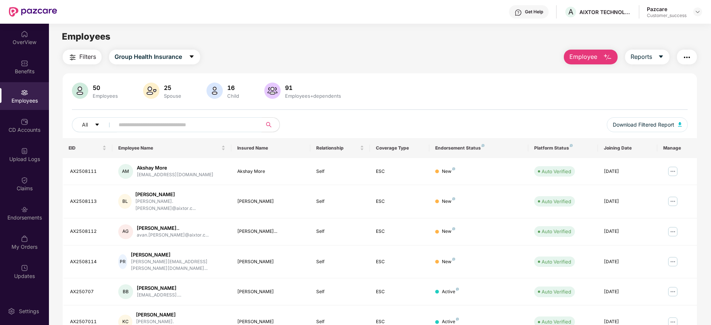
click at [177, 127] on input "text" at bounding box center [185, 124] width 133 height 11
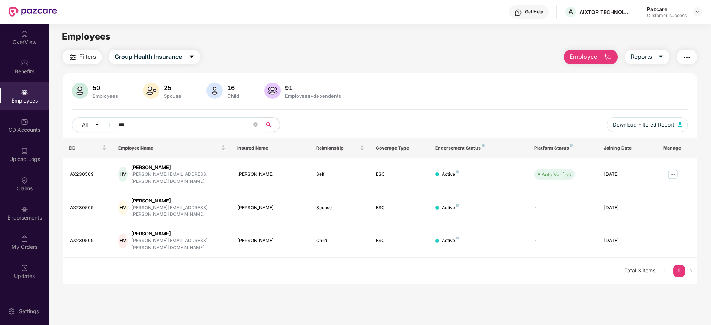
type input "***"
click at [475, 267] on main "Employees Filters Group Health Insurance Employee Reports 50 Employees 25 Spous…" at bounding box center [379, 186] width 661 height 325
click at [24, 127] on div "CD Accounts" at bounding box center [24, 129] width 49 height 7
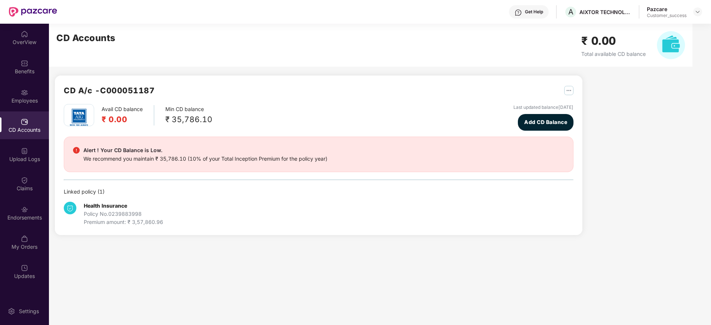
click at [24, 148] on img at bounding box center [24, 150] width 7 height 7
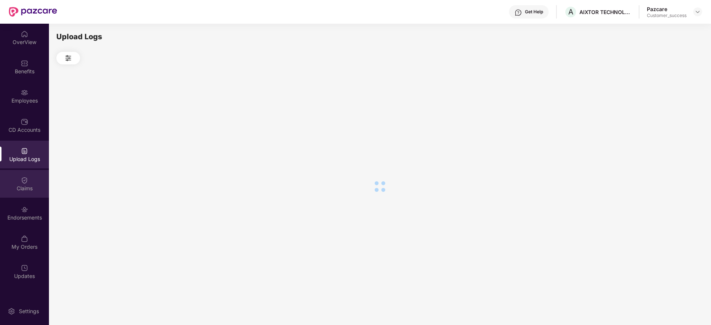
click at [32, 181] on div "Claims" at bounding box center [24, 184] width 49 height 28
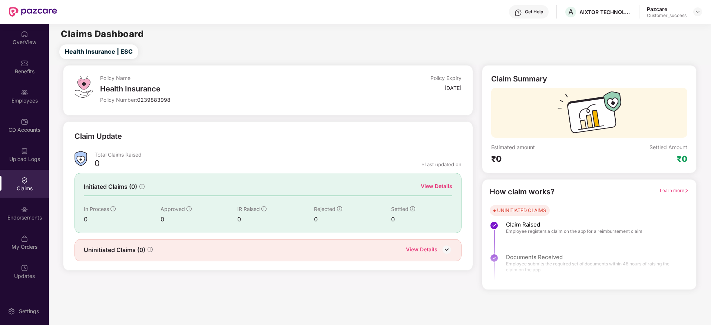
click at [442, 182] on div "Initiated Claims (0) View Details In Process 0 Approved 0 IR Raised 0 Rejected …" at bounding box center [267, 203] width 387 height 60
click at [441, 182] on div "View Details" at bounding box center [436, 186] width 31 height 8
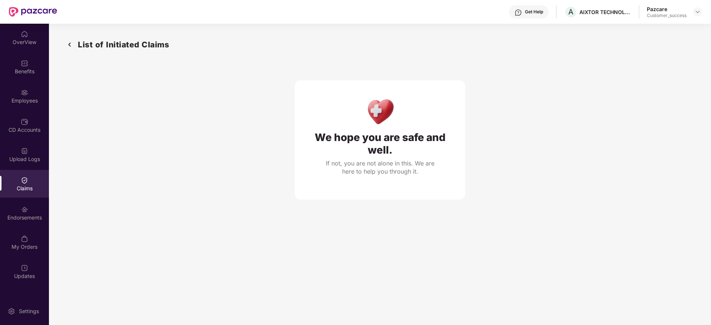
click at [70, 47] on img at bounding box center [70, 45] width 12 height 12
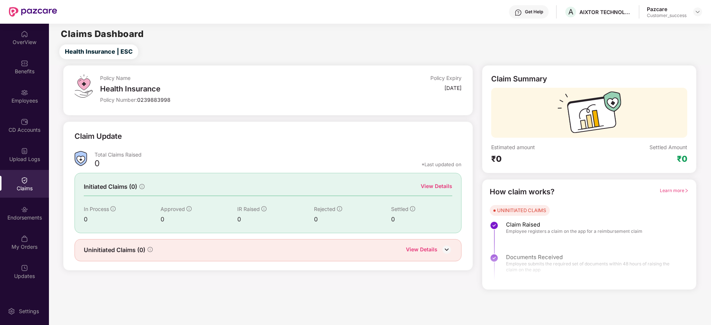
click at [427, 253] on div "View Details" at bounding box center [421, 251] width 31 height 10
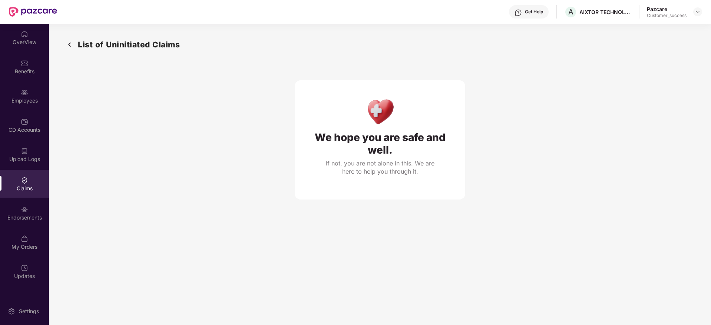
click at [75, 43] on img at bounding box center [70, 45] width 12 height 12
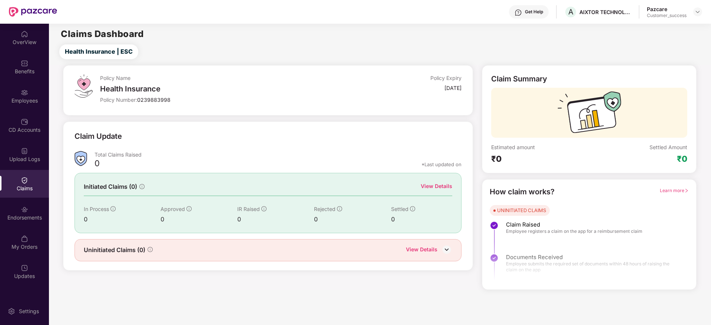
click at [15, 104] on div "Employees" at bounding box center [24, 100] width 49 height 7
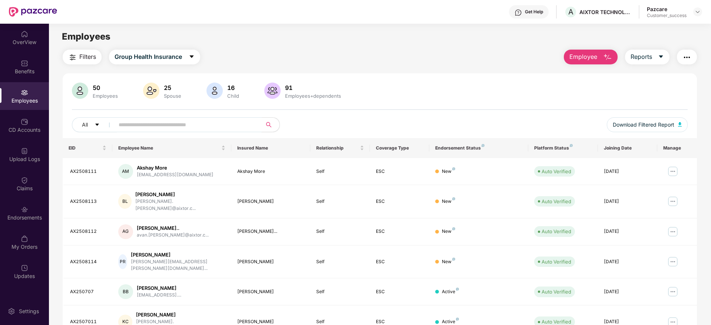
click at [186, 127] on input "text" at bounding box center [185, 124] width 133 height 11
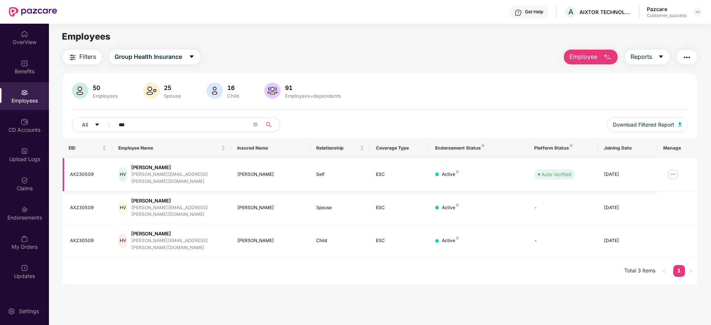
type input "***"
click at [671, 169] on img at bounding box center [673, 175] width 12 height 12
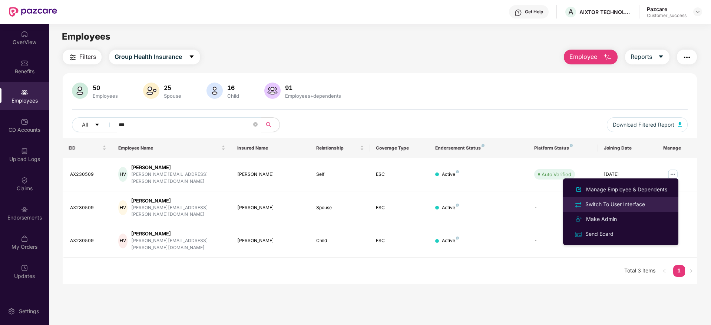
click at [638, 204] on div "Switch To User Interface" at bounding box center [615, 204] width 63 height 8
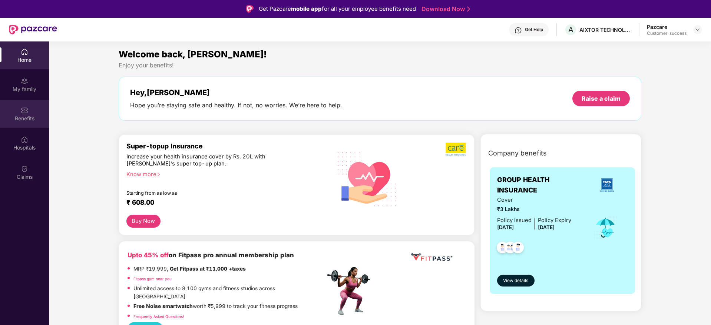
click at [20, 117] on div "Benefits" at bounding box center [24, 118] width 49 height 7
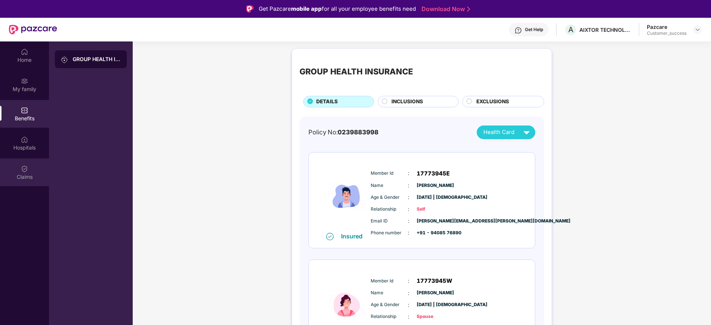
click at [26, 168] on img at bounding box center [24, 168] width 7 height 7
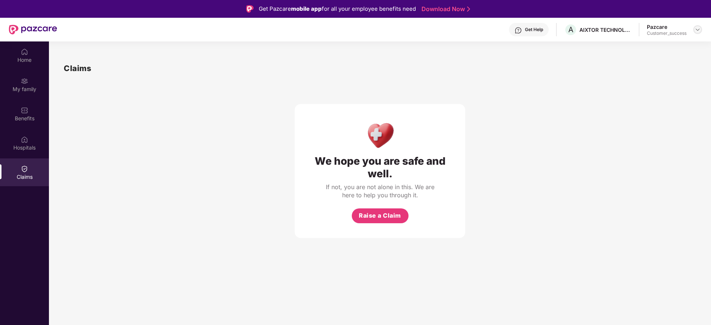
click at [697, 29] on img at bounding box center [697, 30] width 6 height 6
click at [662, 46] on div "Switch to partner view" at bounding box center [662, 47] width 96 height 14
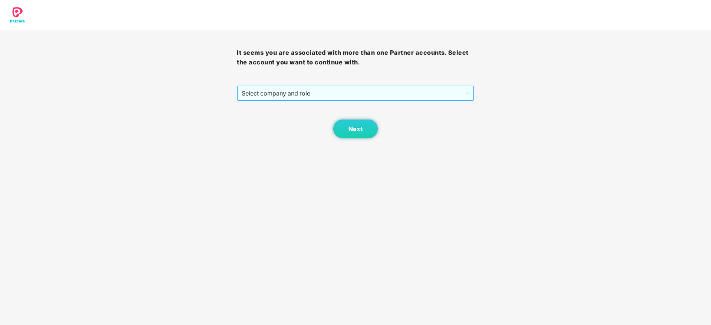
click at [319, 99] on span "Select company and role" at bounding box center [355, 93] width 227 height 14
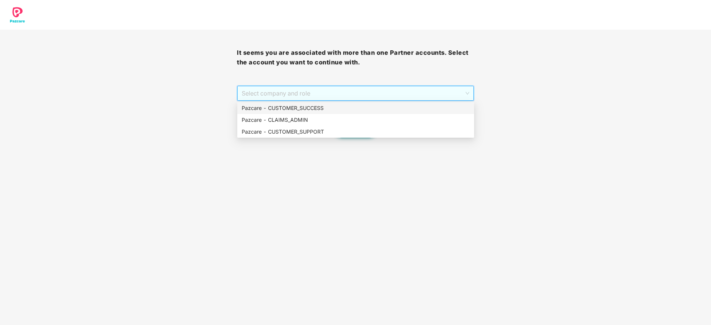
click at [317, 109] on div "Pazcare - CUSTOMER_SUCCESS" at bounding box center [356, 108] width 228 height 8
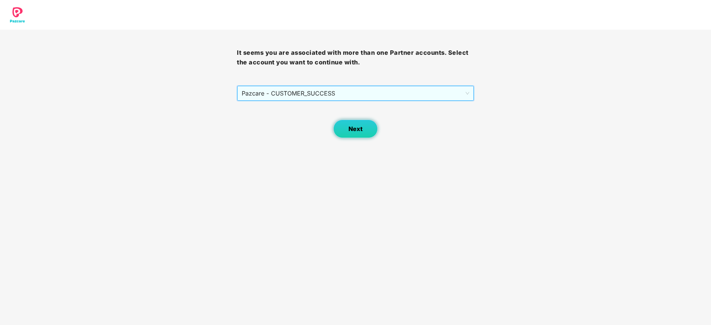
click at [361, 137] on button "Next" at bounding box center [355, 129] width 44 height 19
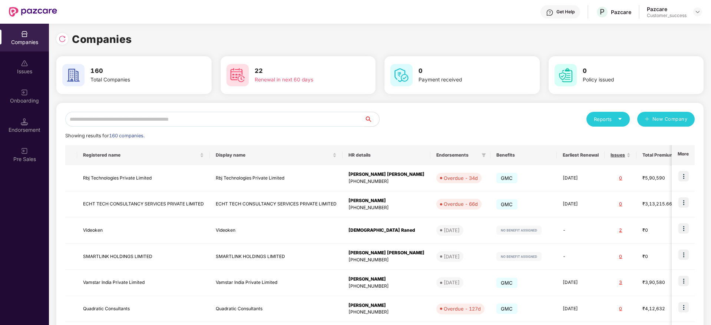
click at [302, 114] on input "text" at bounding box center [214, 119] width 299 height 15
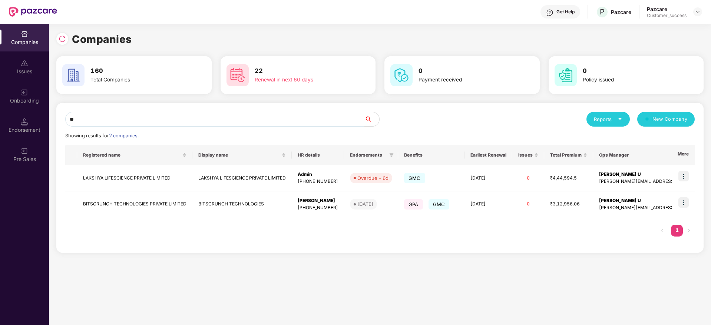
type input "*"
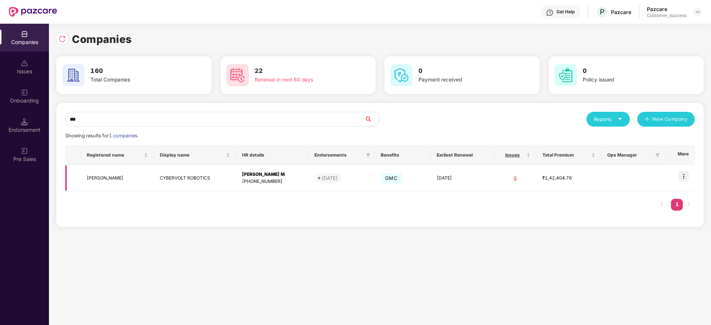
type input "***"
copy td "CYBERVOLT ROBOTICS"
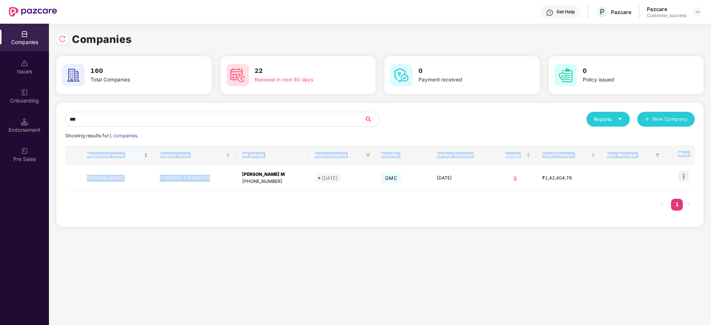
drag, startPoint x: 242, startPoint y: 180, endPoint x: 102, endPoint y: 155, distance: 141.9
click at [185, 198] on div "Registered name Display name HR details Endorsements Benefits Earliest Renewal …" at bounding box center [379, 181] width 629 height 73
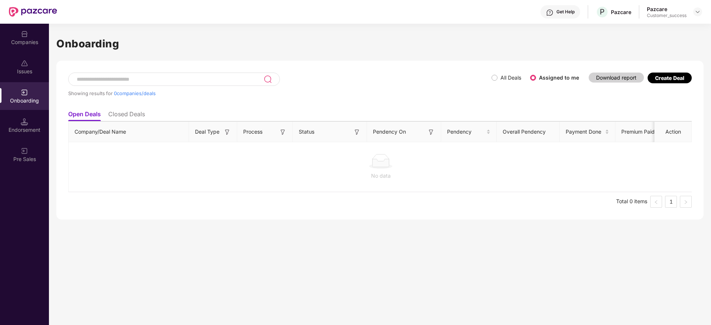
click at [670, 79] on div "Create Deal" at bounding box center [669, 78] width 29 height 6
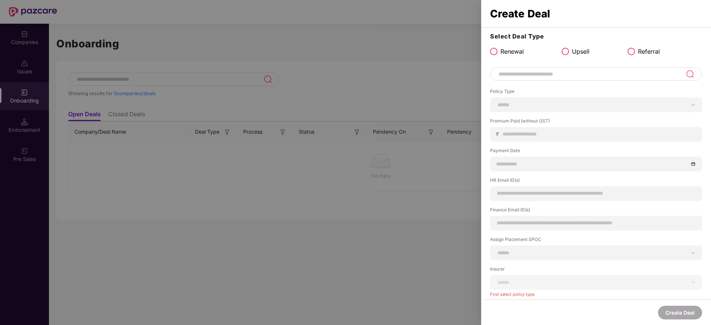
click at [585, 55] on span "Upsell" at bounding box center [580, 51] width 17 height 9
click at [582, 71] on input at bounding box center [592, 74] width 188 height 9
click at [646, 50] on span "Referral" at bounding box center [649, 51] width 22 height 9
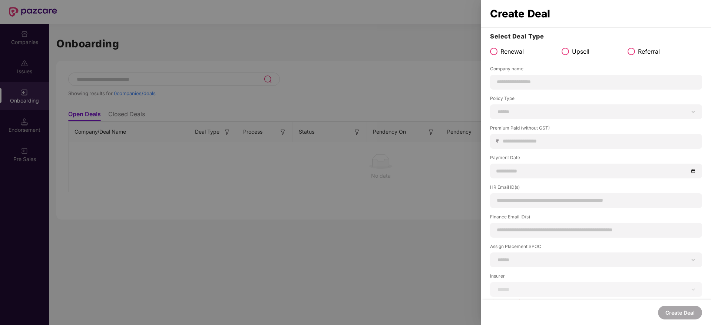
drag, startPoint x: 621, startPoint y: 71, endPoint x: 622, endPoint y: 76, distance: 4.9
click at [621, 72] on label "Company name" at bounding box center [596, 70] width 212 height 9
click at [623, 77] on div at bounding box center [596, 82] width 212 height 15
click at [623, 81] on input at bounding box center [595, 82] width 199 height 8
paste input "**********"
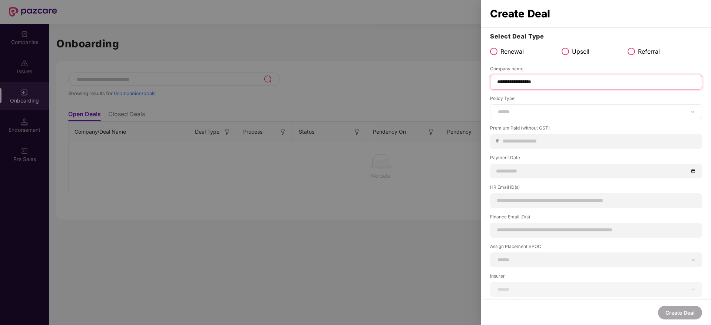
type input "**********"
click at [564, 109] on select "****** *** ********* *** *** *** **** ***" at bounding box center [595, 112] width 199 height 6
select select "***"
click at [496, 109] on select "****** *** ********* *** *** *** **** ***" at bounding box center [595, 112] width 199 height 6
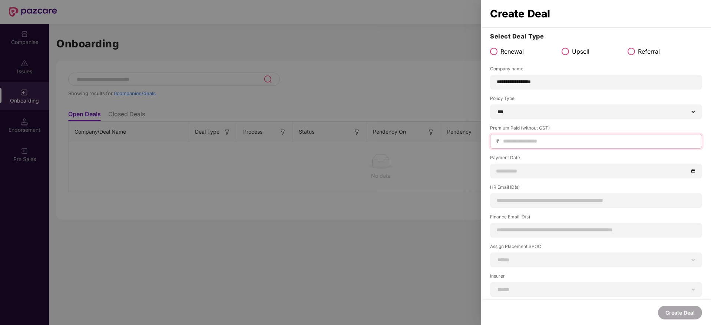
click at [547, 139] on input at bounding box center [598, 141] width 193 height 8
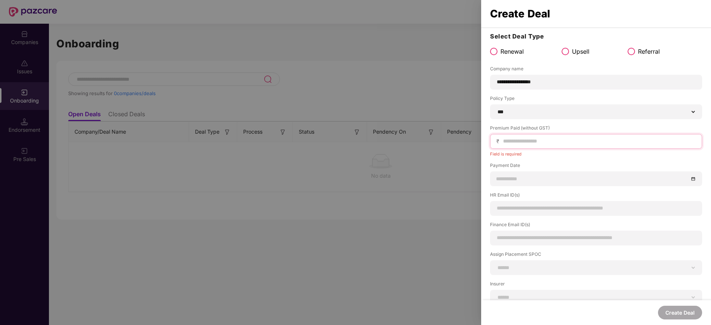
drag, startPoint x: 540, startPoint y: 142, endPoint x: 584, endPoint y: 145, distance: 44.2
click at [540, 142] on input at bounding box center [598, 141] width 193 height 8
paste input "****"
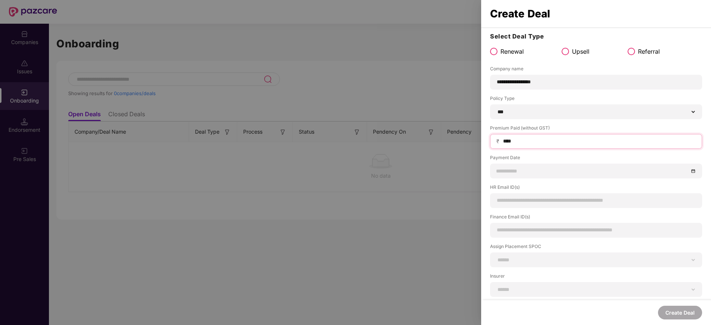
type input "****"
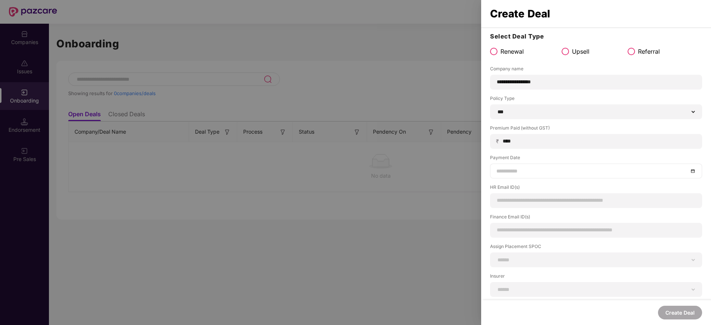
click at [576, 169] on input at bounding box center [592, 171] width 192 height 8
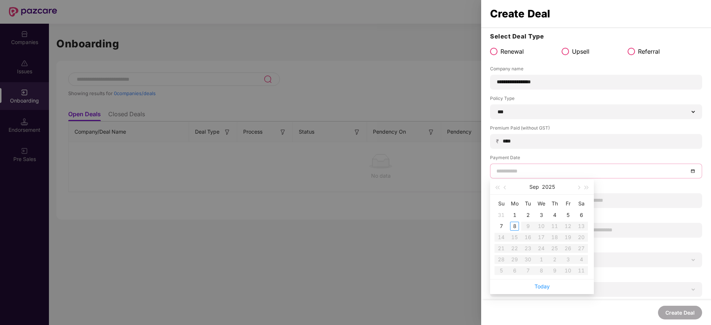
type input "**********"
click at [504, 188] on button "button" at bounding box center [505, 187] width 8 height 15
type input "**********"
click at [554, 239] on div "14" at bounding box center [554, 237] width 9 height 9
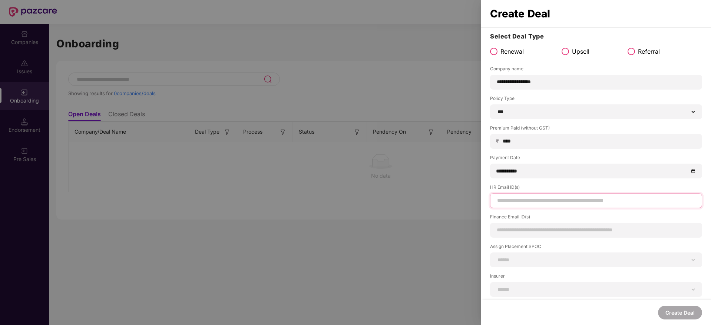
click at [535, 197] on input at bounding box center [595, 201] width 199 height 8
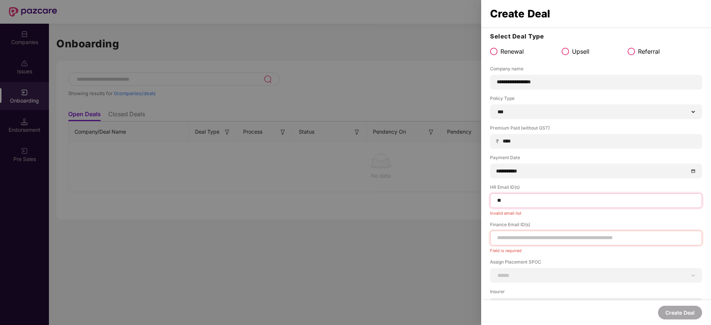
click at [534, 199] on input "**" at bounding box center [595, 201] width 199 height 8
type input "**********"
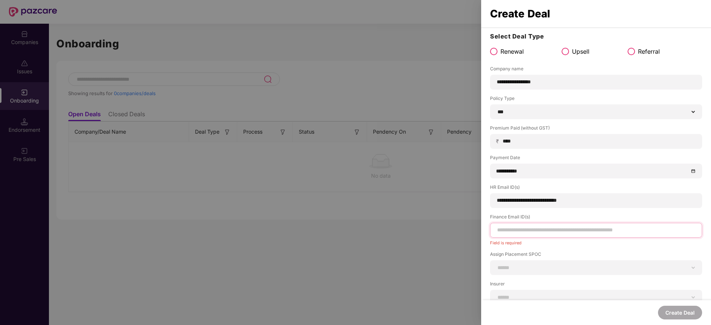
click at [554, 234] on input at bounding box center [595, 230] width 199 height 8
click at [531, 202] on input "**********" at bounding box center [595, 201] width 199 height 8
click at [543, 234] on input at bounding box center [595, 230] width 199 height 8
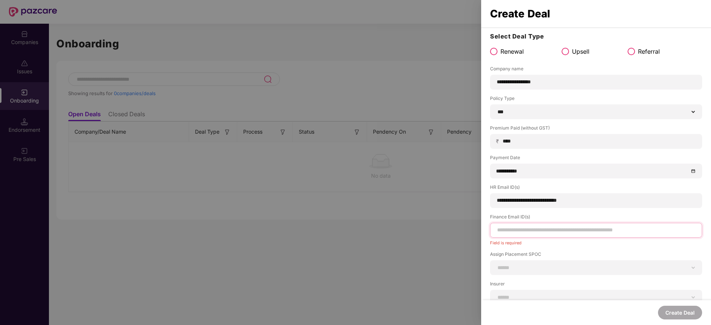
paste input "**********"
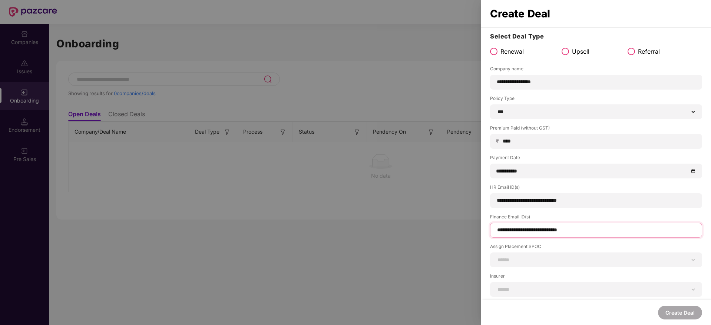
scroll to position [56, 0]
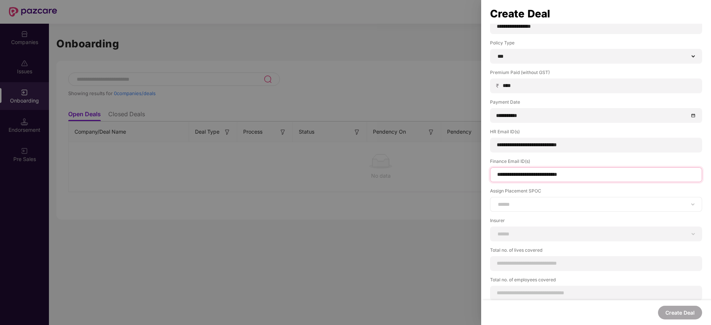
type input "**********"
click at [541, 203] on select "**********" at bounding box center [595, 205] width 199 height 6
select select "**********"
click at [496, 202] on select "**********" at bounding box center [595, 205] width 199 height 6
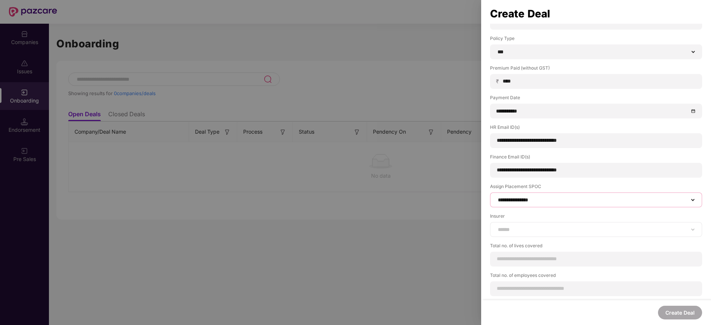
scroll to position [62, 0]
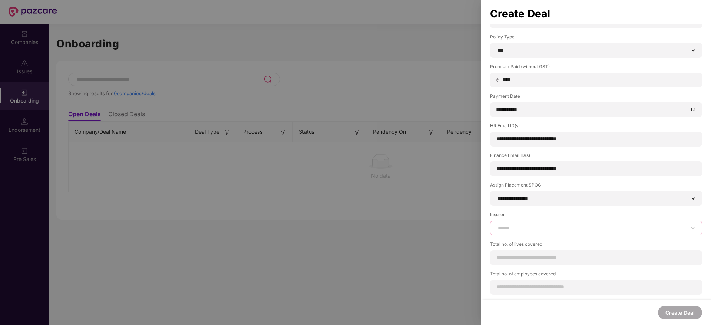
click at [586, 227] on select "**********" at bounding box center [595, 228] width 199 height 6
select select "******"
click at [496, 225] on select "**********" at bounding box center [595, 228] width 199 height 6
click at [549, 258] on input at bounding box center [595, 258] width 199 height 8
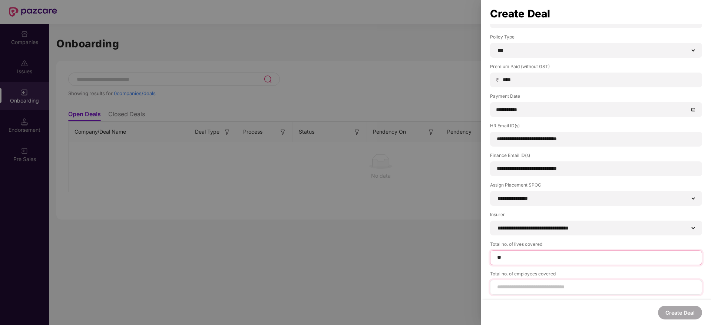
type input "**"
click at [552, 286] on div "Total no. of employees covered" at bounding box center [596, 291] width 212 height 24
type input "**"
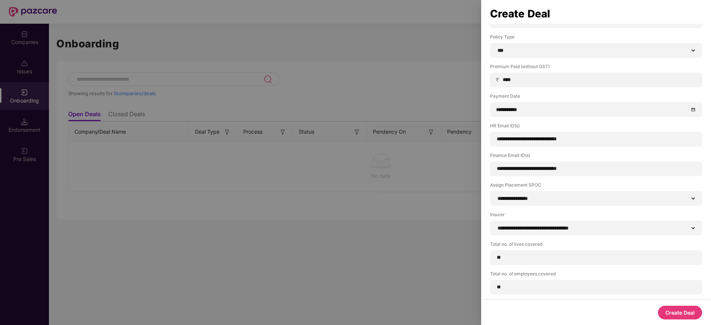
click at [673, 309] on button "Create Deal" at bounding box center [680, 313] width 44 height 14
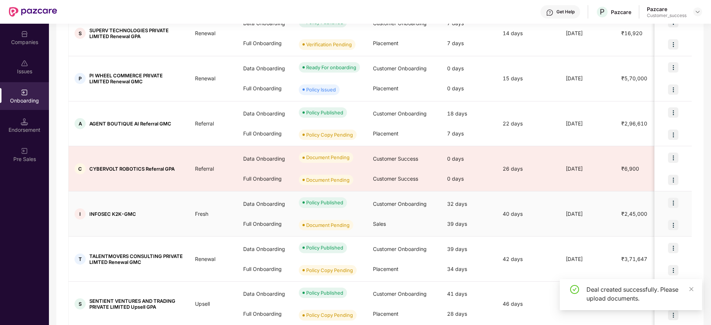
scroll to position [222, 0]
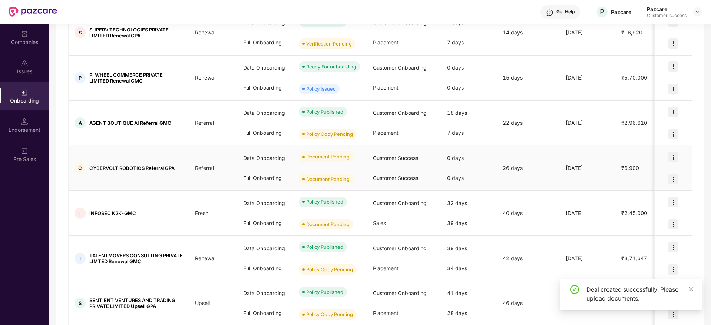
click at [668, 160] on img at bounding box center [673, 157] width 10 height 10
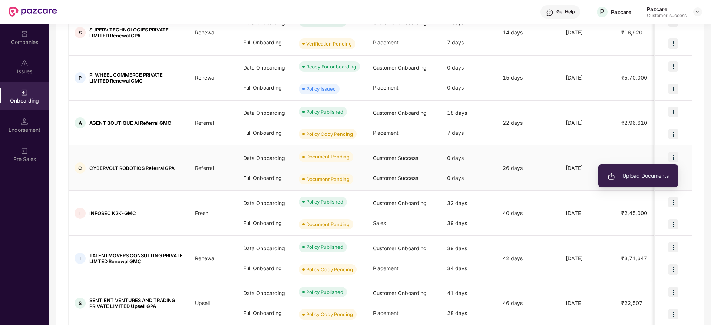
click at [652, 175] on span "Upload Documents" at bounding box center [637, 176] width 61 height 8
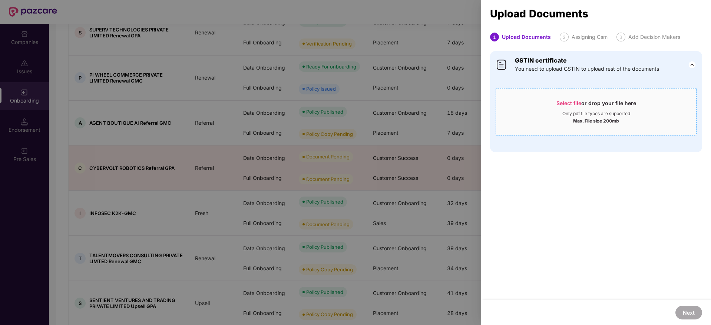
click at [584, 99] on span "Select file or drop your file here Only pdf file types are supported Max. File …" at bounding box center [596, 112] width 200 height 36
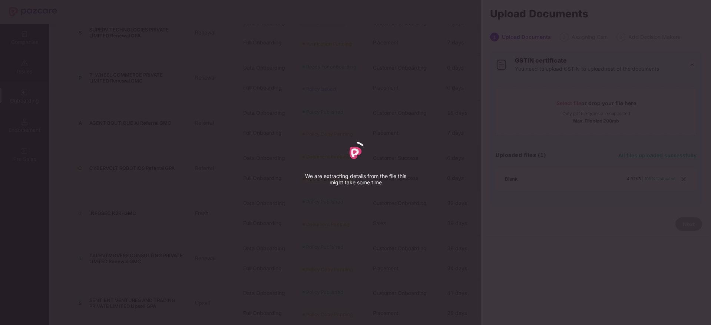
select select "****"
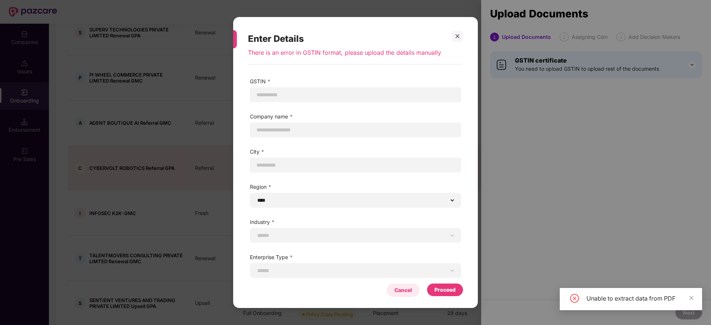
click at [402, 296] on div "Cancel" at bounding box center [402, 290] width 33 height 13
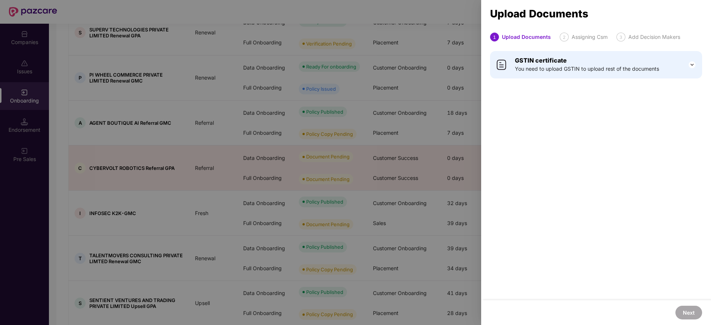
click at [563, 70] on span "You need to upload GSTIN to upload rest of the documents" at bounding box center [587, 69] width 144 height 8
click at [672, 83] on span "View Details" at bounding box center [676, 86] width 26 height 6
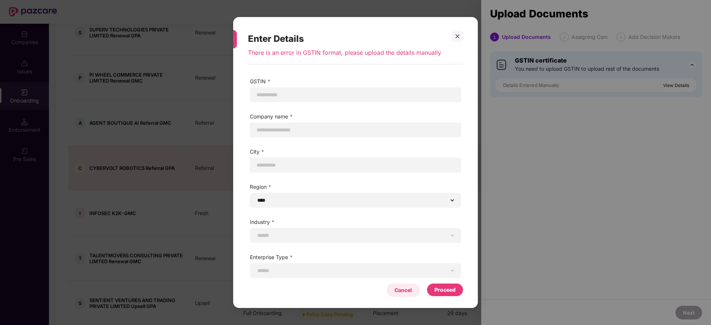
click at [409, 296] on div "Cancel" at bounding box center [402, 290] width 33 height 13
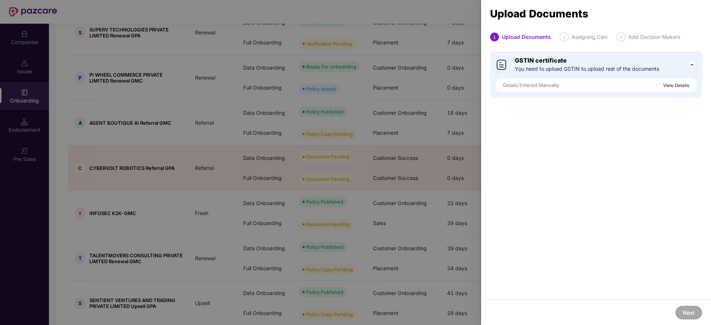
click at [578, 74] on div "GSTIN certificate You need to upload GSTIN to upload rest of the documents Deta…" at bounding box center [596, 74] width 212 height 46
click at [697, 65] on div "GSTIN certificate You need to upload GSTIN to upload rest of the documents Deta…" at bounding box center [596, 74] width 212 height 46
click at [684, 63] on div "GSTIN certificate You need to upload GSTIN to upload rest of the documents" at bounding box center [595, 65] width 201 height 16
click at [543, 50] on div "GSTIN certificate You need to upload GSTIN to upload rest of the documents" at bounding box center [596, 65] width 230 height 36
click at [541, 63] on b "GSTIN certificate" at bounding box center [541, 60] width 52 height 7
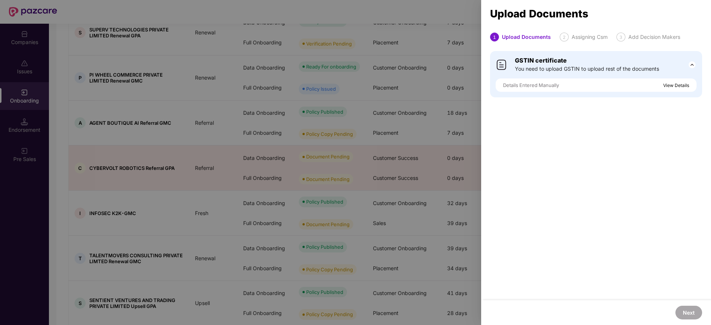
click at [541, 63] on b "GSTIN certificate" at bounding box center [541, 60] width 52 height 7
click at [422, 27] on div at bounding box center [355, 162] width 711 height 325
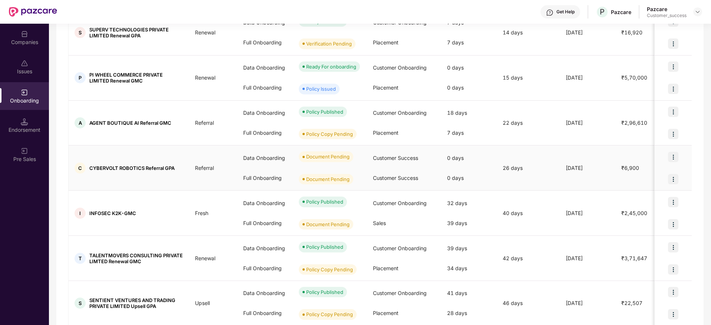
click at [676, 157] on img at bounding box center [673, 157] width 10 height 10
click at [635, 176] on span "Upload Documents" at bounding box center [637, 176] width 61 height 8
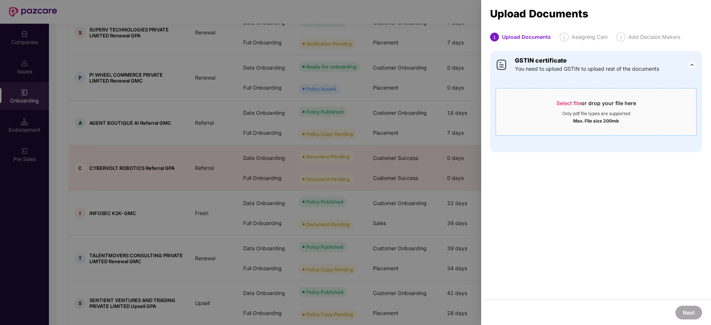
click at [567, 120] on div "Max. File size 200mb" at bounding box center [596, 120] width 200 height 7
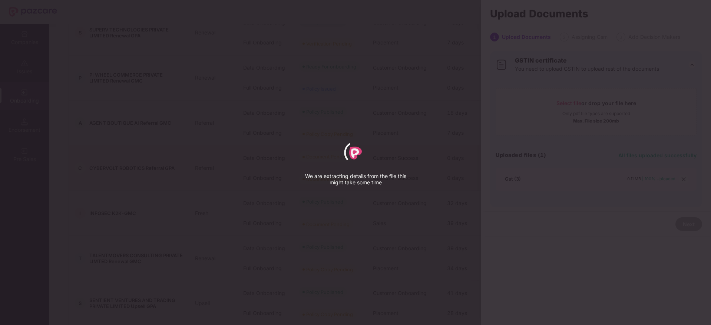
select select "*****"
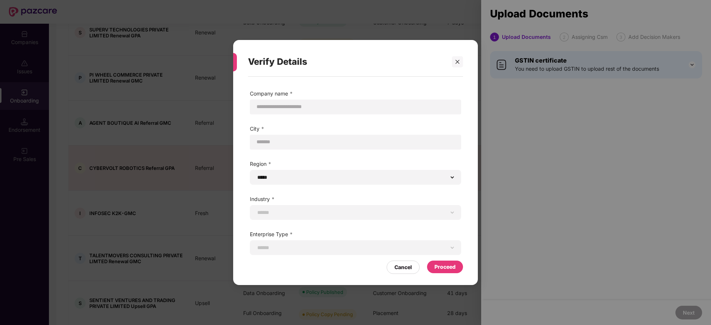
click at [446, 265] on div "Proceed" at bounding box center [444, 267] width 21 height 8
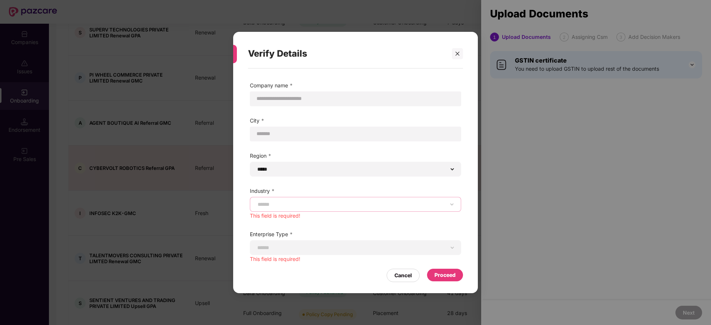
click at [311, 203] on select "**********" at bounding box center [355, 205] width 199 height 6
select select "******"
click at [256, 205] on select "**********" at bounding box center [355, 205] width 199 height 6
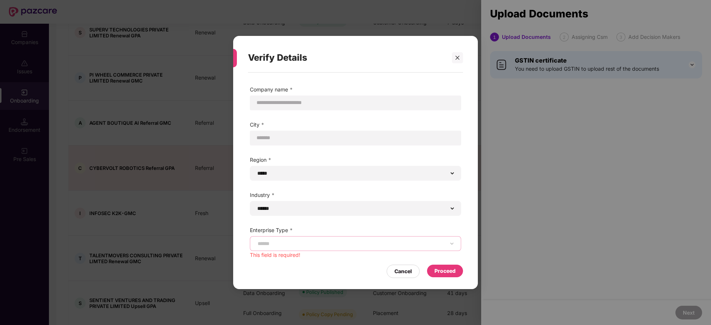
click at [316, 246] on select "**********" at bounding box center [355, 244] width 199 height 6
select select "**********"
click at [256, 244] on select "**********" at bounding box center [355, 244] width 199 height 6
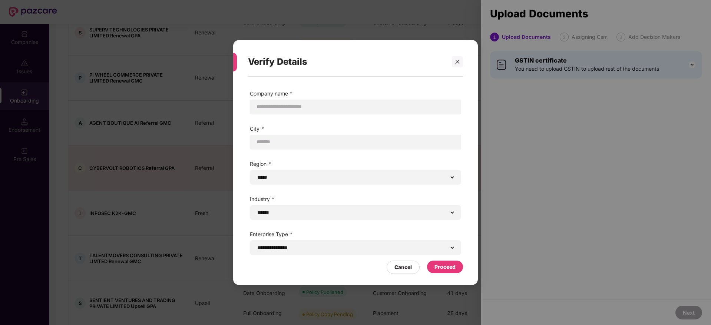
click at [459, 275] on div "**********" at bounding box center [355, 177] width 245 height 201
click at [455, 269] on div "Proceed" at bounding box center [444, 267] width 21 height 8
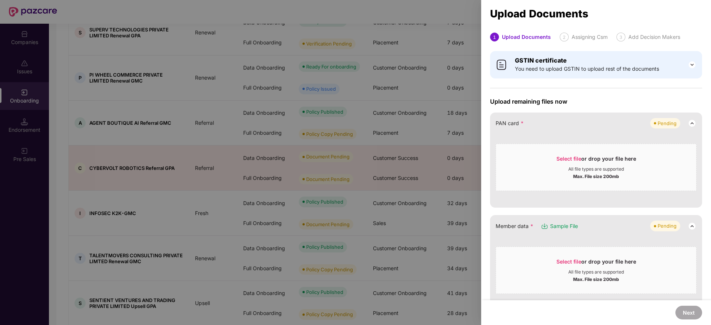
click at [688, 102] on span "Upload remaining files now" at bounding box center [596, 101] width 212 height 7
click at [621, 164] on div "Select file or drop your file here" at bounding box center [596, 160] width 80 height 11
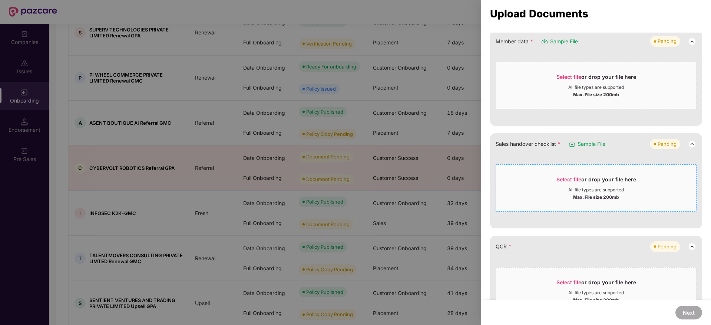
scroll to position [167, 0]
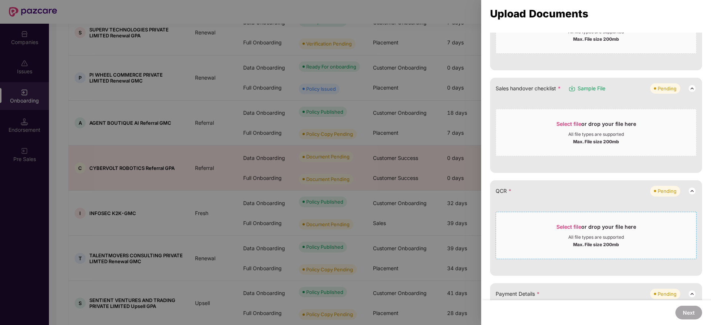
click at [579, 238] on div "All file types are supported" at bounding box center [596, 238] width 56 height 6
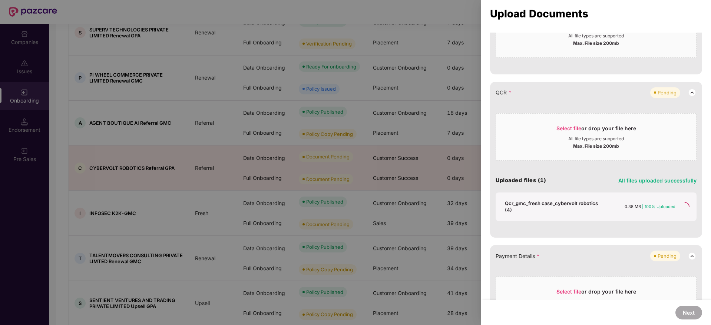
scroll to position [333, 0]
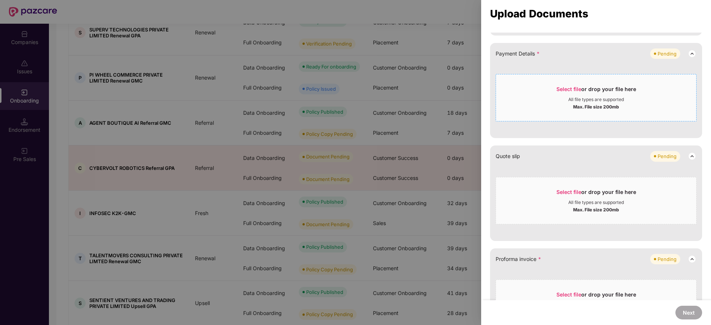
click at [580, 103] on div "Max. File size 200mb" at bounding box center [596, 106] width 46 height 7
click at [572, 96] on div "Select file or drop your file here" at bounding box center [596, 91] width 80 height 11
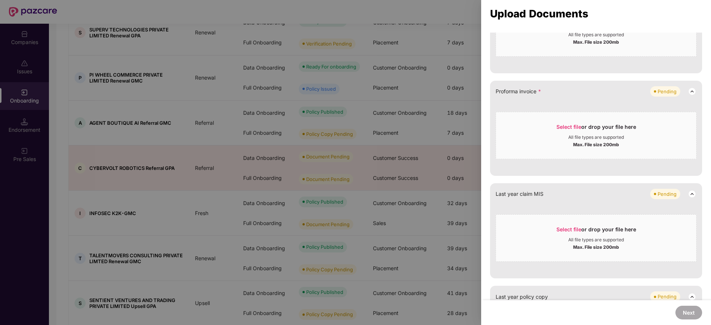
scroll to position [402, 0]
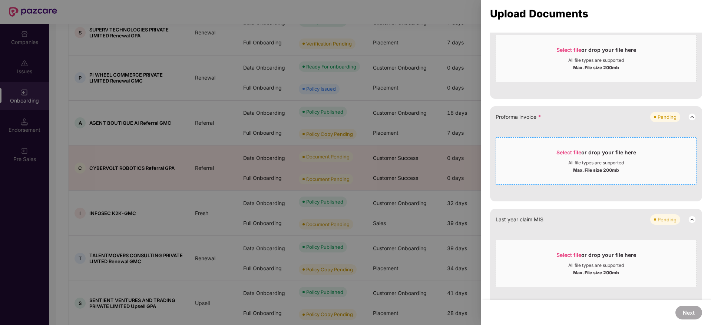
click at [575, 147] on span "Select file or drop your file here All file types are supported Max. File size …" at bounding box center [596, 161] width 200 height 36
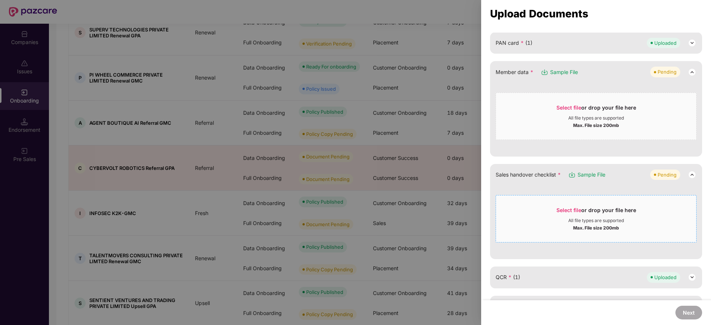
scroll to position [69, 0]
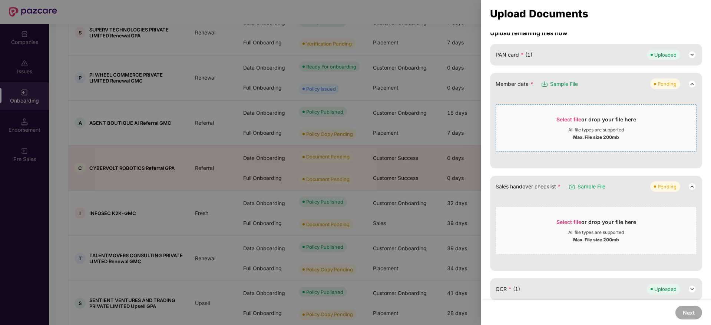
click at [563, 132] on div "All file types are supported" at bounding box center [596, 130] width 200 height 6
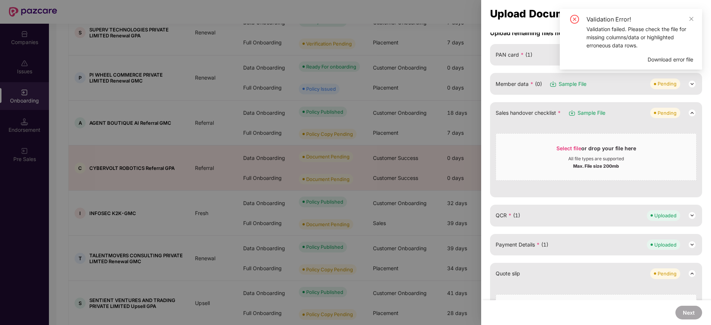
click at [704, 115] on div "GSTIN certificate You need to upload GSTIN to upload rest of the documents Uplo…" at bounding box center [596, 288] width 230 height 620
click at [606, 36] on div "Validation failed. Please check the file for missing columns/data or highlighte…" at bounding box center [639, 37] width 107 height 24
click at [511, 90] on div "Member data * (0) Sample File Pending" at bounding box center [596, 83] width 212 height 21
click at [517, 79] on div "Member data * (0) Sample File Pending" at bounding box center [595, 84] width 201 height 10
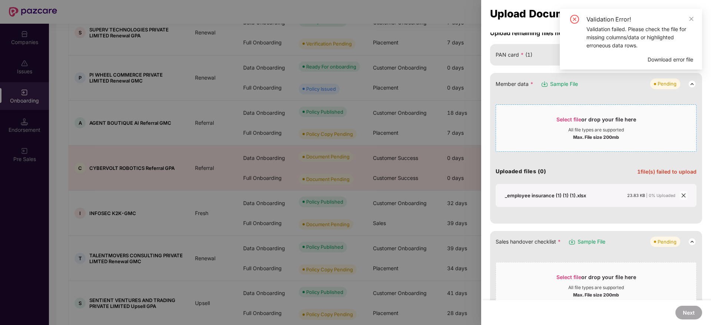
click at [576, 123] on div "Select file or drop your file here" at bounding box center [596, 121] width 80 height 11
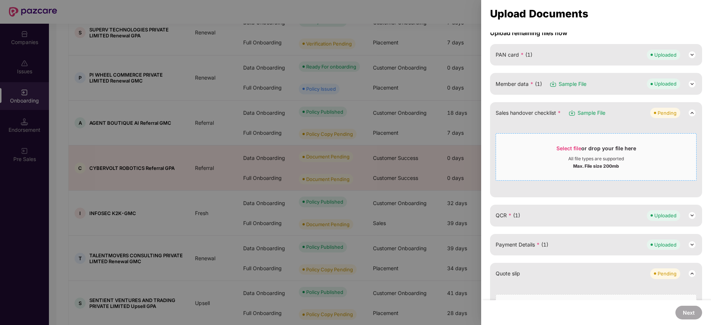
click at [575, 158] on div "All file types are supported" at bounding box center [596, 159] width 56 height 6
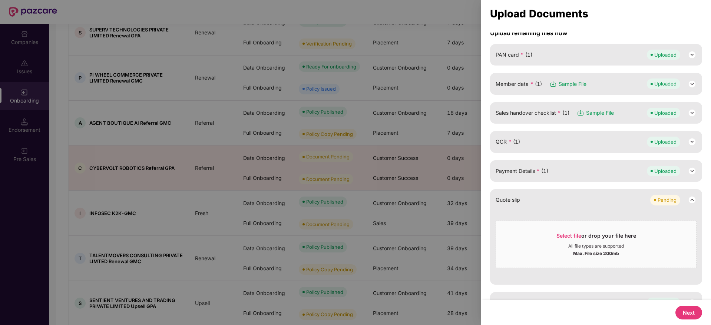
click at [683, 309] on button "Next" at bounding box center [688, 313] width 27 height 14
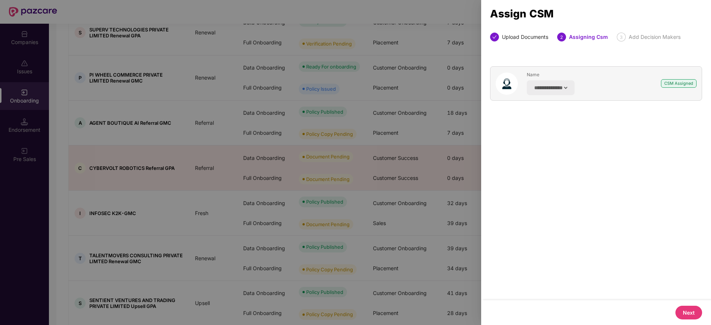
click at [687, 314] on button "Next" at bounding box center [688, 313] width 27 height 14
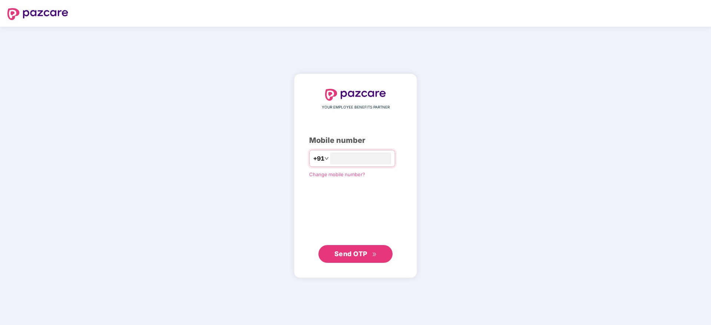
click at [399, 253] on div "Send OTP" at bounding box center [355, 254] width 93 height 18
click at [383, 254] on button "Send OTP" at bounding box center [355, 254] width 74 height 18
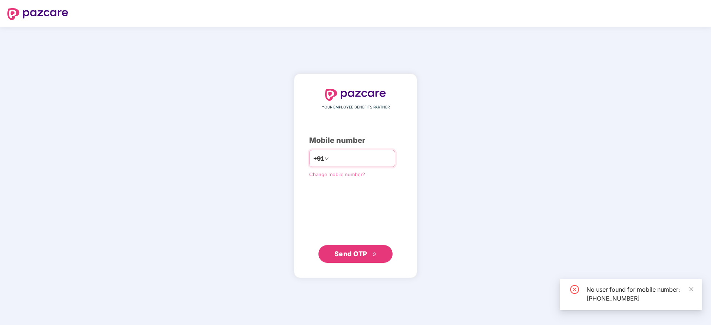
click at [382, 159] on input "**********" at bounding box center [360, 159] width 61 height 12
type input "*"
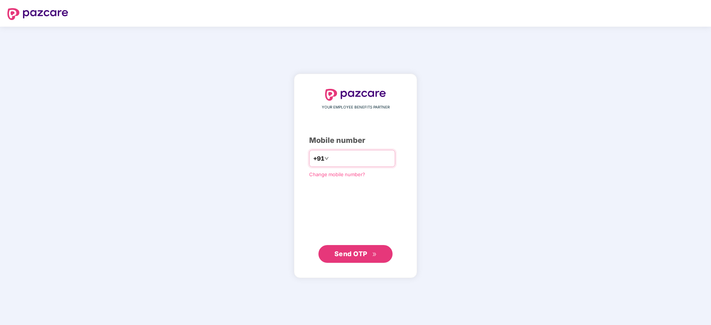
type input "*"
type input "**********"
click at [349, 250] on span "Send OTP" at bounding box center [350, 254] width 33 height 8
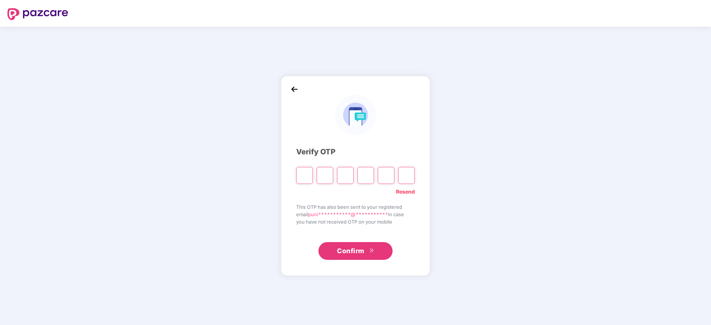
type input "*"
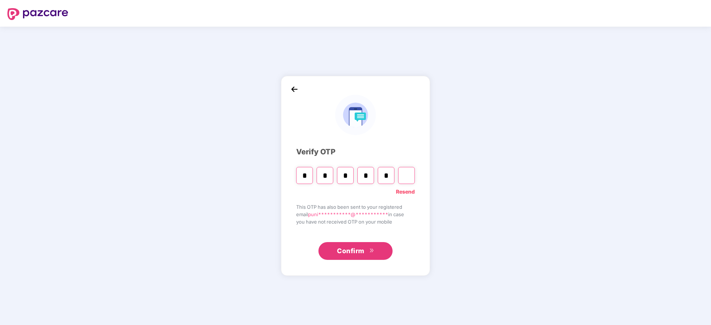
type input "*"
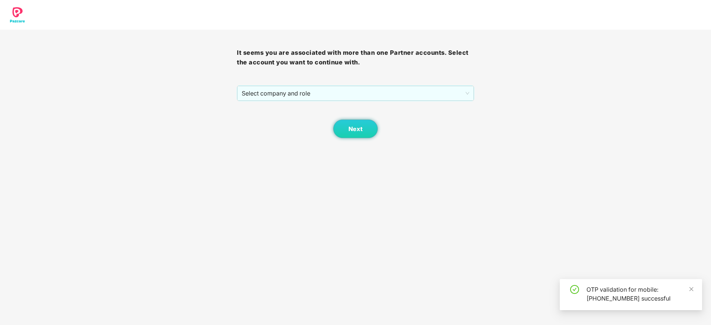
click at [433, 84] on div "It seems you are associated with more than one Partner accounts. Select the acc…" at bounding box center [355, 84] width 237 height 109
click at [426, 97] on span "Select company and role" at bounding box center [355, 93] width 227 height 14
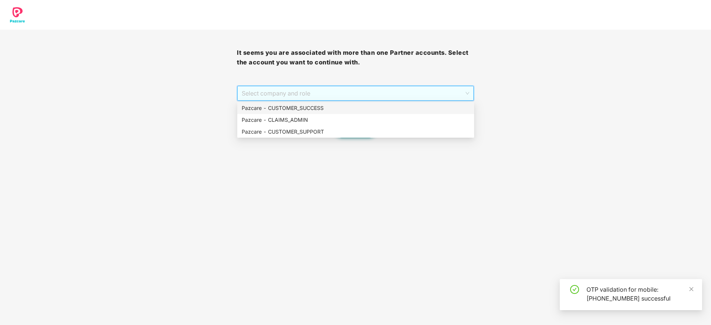
click at [421, 108] on div "Pazcare - CUSTOMER_SUCCESS" at bounding box center [356, 108] width 228 height 8
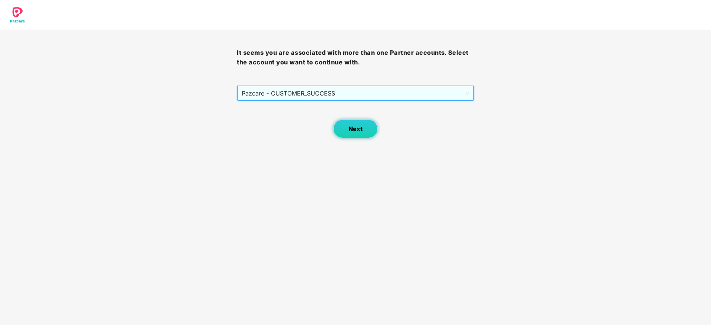
click at [370, 137] on button "Next" at bounding box center [355, 129] width 44 height 19
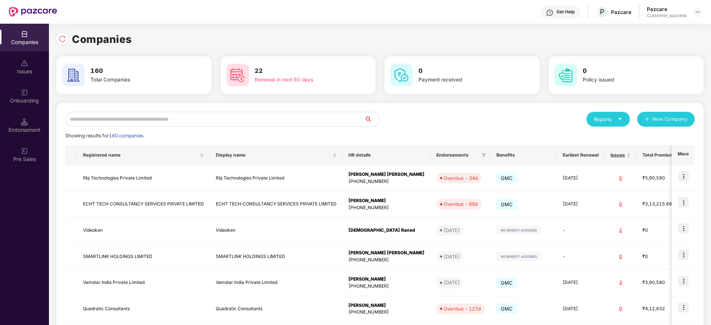
click at [368, 135] on div "Showing results for 160 companies." at bounding box center [379, 135] width 629 height 7
click at [13, 124] on div "Endorsement" at bounding box center [24, 126] width 49 height 28
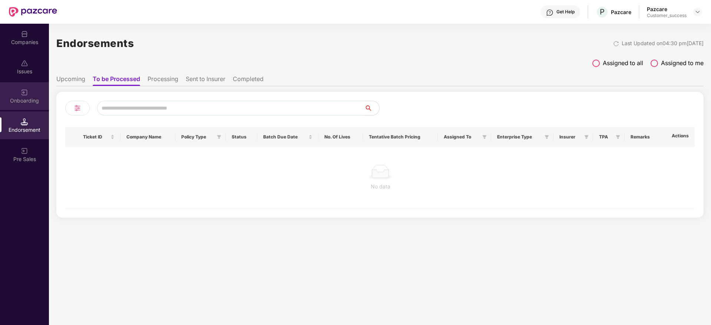
click at [22, 100] on div "Onboarding" at bounding box center [24, 100] width 49 height 7
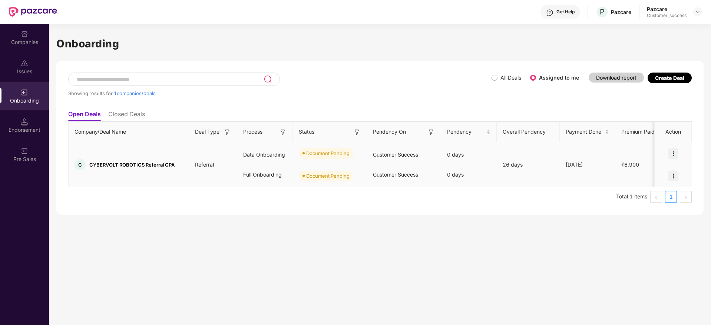
click at [672, 152] on img at bounding box center [673, 154] width 10 height 10
click at [660, 173] on span "Upload Documents" at bounding box center [638, 173] width 61 height 8
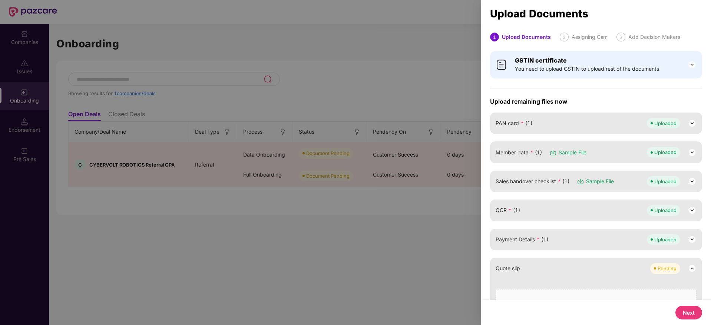
click at [680, 310] on button "Next" at bounding box center [688, 313] width 27 height 14
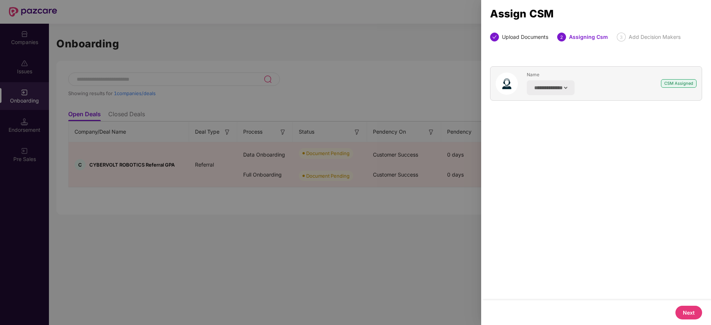
click at [683, 313] on button "Next" at bounding box center [688, 313] width 27 height 14
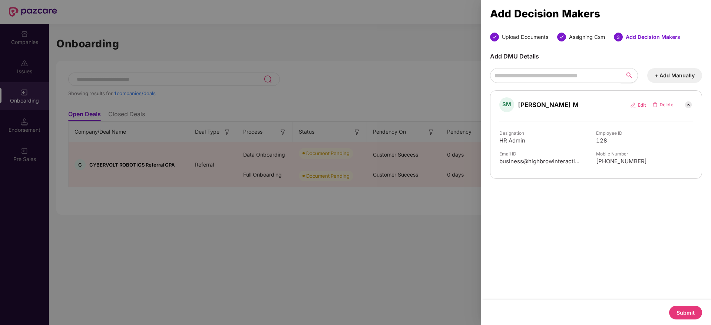
click at [687, 312] on button "Submit" at bounding box center [685, 313] width 33 height 14
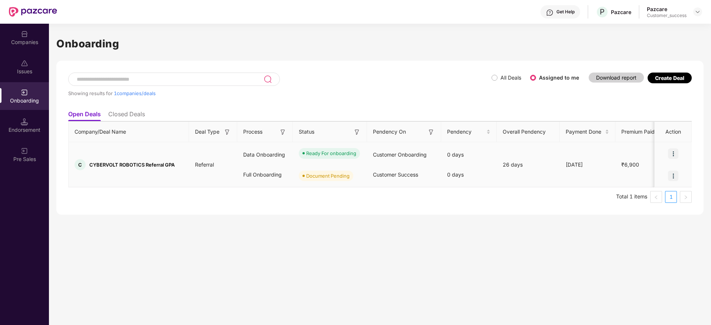
click at [681, 180] on div at bounding box center [672, 176] width 37 height 22
click at [672, 172] on img at bounding box center [673, 176] width 10 height 10
click at [665, 206] on ul "Upload Documents" at bounding box center [639, 194] width 80 height 23
click at [663, 199] on li "Upload Documents" at bounding box center [639, 195] width 80 height 16
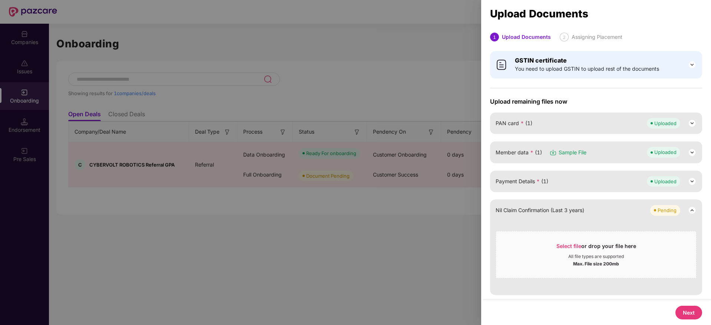
click at [692, 314] on button "Next" at bounding box center [688, 313] width 27 height 14
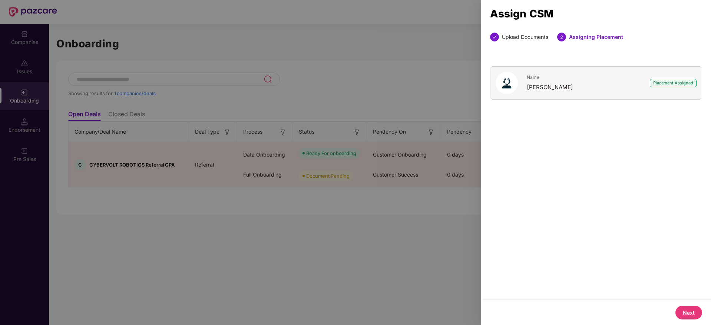
click at [693, 309] on button "Next" at bounding box center [688, 313] width 27 height 14
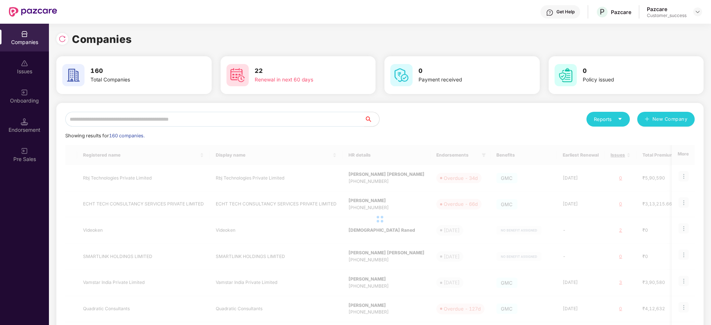
click at [18, 34] on div "Companies" at bounding box center [24, 38] width 49 height 28
